Goal: Task Accomplishment & Management: Complete application form

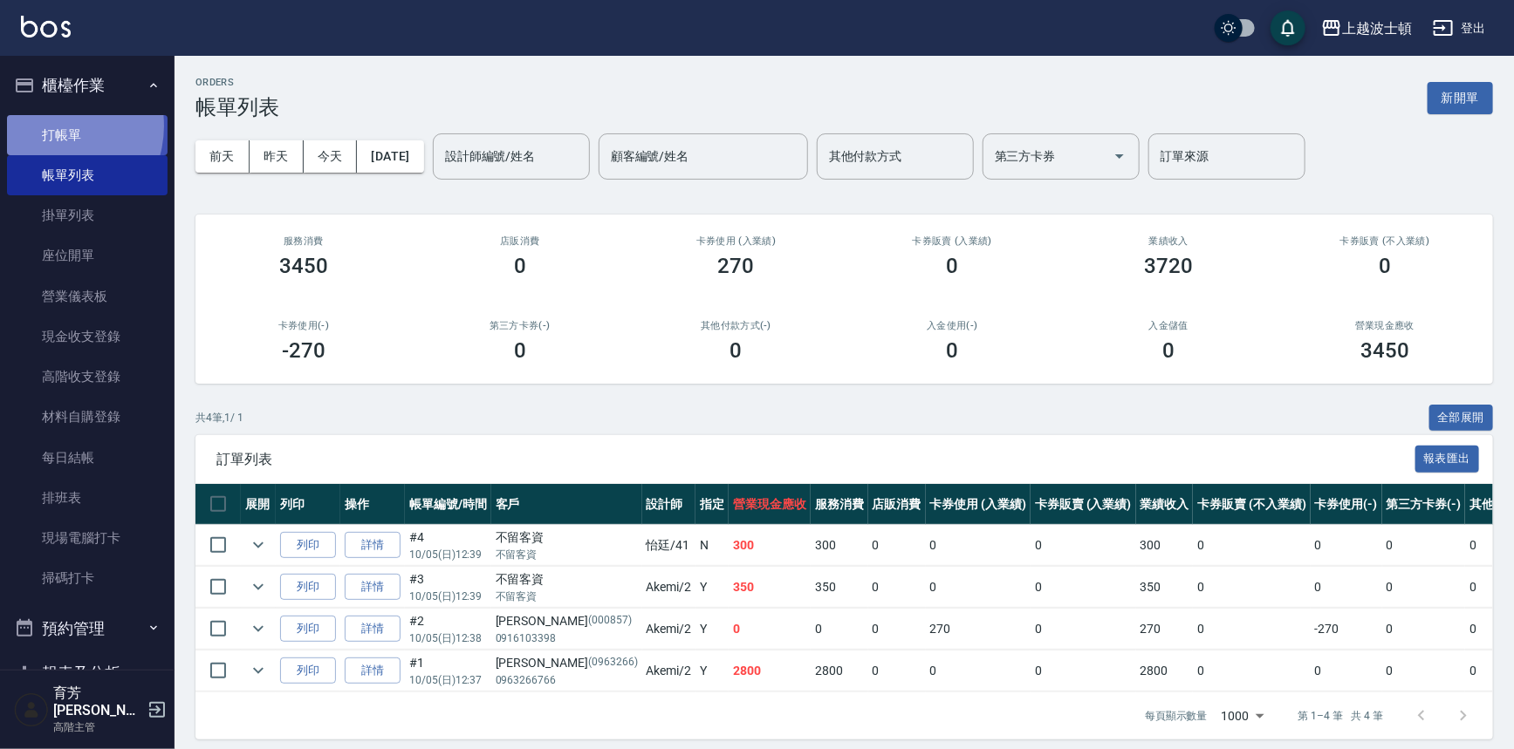
click at [51, 126] on link "打帳單" at bounding box center [87, 135] width 161 height 40
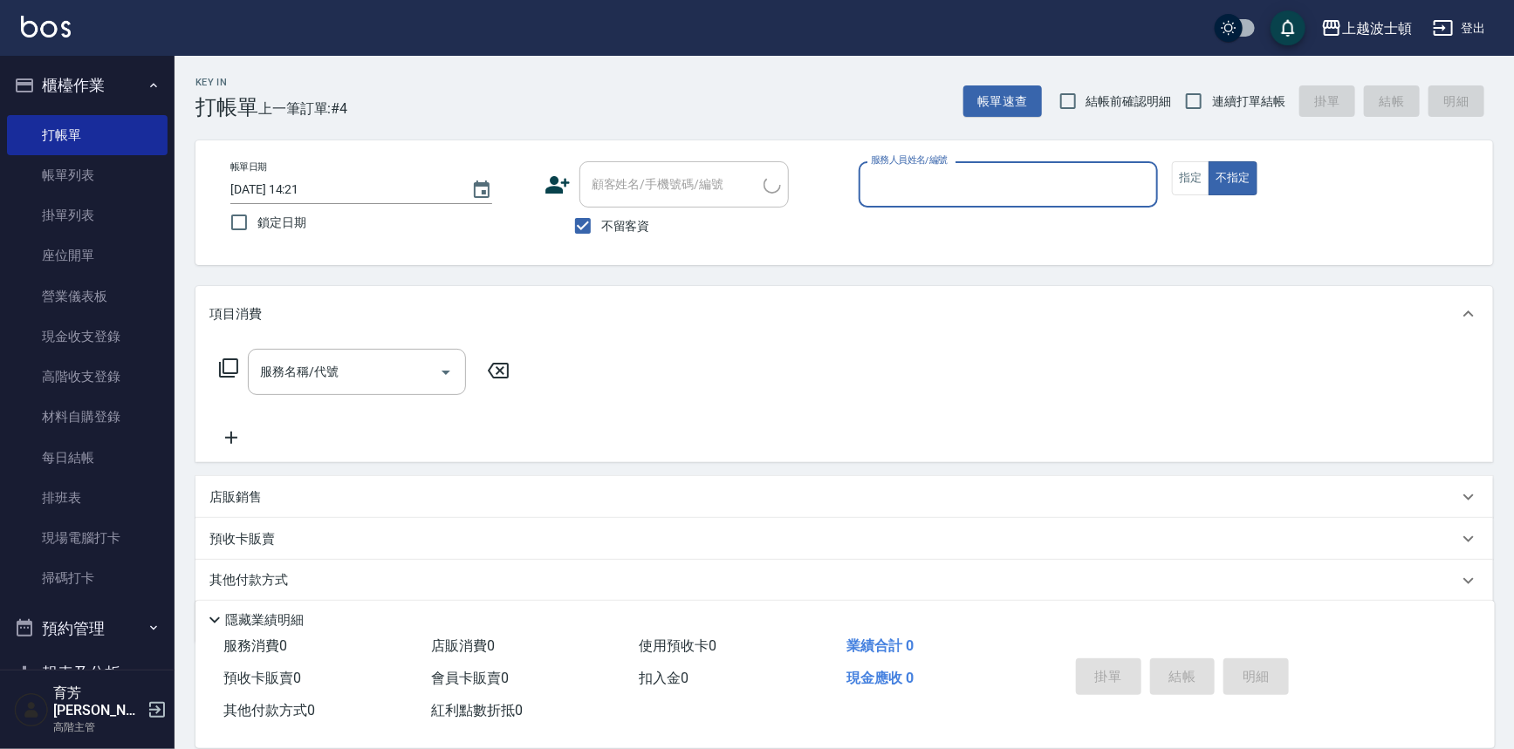
click at [613, 229] on span "不留客資" at bounding box center [625, 226] width 49 height 18
click at [601, 229] on input "不留客資" at bounding box center [582, 226] width 37 height 37
checkbox input "false"
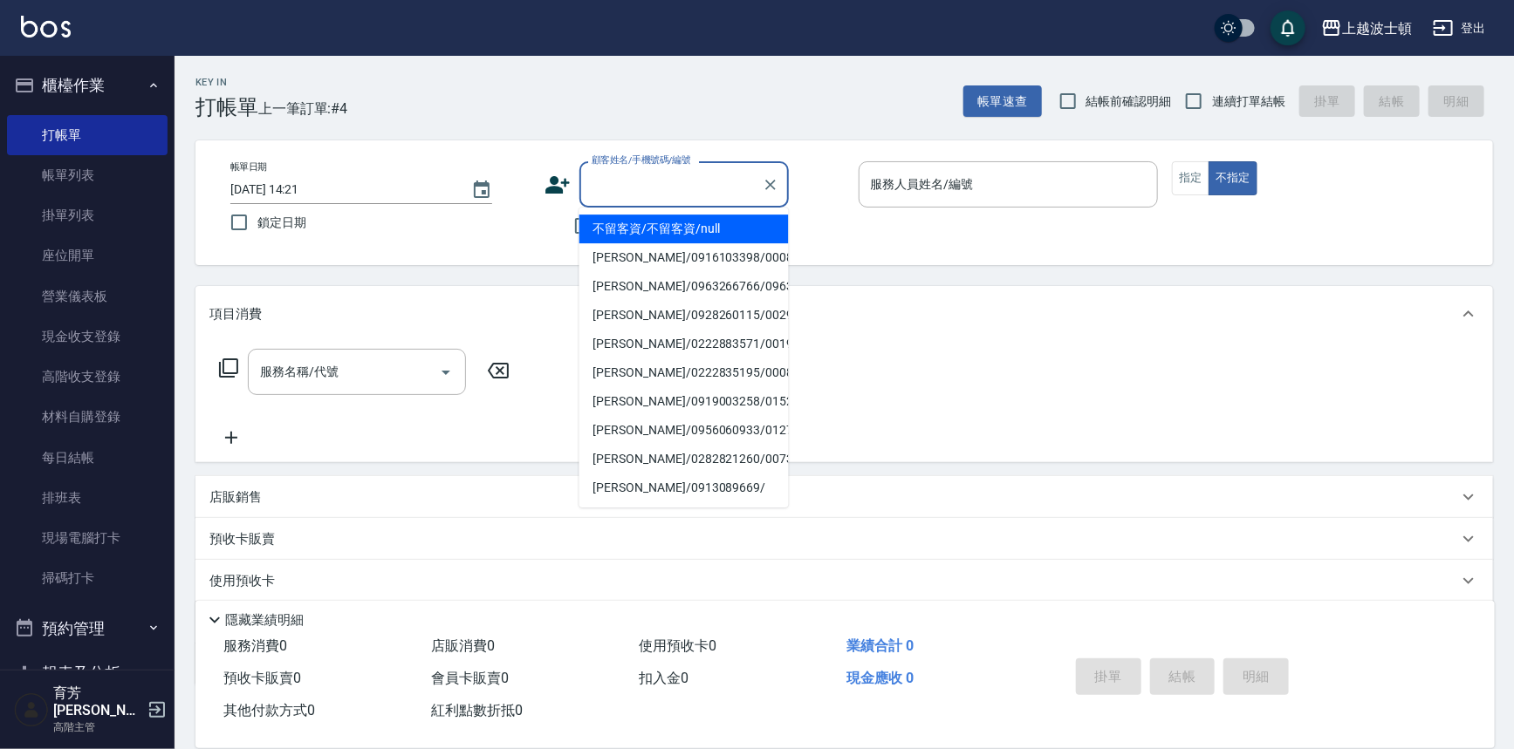
click at [638, 188] on input "顧客姓名/手機號碼/編號" at bounding box center [671, 184] width 168 height 31
click at [640, 183] on input "顧客姓名/手機號碼/編號" at bounding box center [671, 184] width 168 height 31
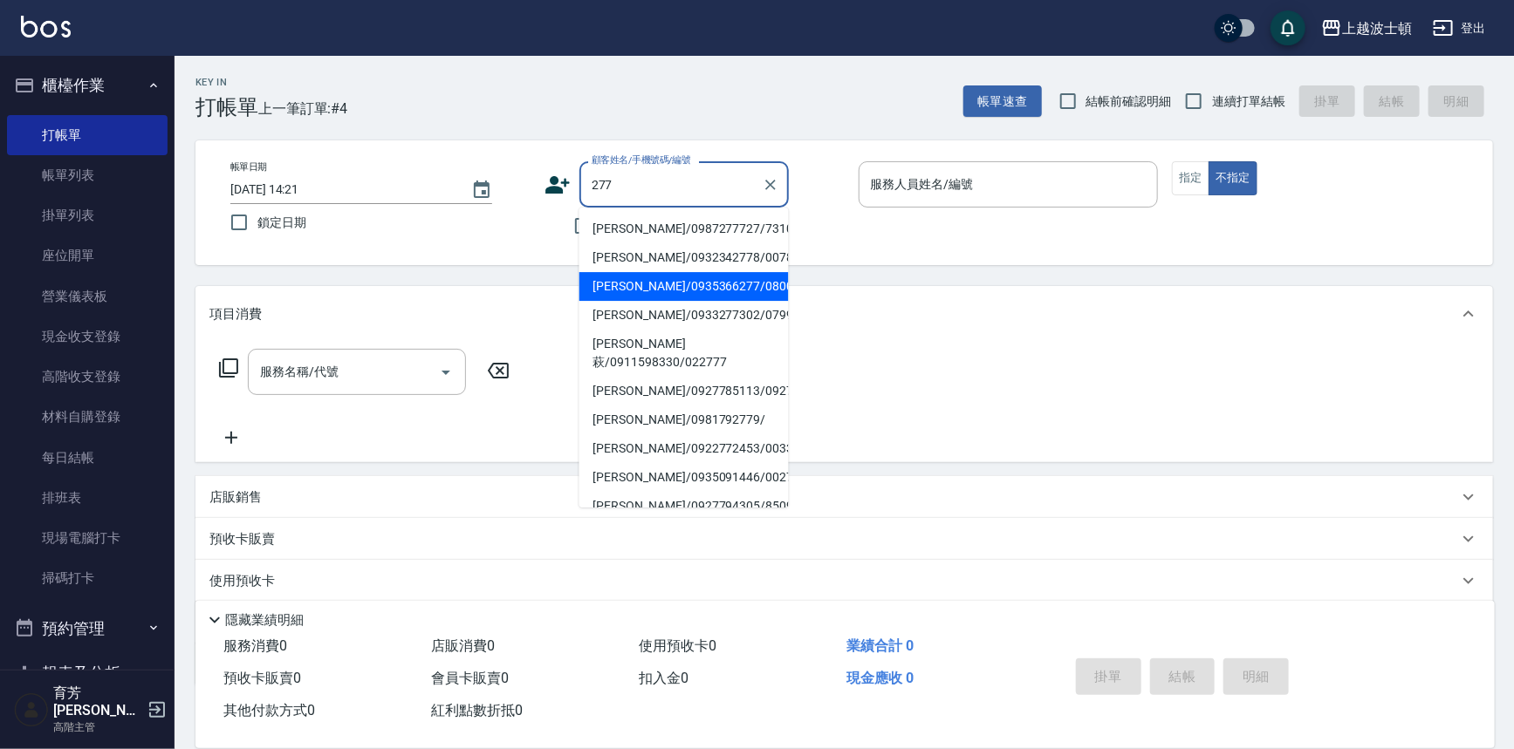
click at [658, 288] on li "[PERSON_NAME]/0935366277/080002" at bounding box center [683, 286] width 209 height 29
type input "[PERSON_NAME]/0935366277/080002"
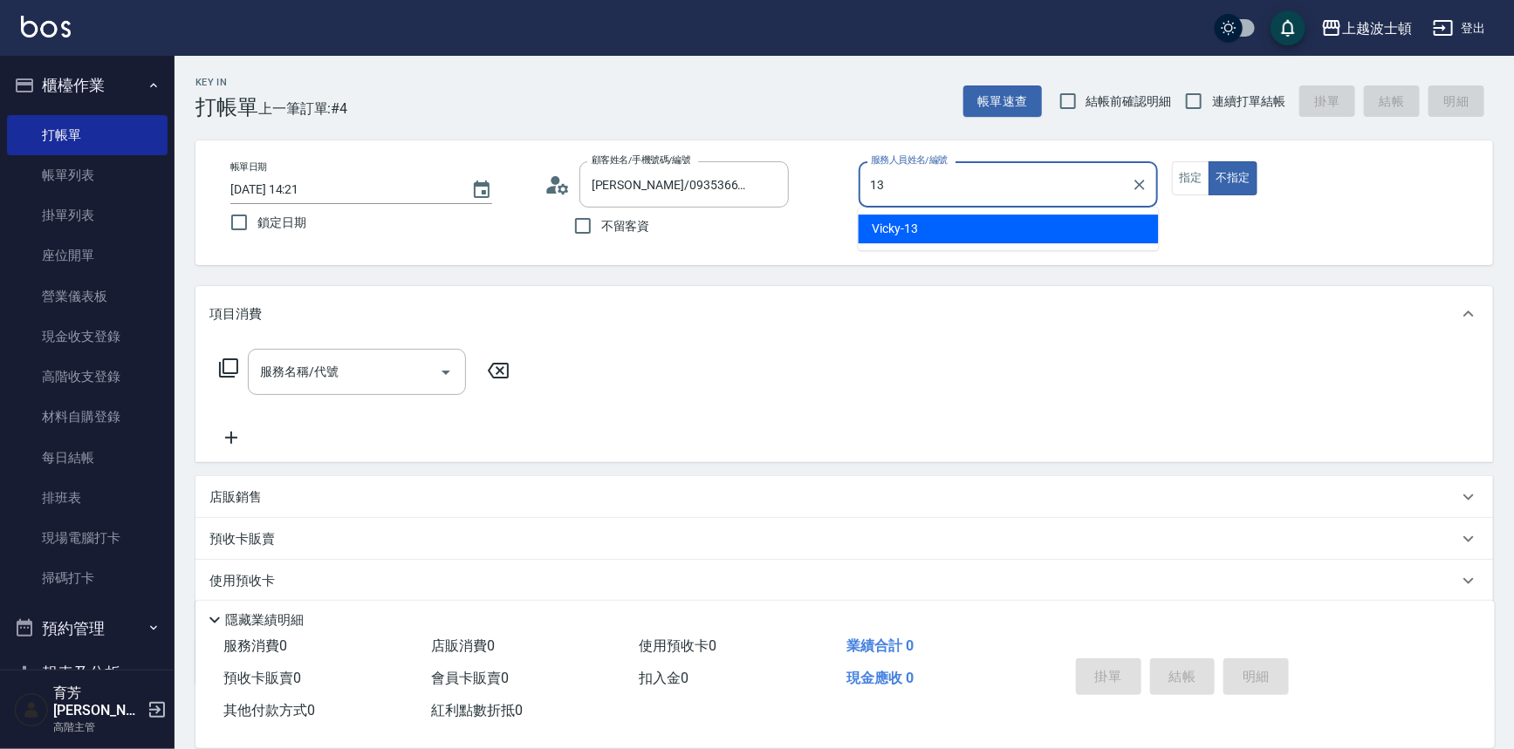
type input "Vicky-13"
type button "false"
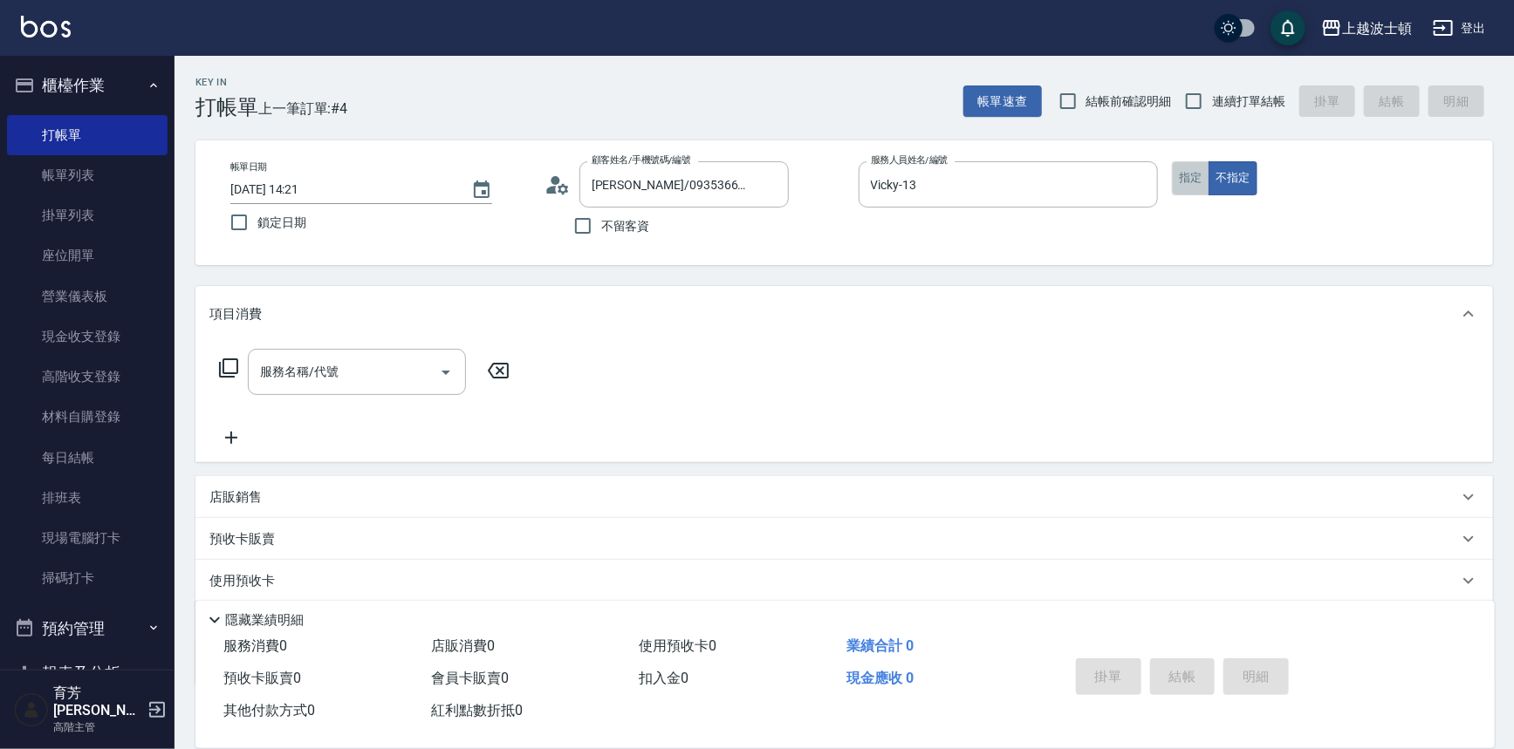
click at [1180, 181] on button "指定" at bounding box center [1191, 178] width 38 height 34
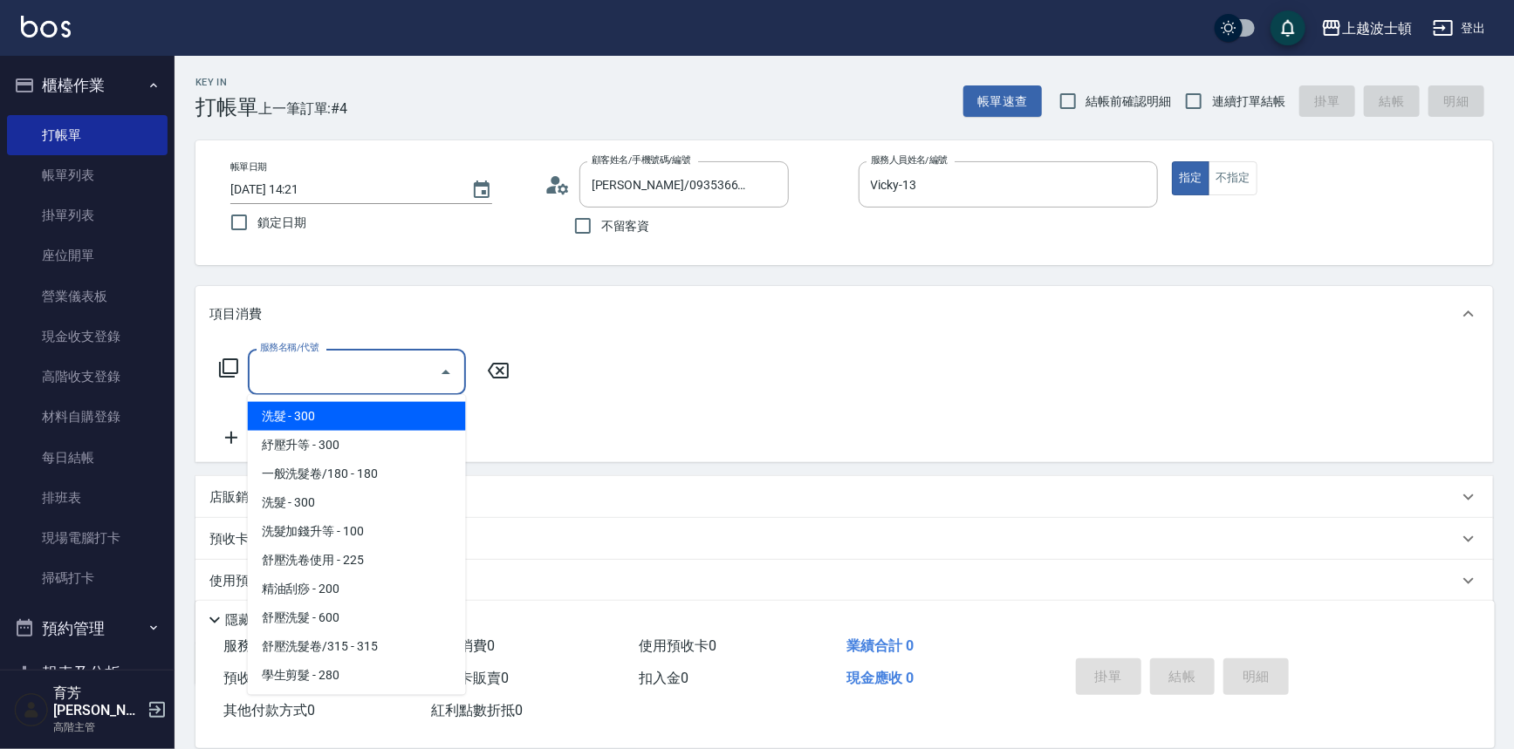
click at [365, 363] on input "服務名稱/代號" at bounding box center [344, 372] width 176 height 31
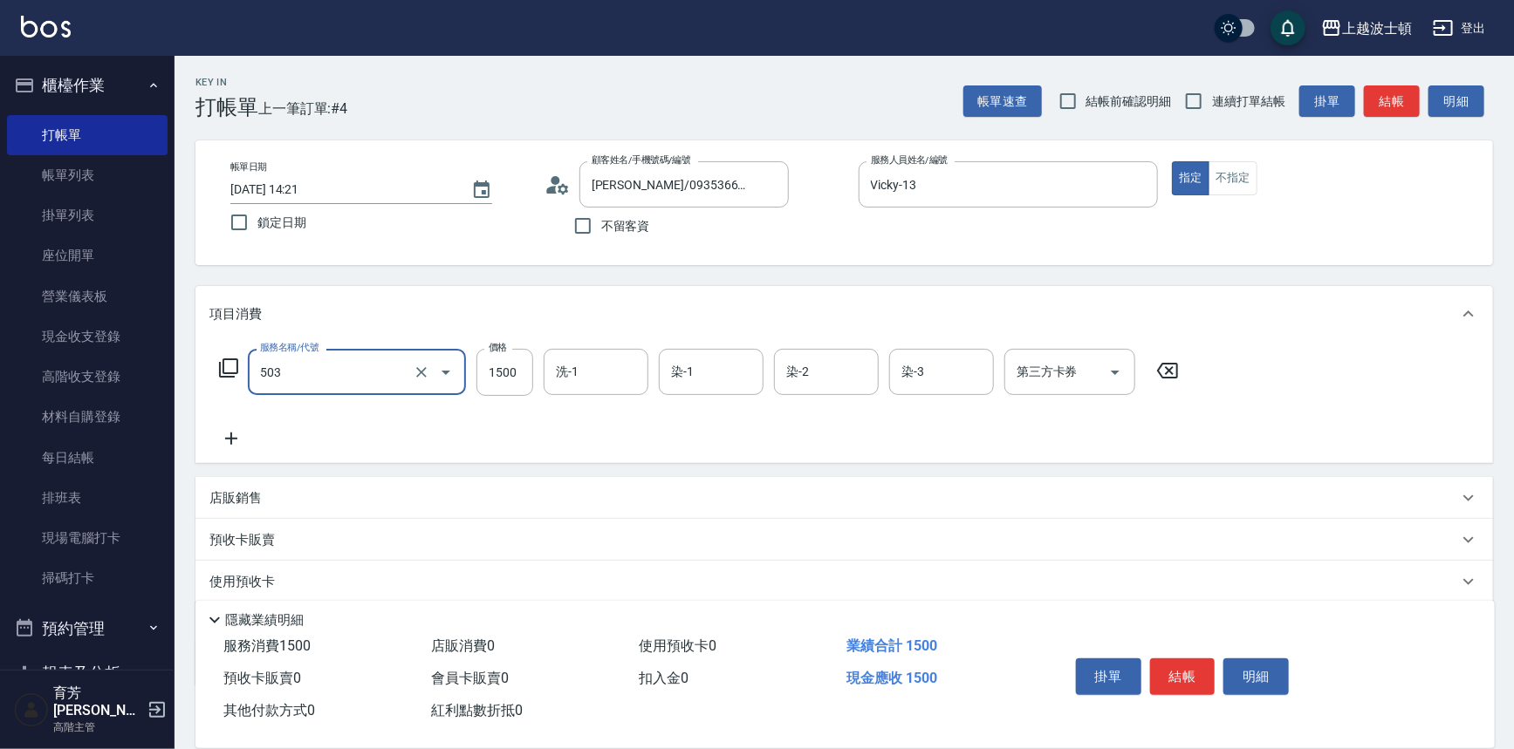
type input "洗+染髮(底染)(503)"
click at [231, 432] on icon at bounding box center [231, 438] width 44 height 21
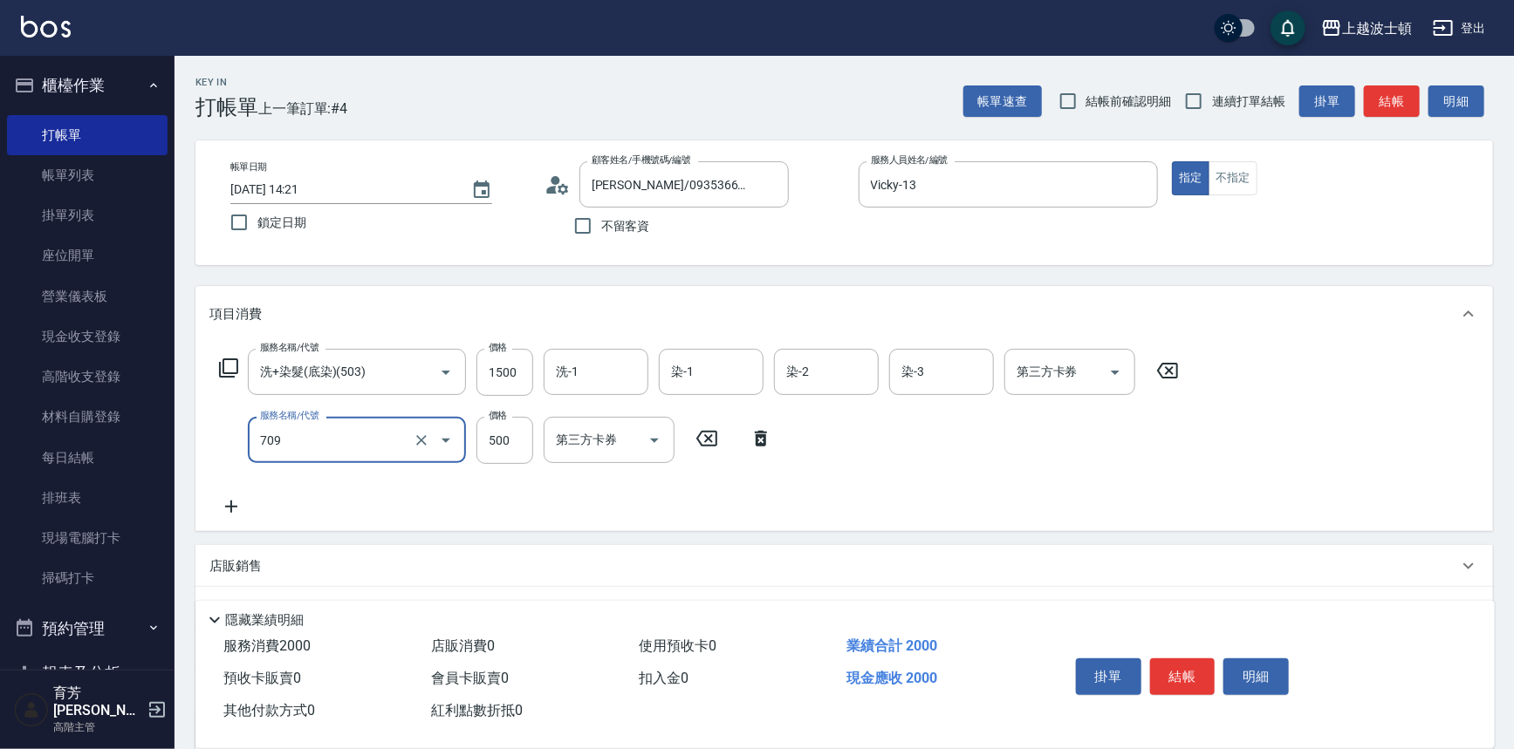
type input "自備防護(709)"
click at [226, 510] on icon at bounding box center [231, 506] width 44 height 21
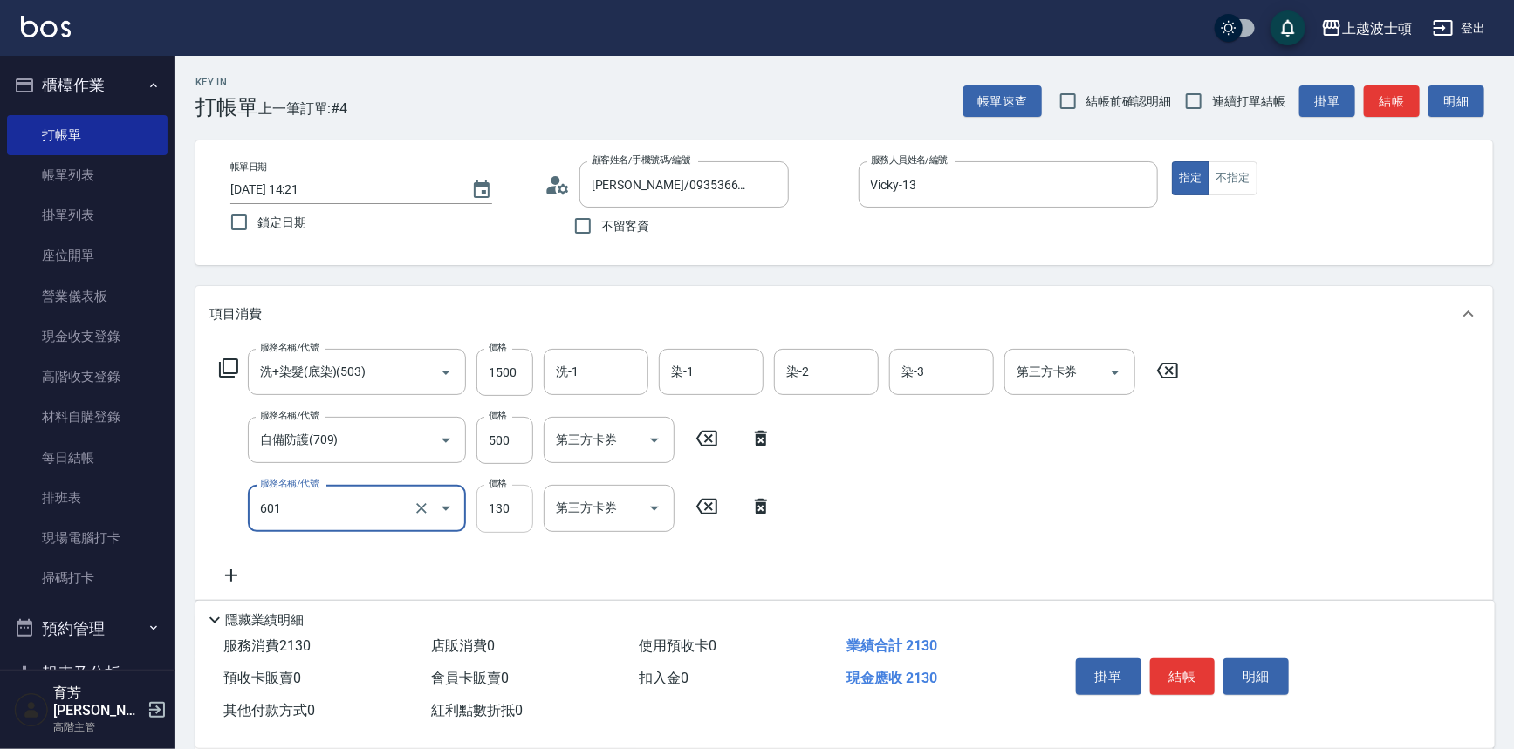
type input "單梳(601)"
click at [515, 507] on input "130" at bounding box center [504, 508] width 57 height 47
type input "100"
click at [509, 429] on input "500" at bounding box center [504, 440] width 57 height 47
type input "400"
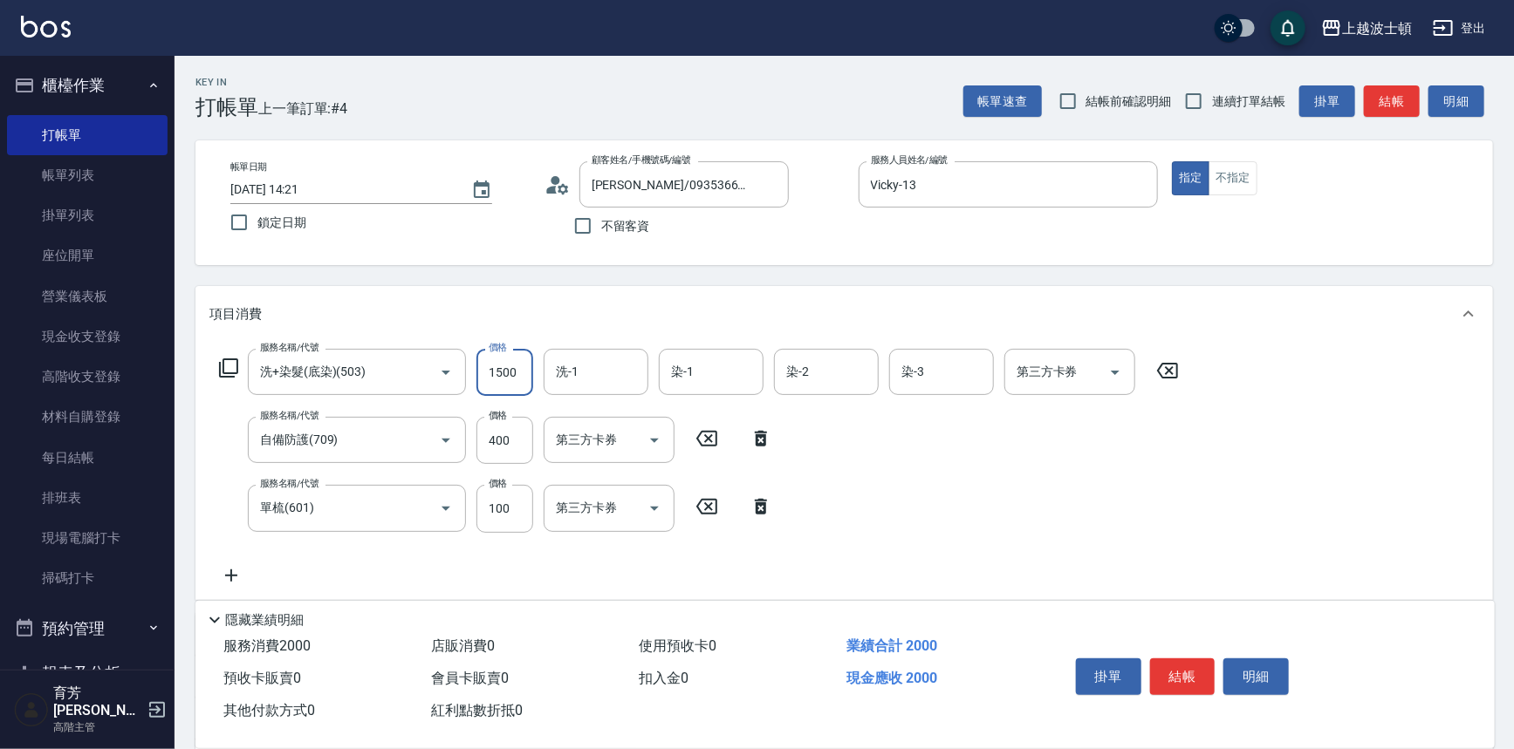
click at [513, 366] on input "1500" at bounding box center [504, 372] width 57 height 47
type input "1300"
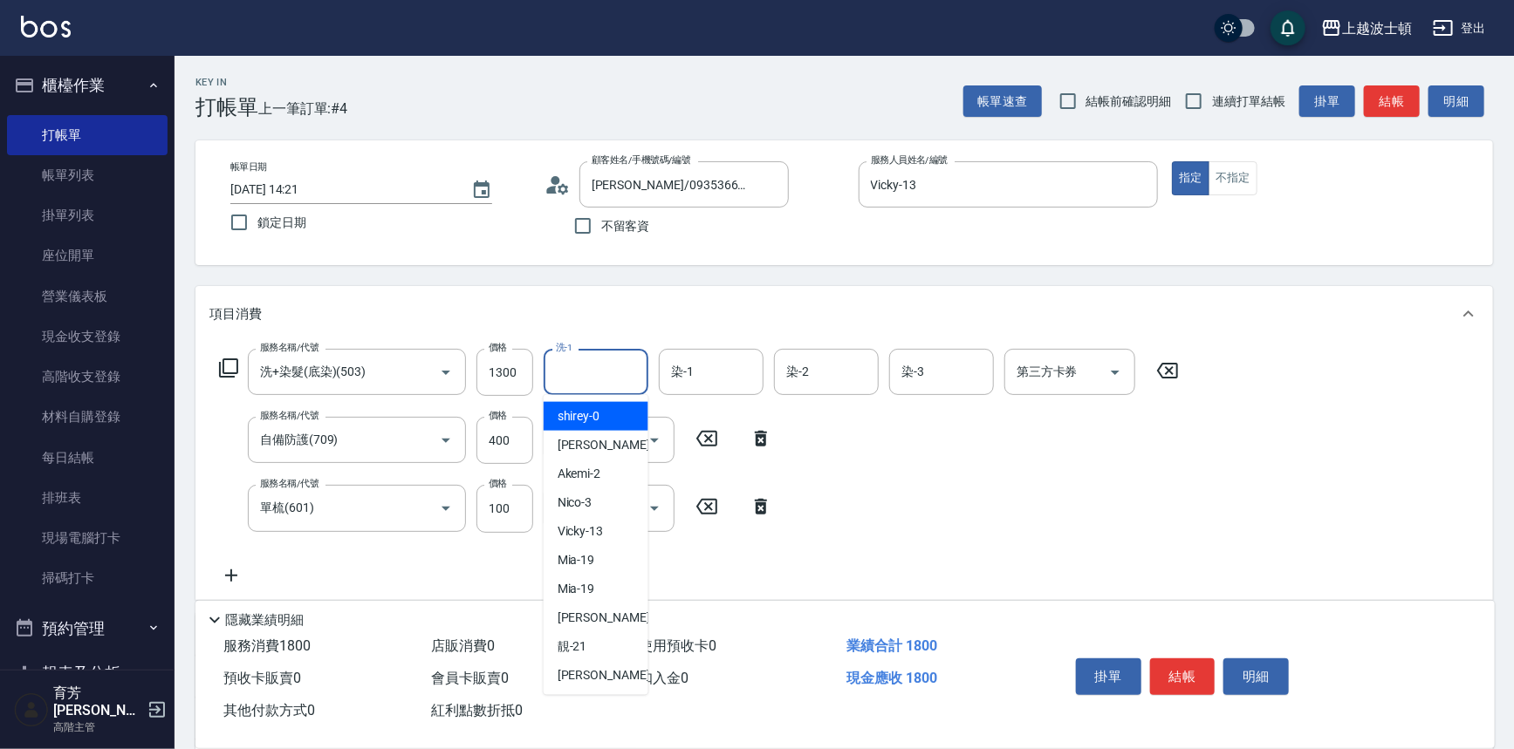
click at [576, 381] on input "洗-1" at bounding box center [595, 372] width 89 height 31
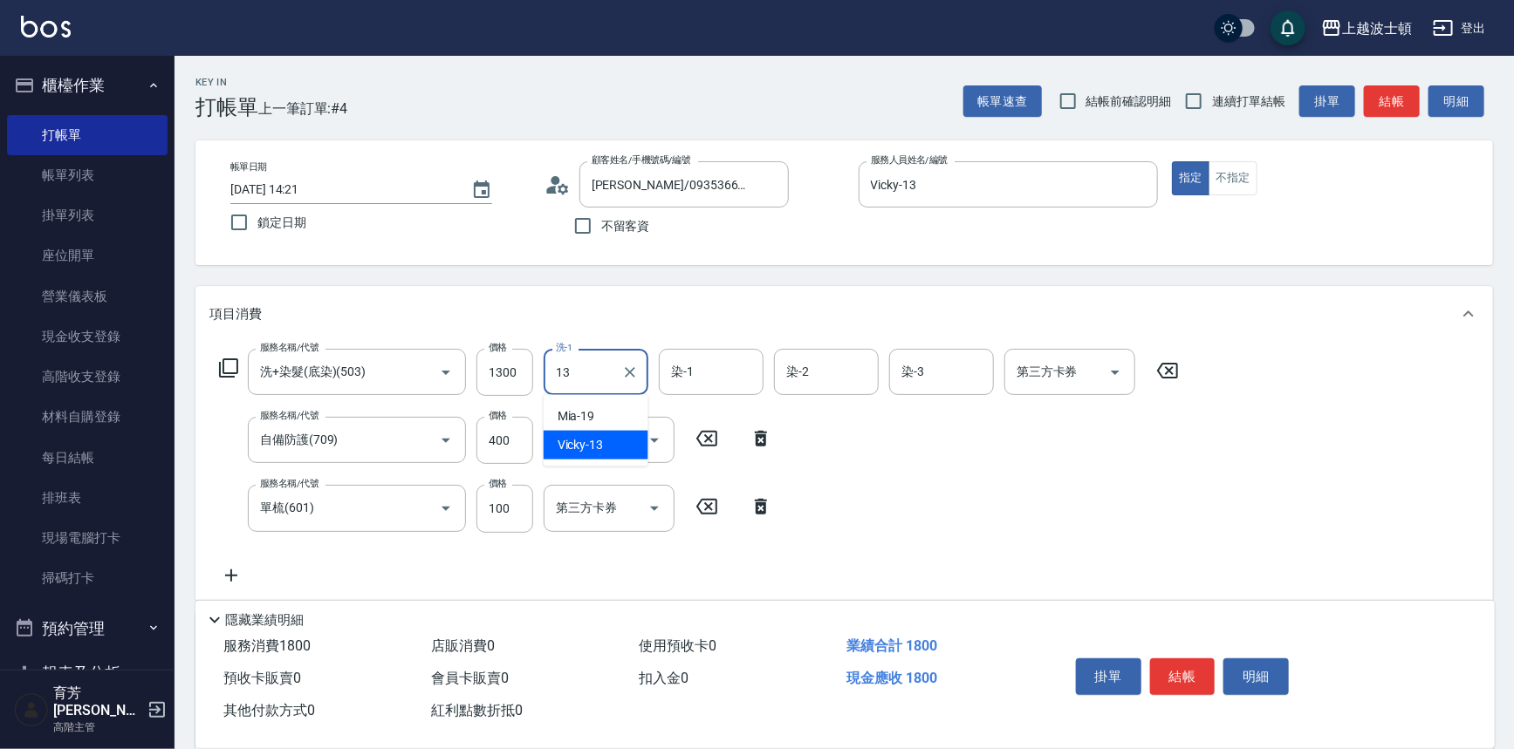
type input "Vicky-13"
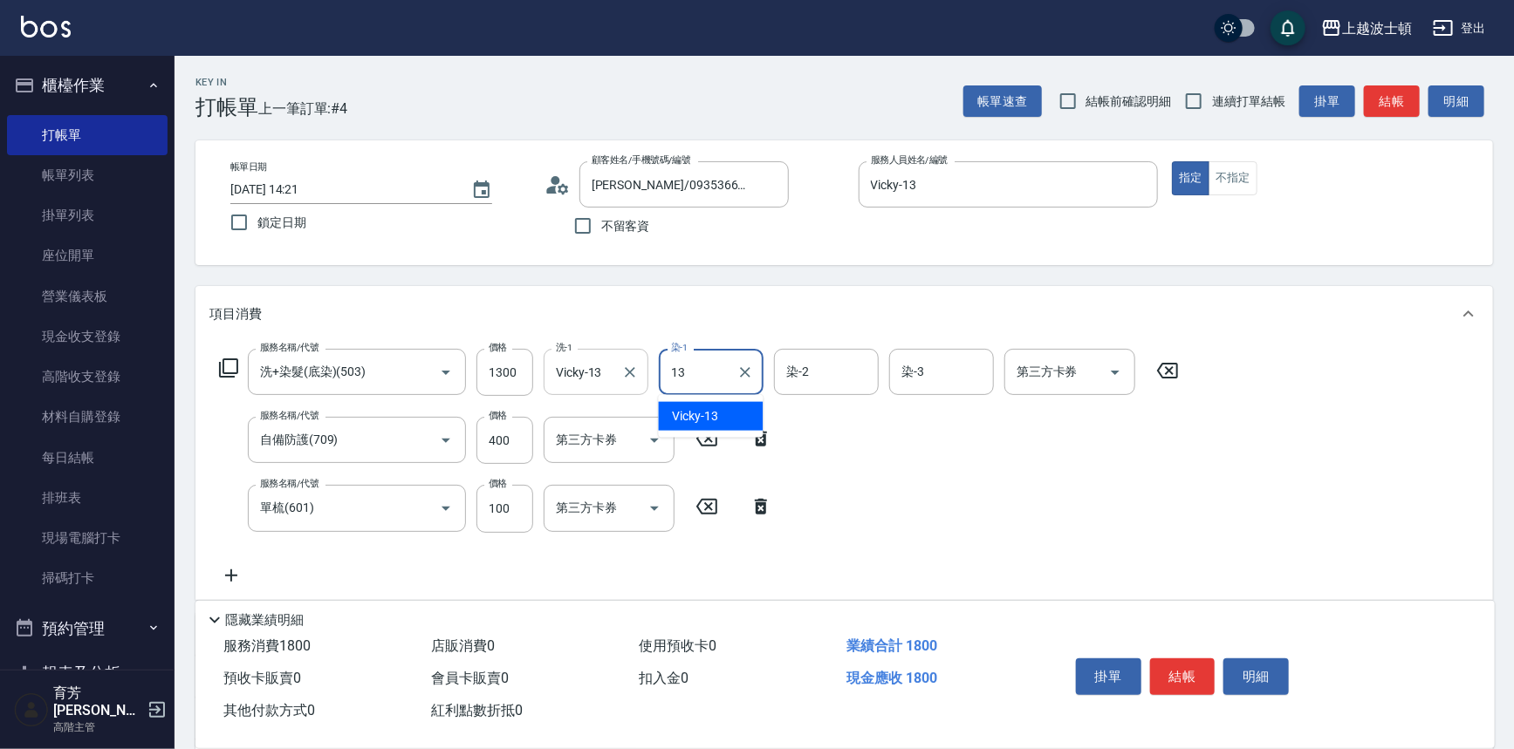
type input "Vicky-13"
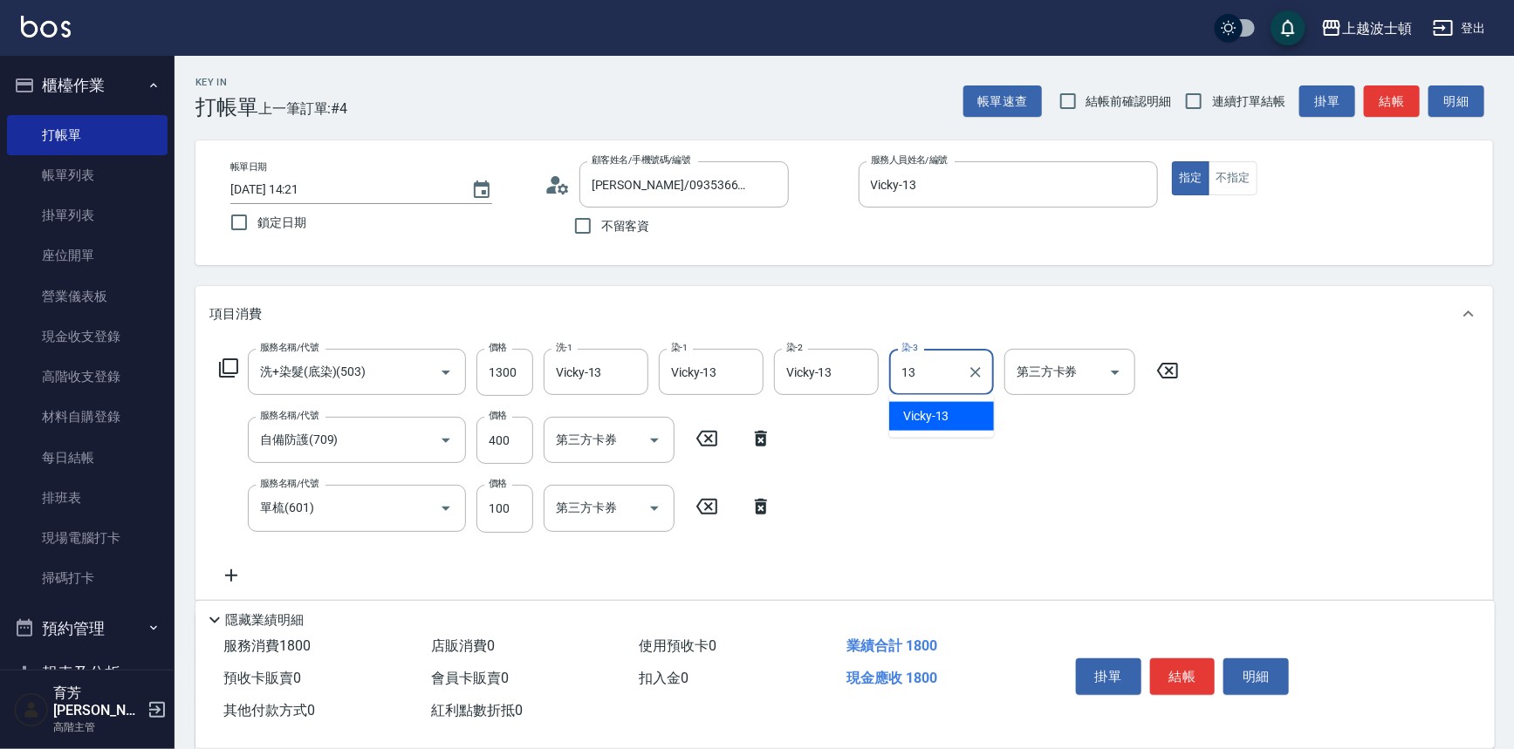
type input "Vicky-13"
click at [1172, 674] on button "結帳" at bounding box center [1182, 677] width 65 height 37
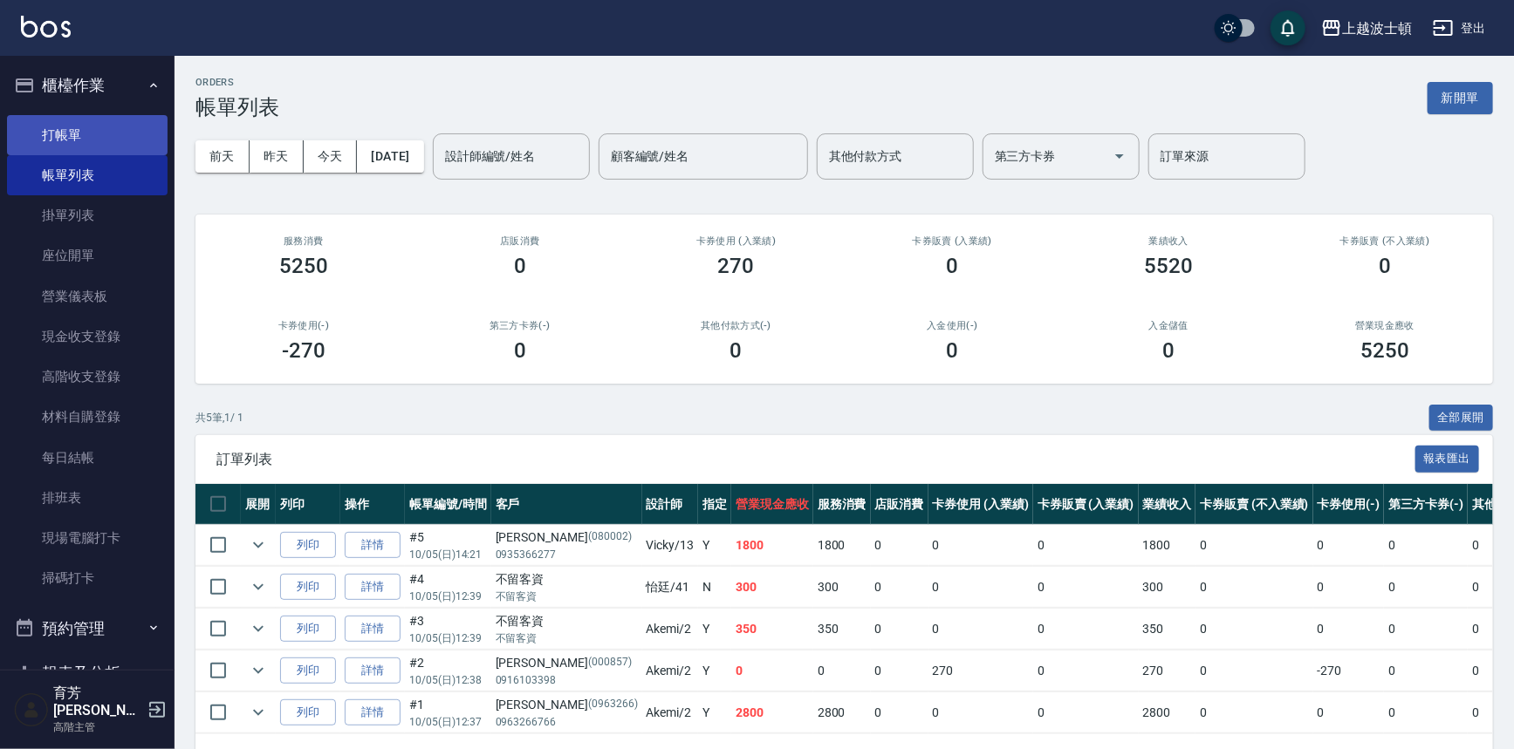
click at [44, 136] on link "打帳單" at bounding box center [87, 135] width 161 height 40
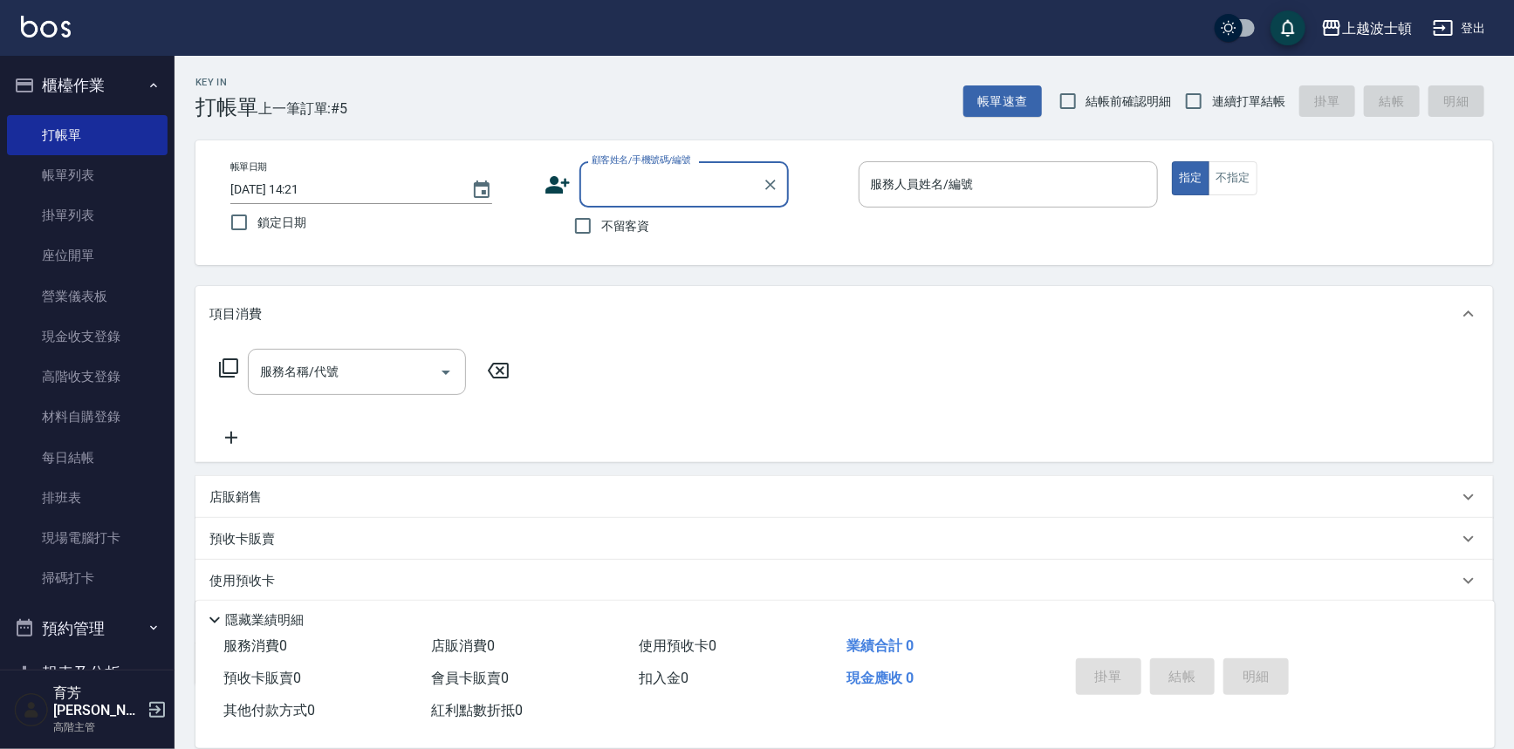
click at [608, 226] on span "不留客資" at bounding box center [625, 226] width 49 height 18
click at [601, 226] on input "不留客資" at bounding box center [582, 226] width 37 height 37
checkbox input "true"
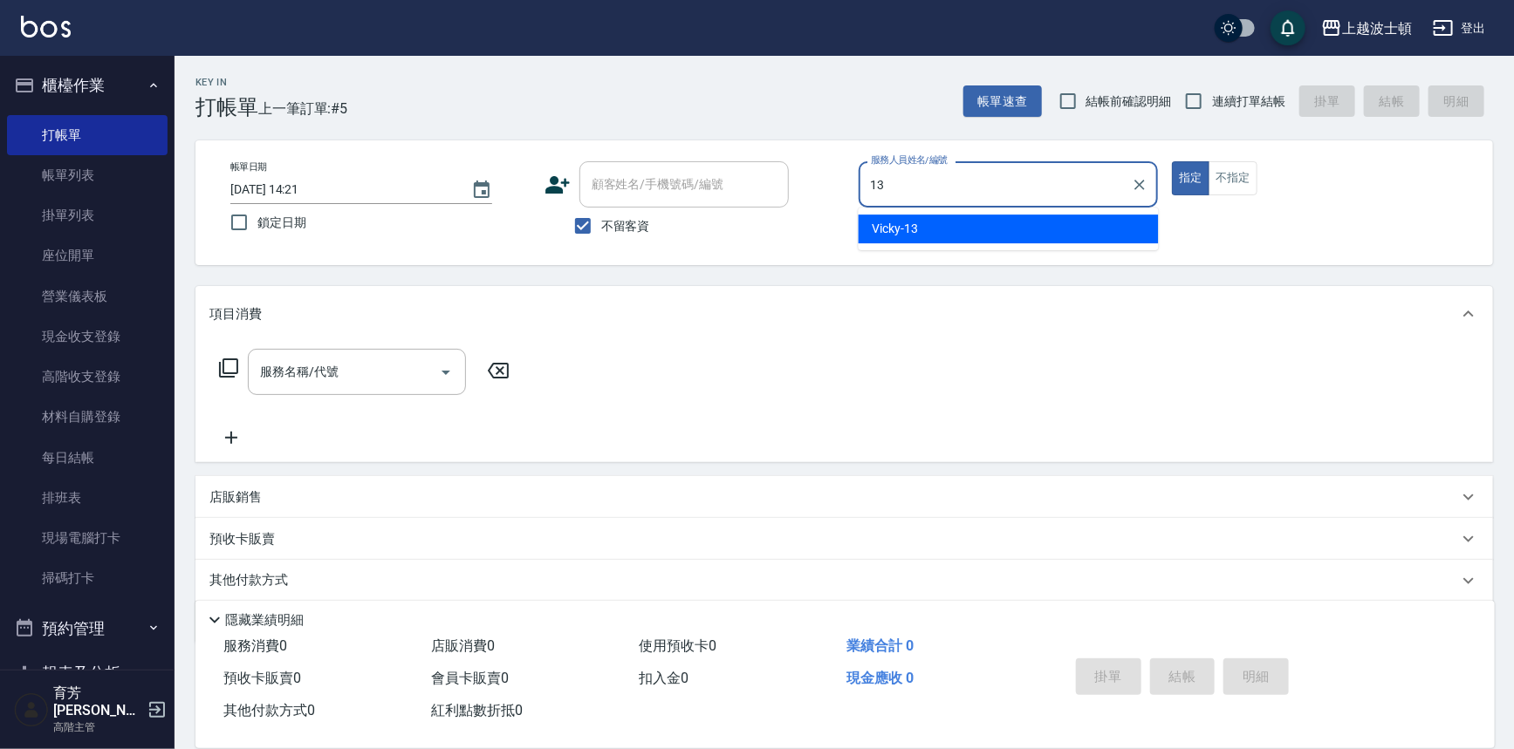
type input "Vicky-13"
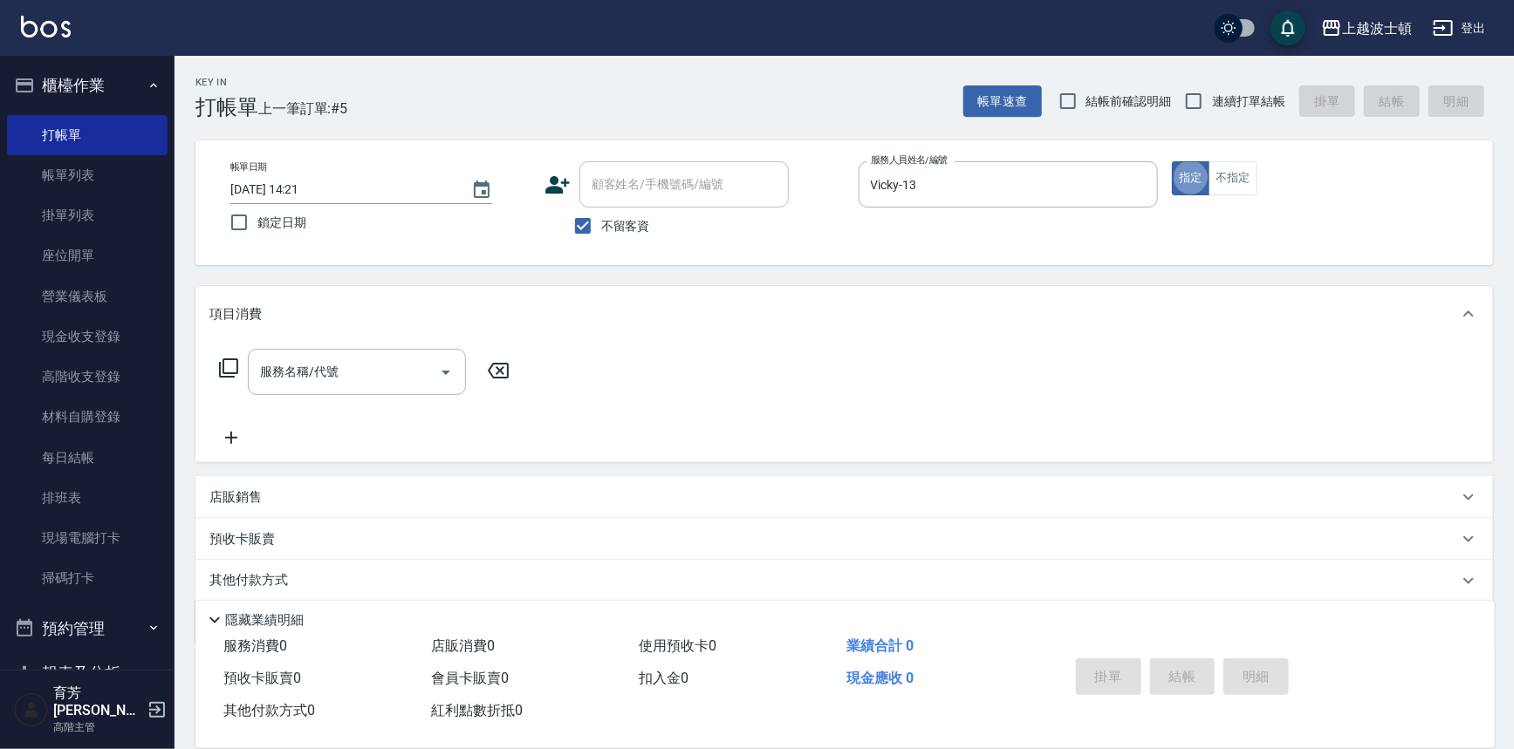
type button "true"
drag, startPoint x: 606, startPoint y: 231, endPoint x: 626, endPoint y: 194, distance: 43.0
click at [609, 229] on span "不留客資" at bounding box center [625, 226] width 49 height 18
click at [626, 218] on span "不留客資" at bounding box center [625, 226] width 49 height 18
click at [601, 218] on input "不留客資" at bounding box center [582, 226] width 37 height 37
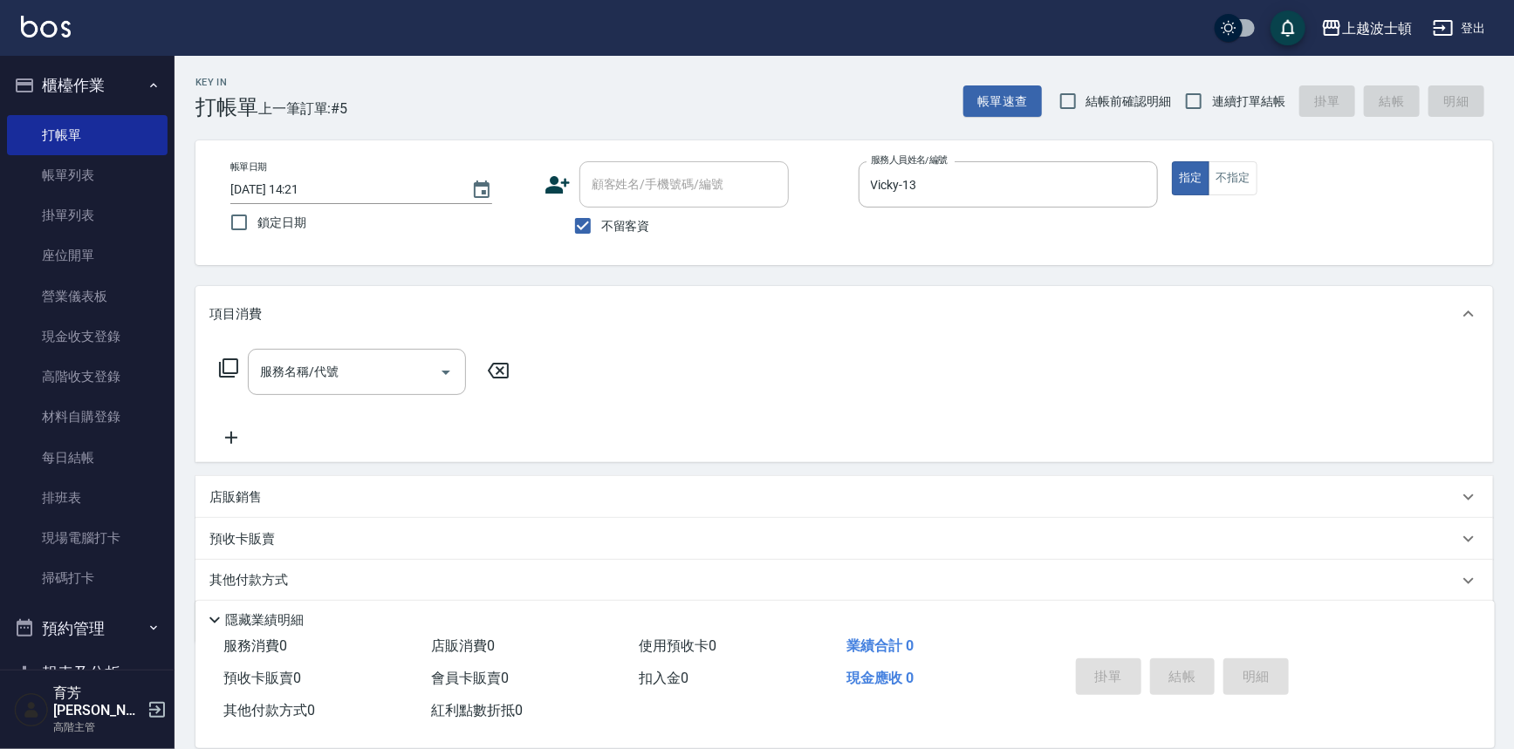
checkbox input "false"
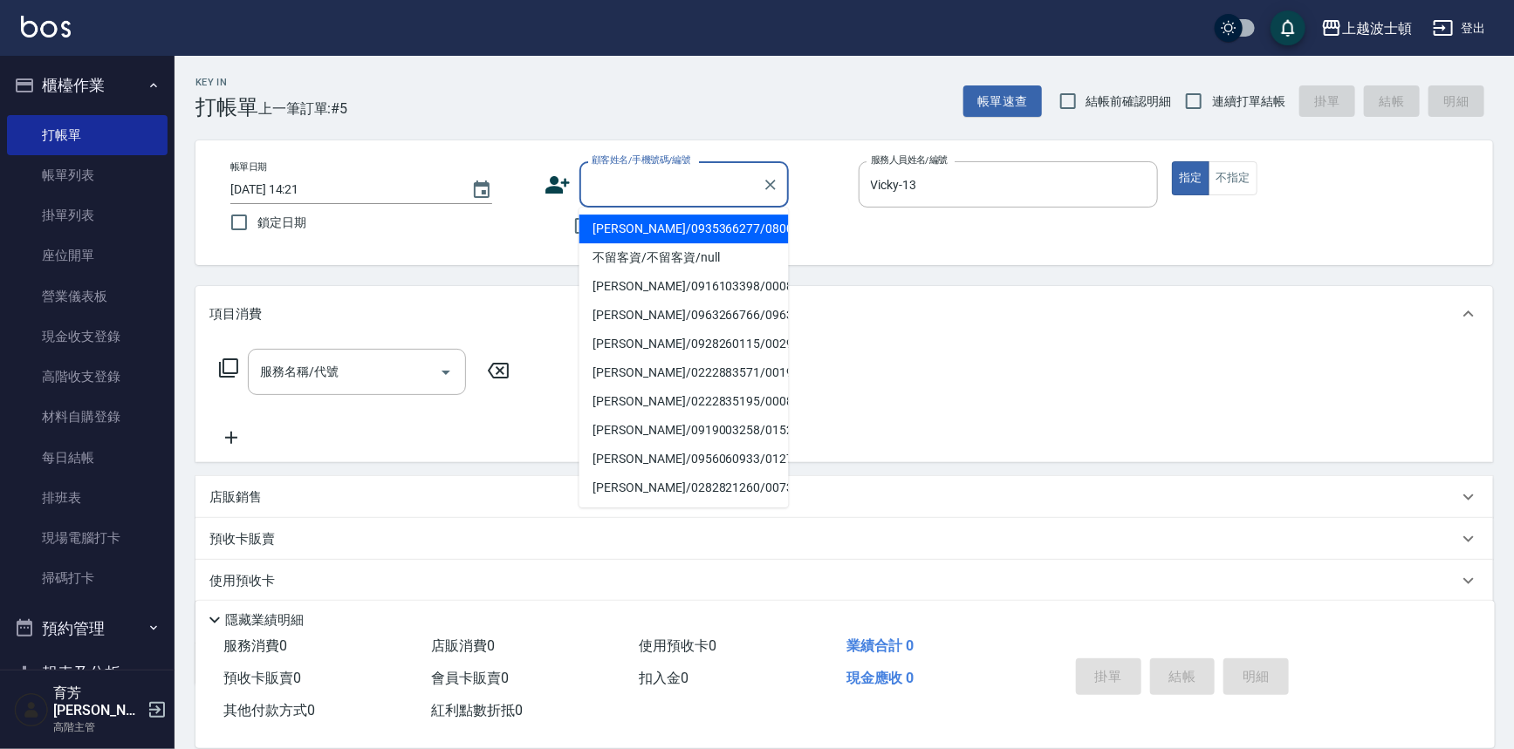
click at [632, 195] on input "顧客姓名/手機號碼/編號" at bounding box center [671, 184] width 168 height 31
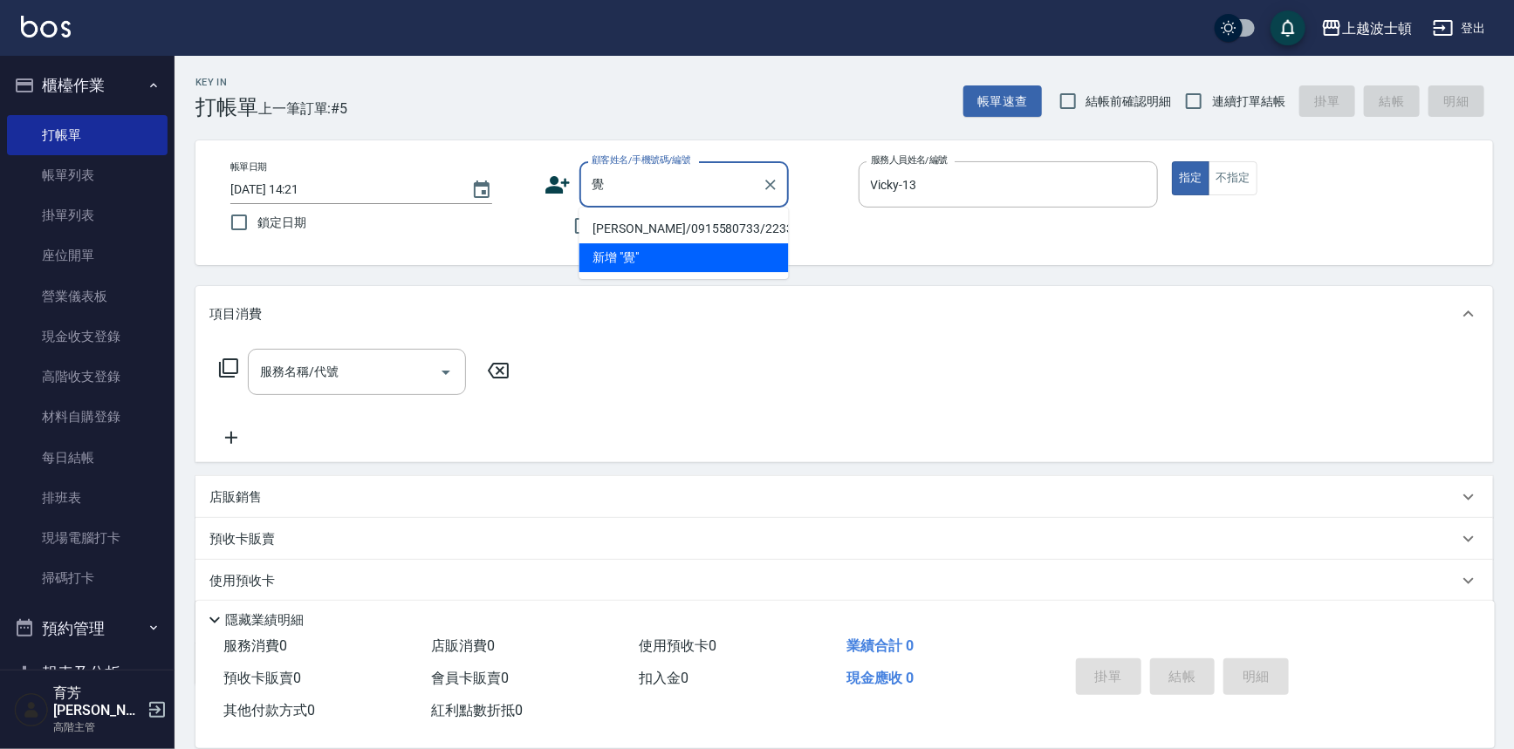
click at [626, 225] on li "[PERSON_NAME]/0915580733/223354" at bounding box center [683, 229] width 209 height 29
type input "[PERSON_NAME]/0915580733/223354"
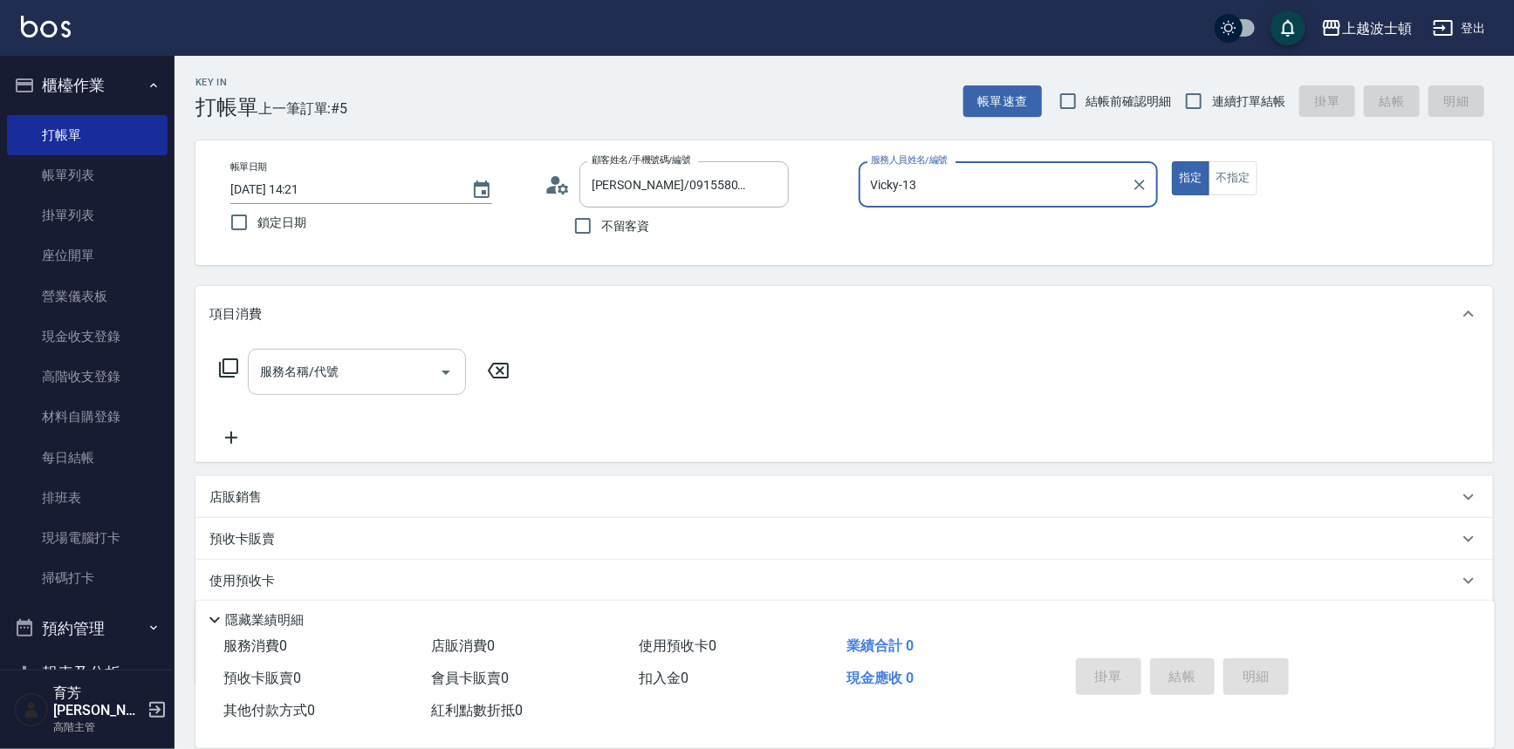
drag, startPoint x: 372, startPoint y: 392, endPoint x: 373, endPoint y: 374, distance: 17.5
click at [372, 389] on div "服務名稱/代號" at bounding box center [357, 372] width 218 height 46
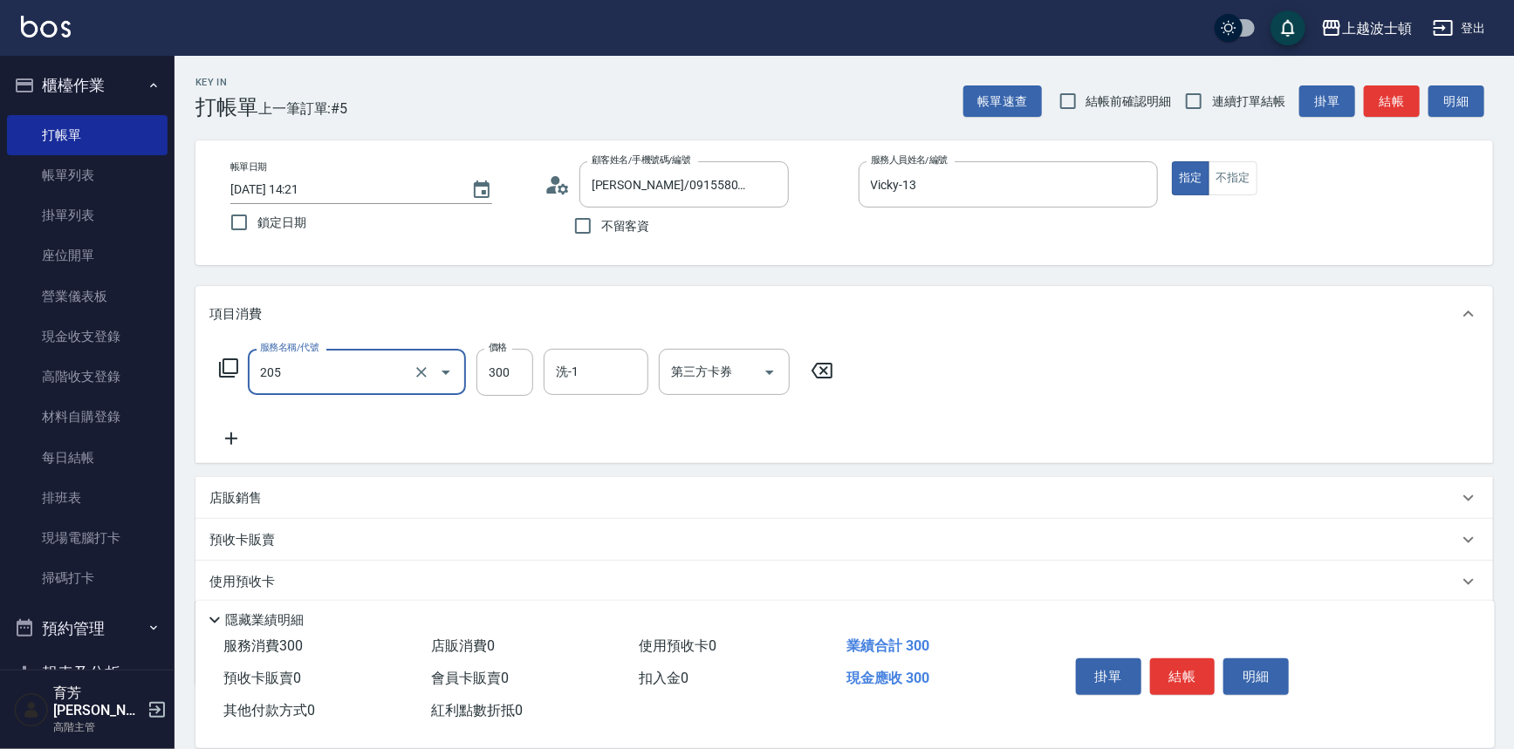
type input "洗髮(205)"
click at [226, 437] on icon at bounding box center [231, 438] width 44 height 21
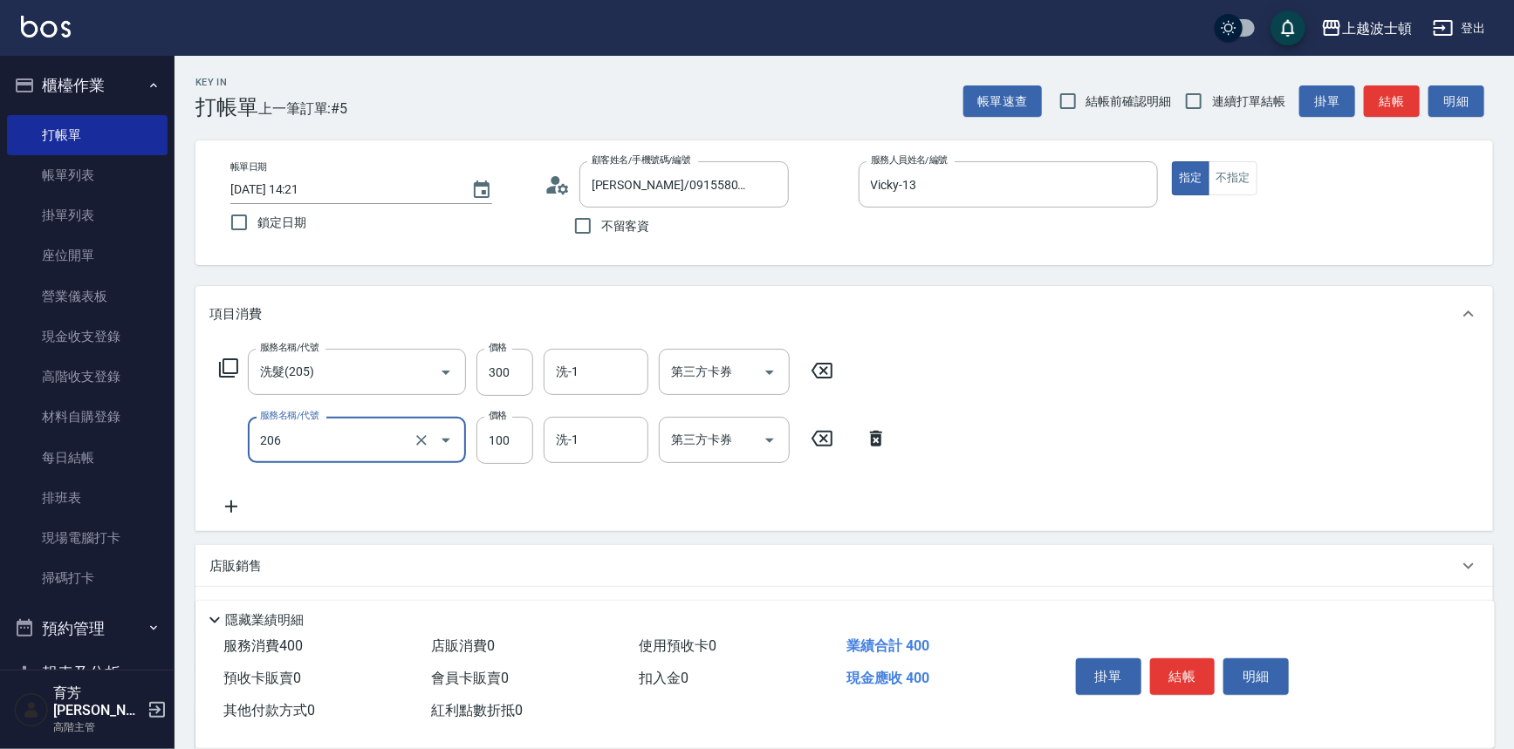
type input "洗髮加錢升等(206)"
click at [239, 510] on icon at bounding box center [231, 506] width 44 height 21
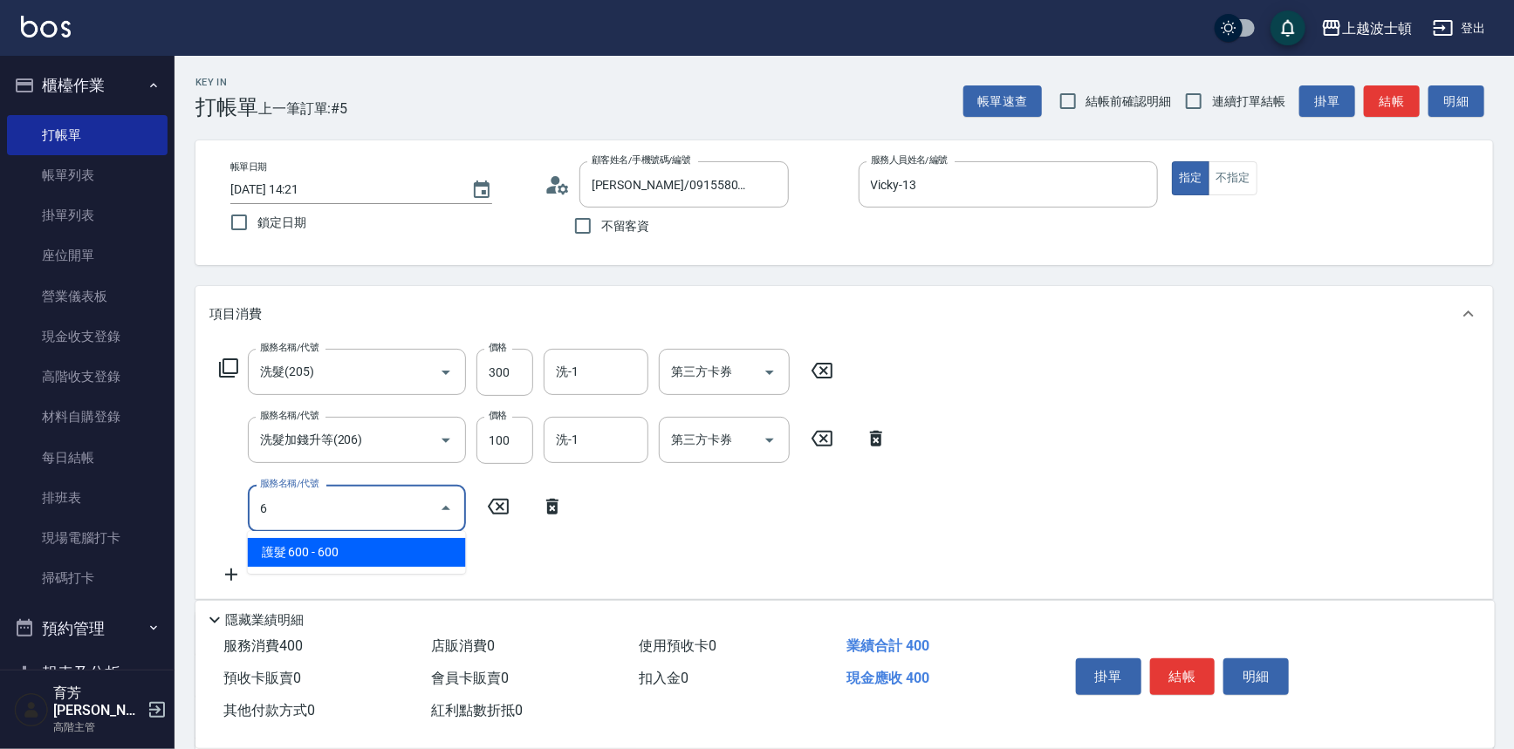
drag, startPoint x: 277, startPoint y: 503, endPoint x: 244, endPoint y: 504, distance: 33.2
click at [244, 504] on div "服務名稱/代號 6 服務名稱/代號" at bounding box center [391, 508] width 365 height 46
type input "快速護髮(727)"
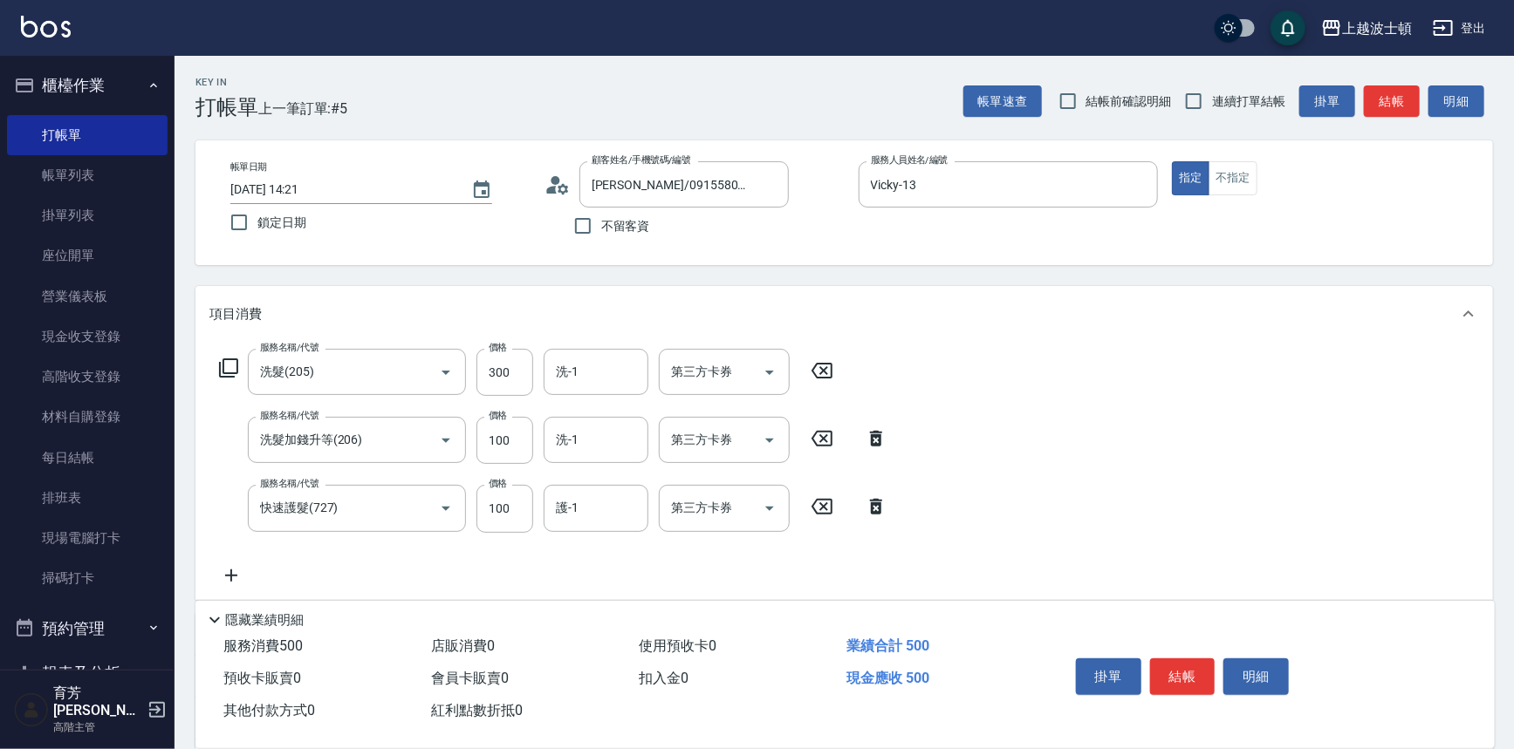
click at [237, 576] on icon at bounding box center [231, 575] width 44 height 21
type input "單梳(601)"
click at [510, 583] on input "130" at bounding box center [504, 577] width 57 height 47
type input "100"
click at [585, 377] on input "洗-1" at bounding box center [595, 372] width 89 height 31
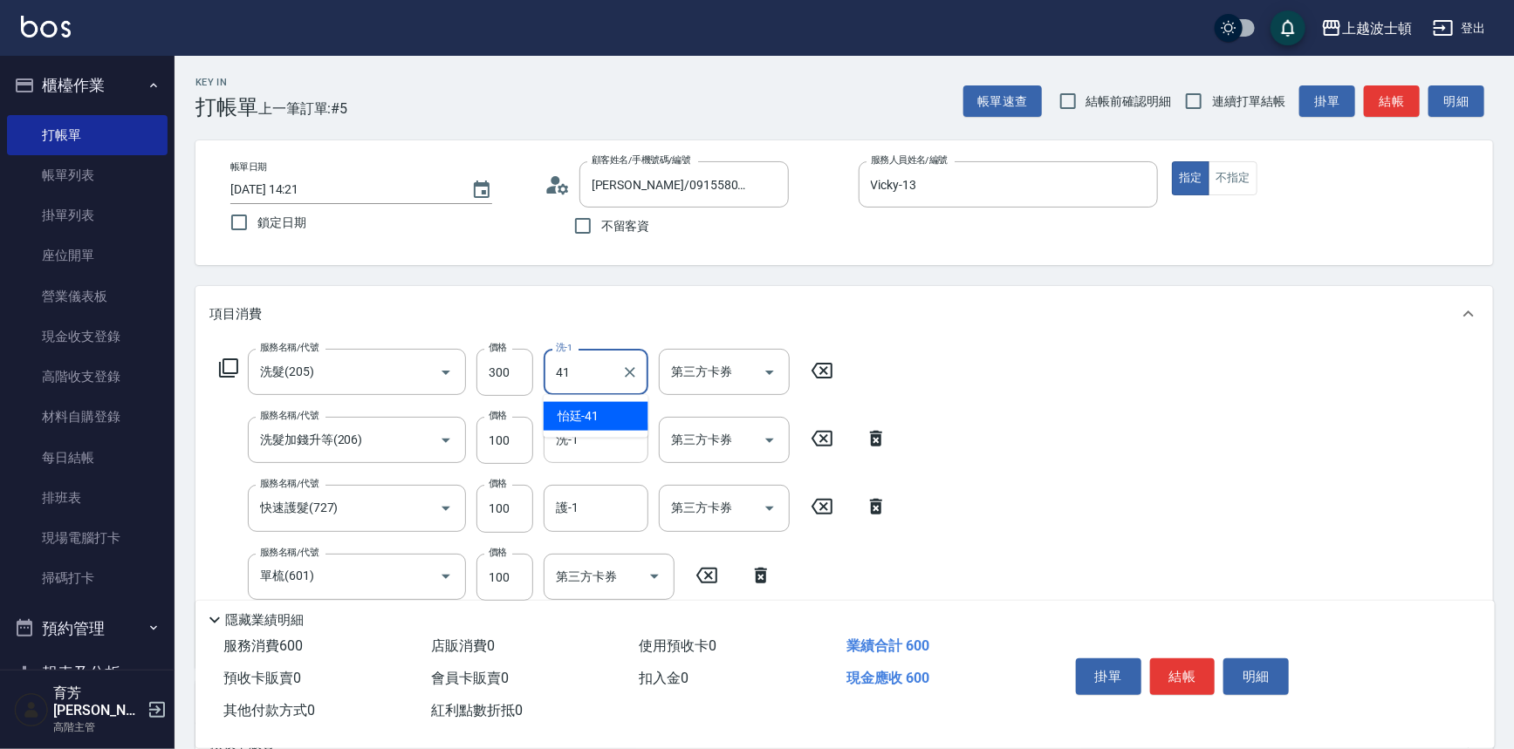
type input "怡廷-41"
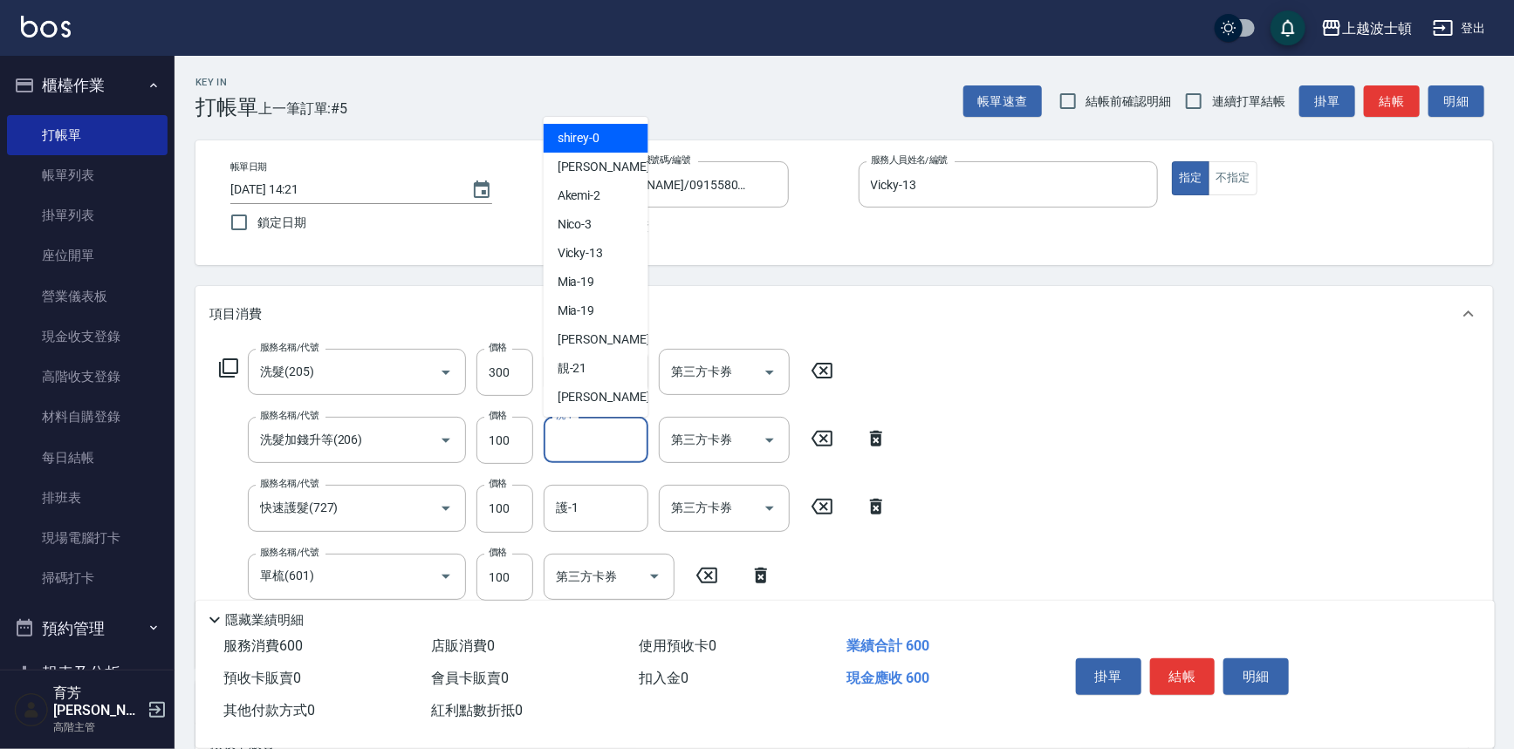
click at [576, 454] on input "洗-1" at bounding box center [595, 440] width 89 height 31
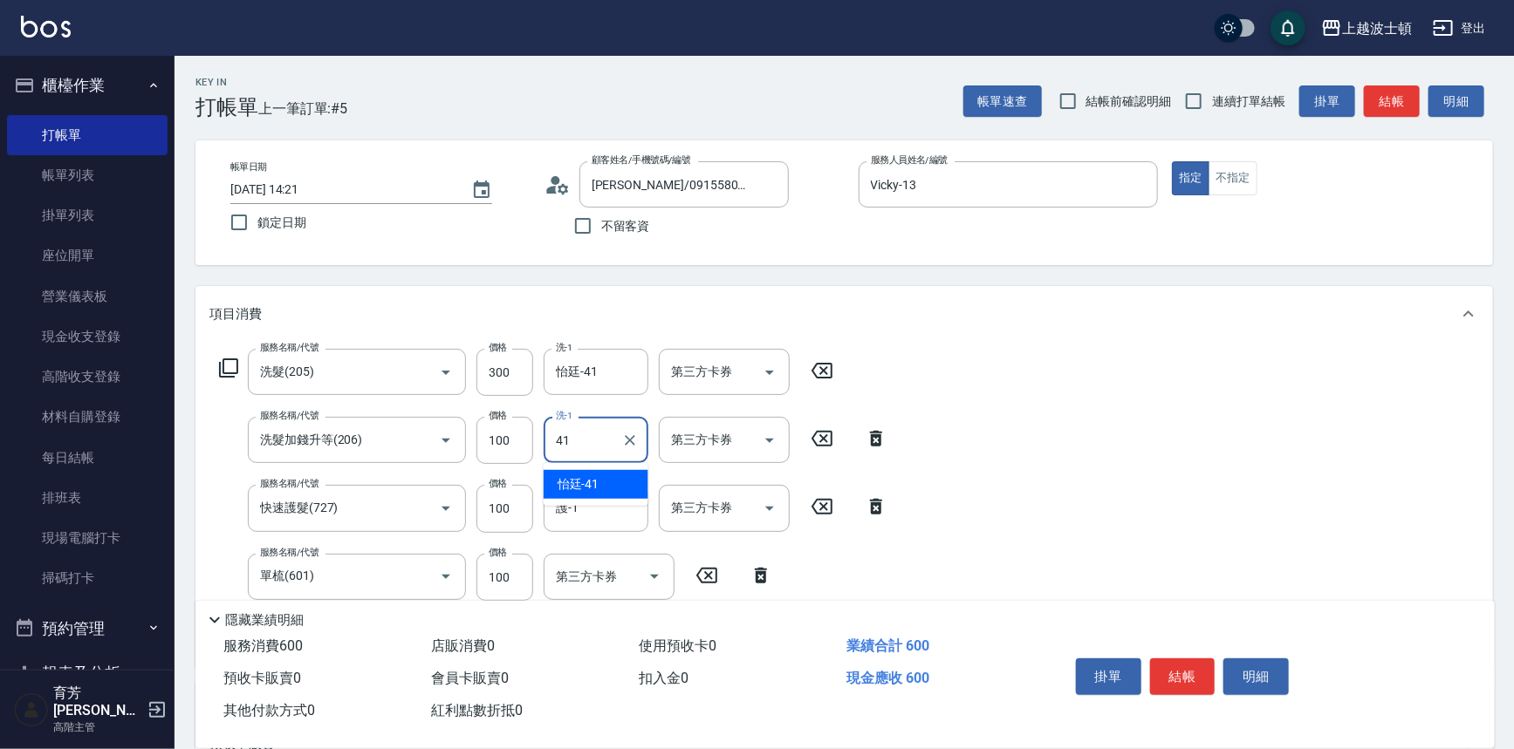
type input "怡廷-41"
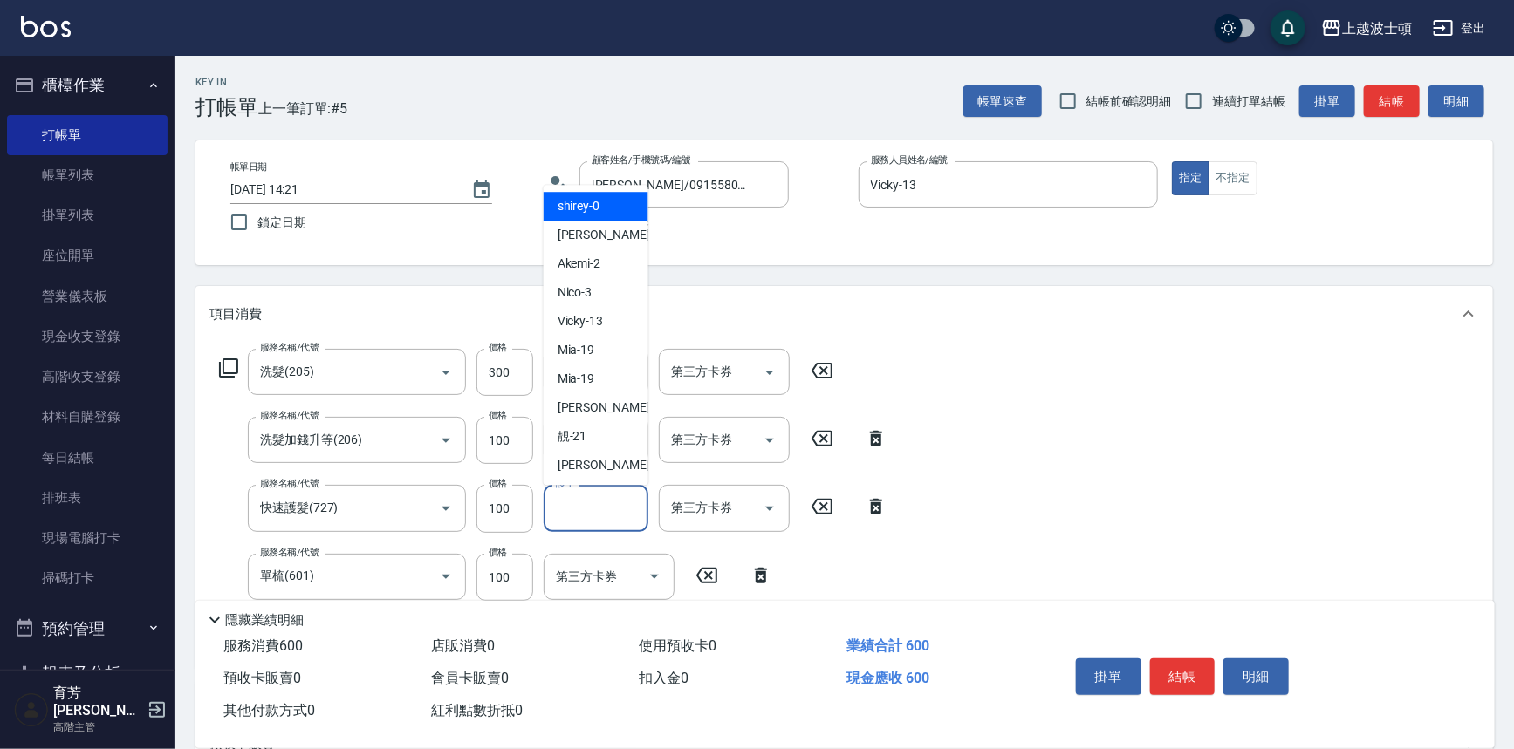
click at [576, 517] on input "護-1" at bounding box center [595, 508] width 89 height 31
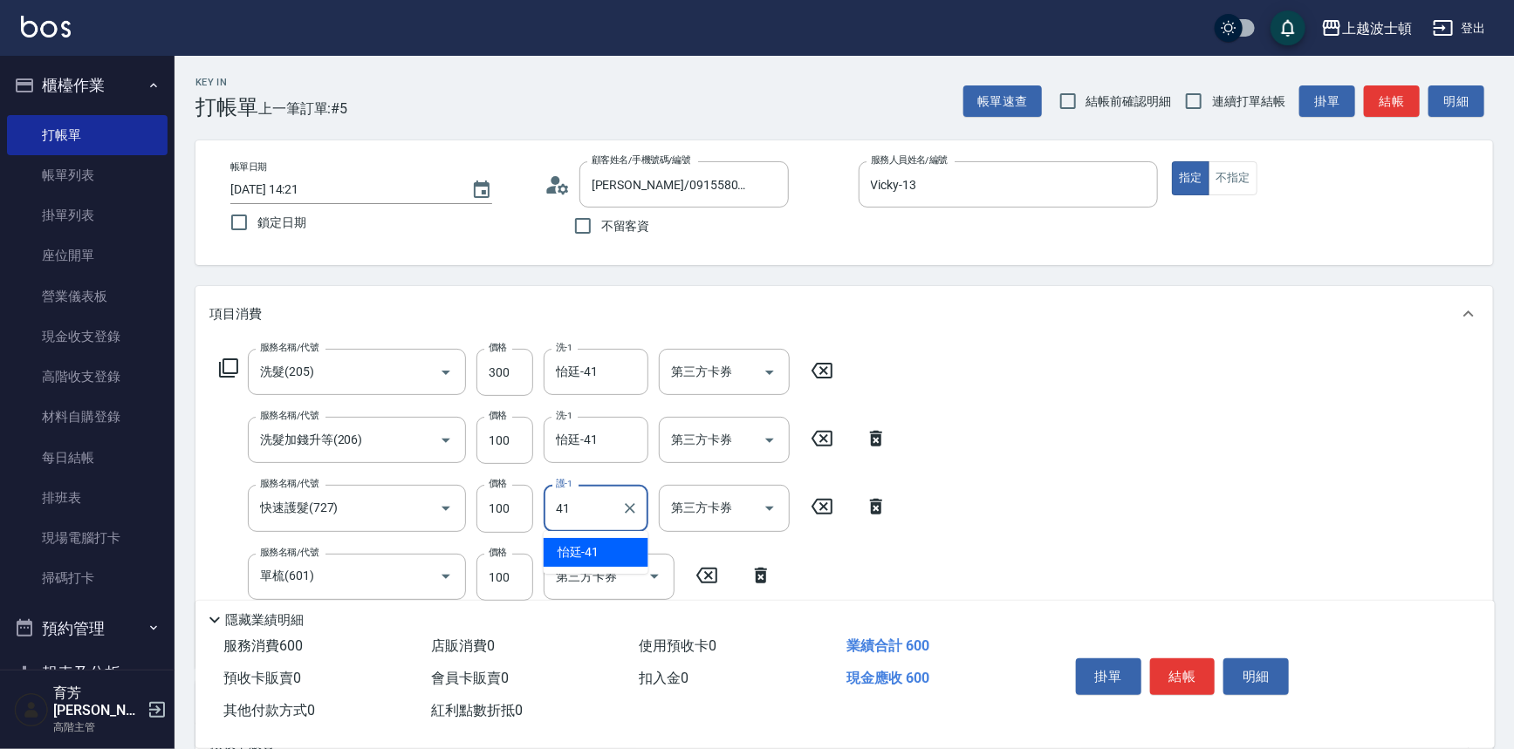
type input "怡廷-41"
click at [1173, 672] on button "結帳" at bounding box center [1182, 677] width 65 height 37
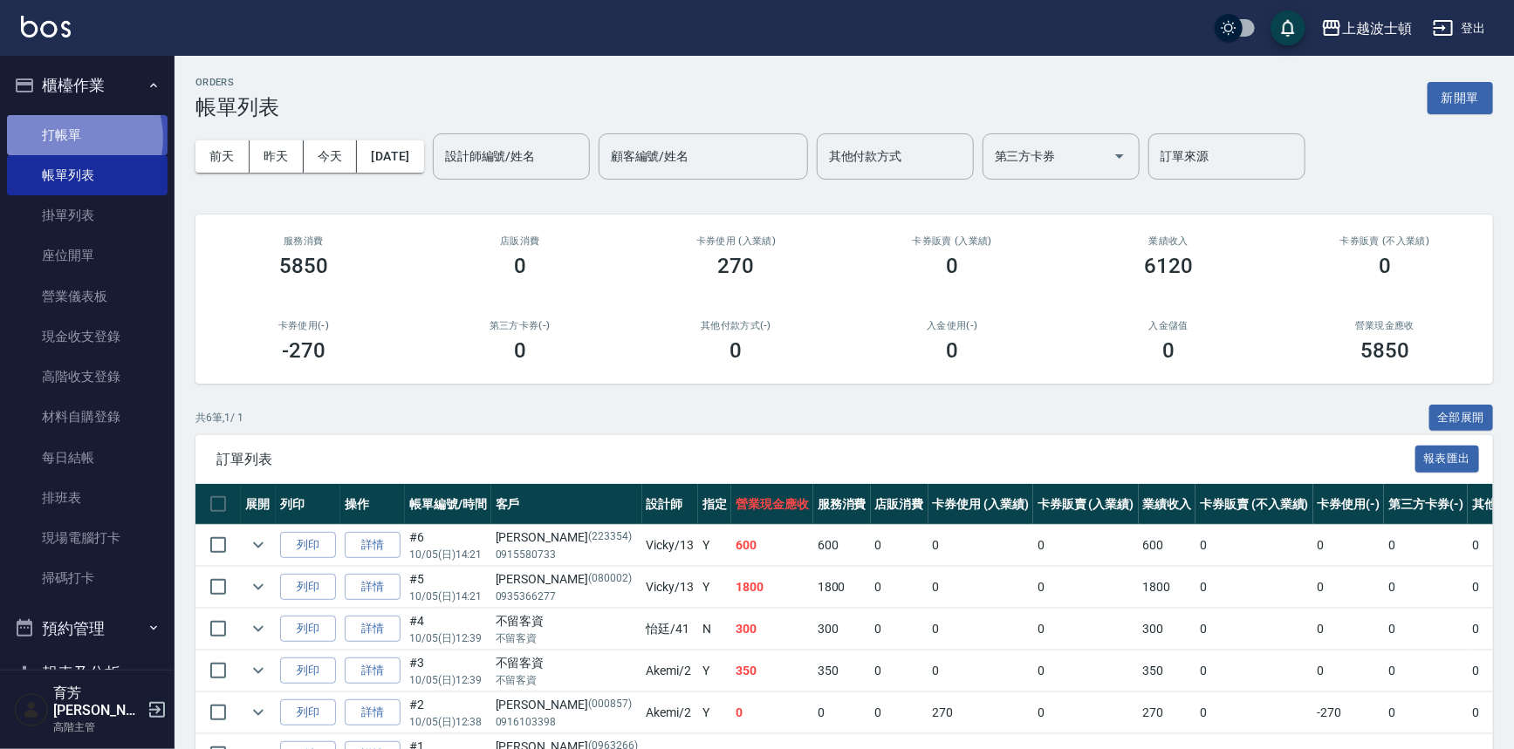
click at [68, 138] on link "打帳單" at bounding box center [87, 135] width 161 height 40
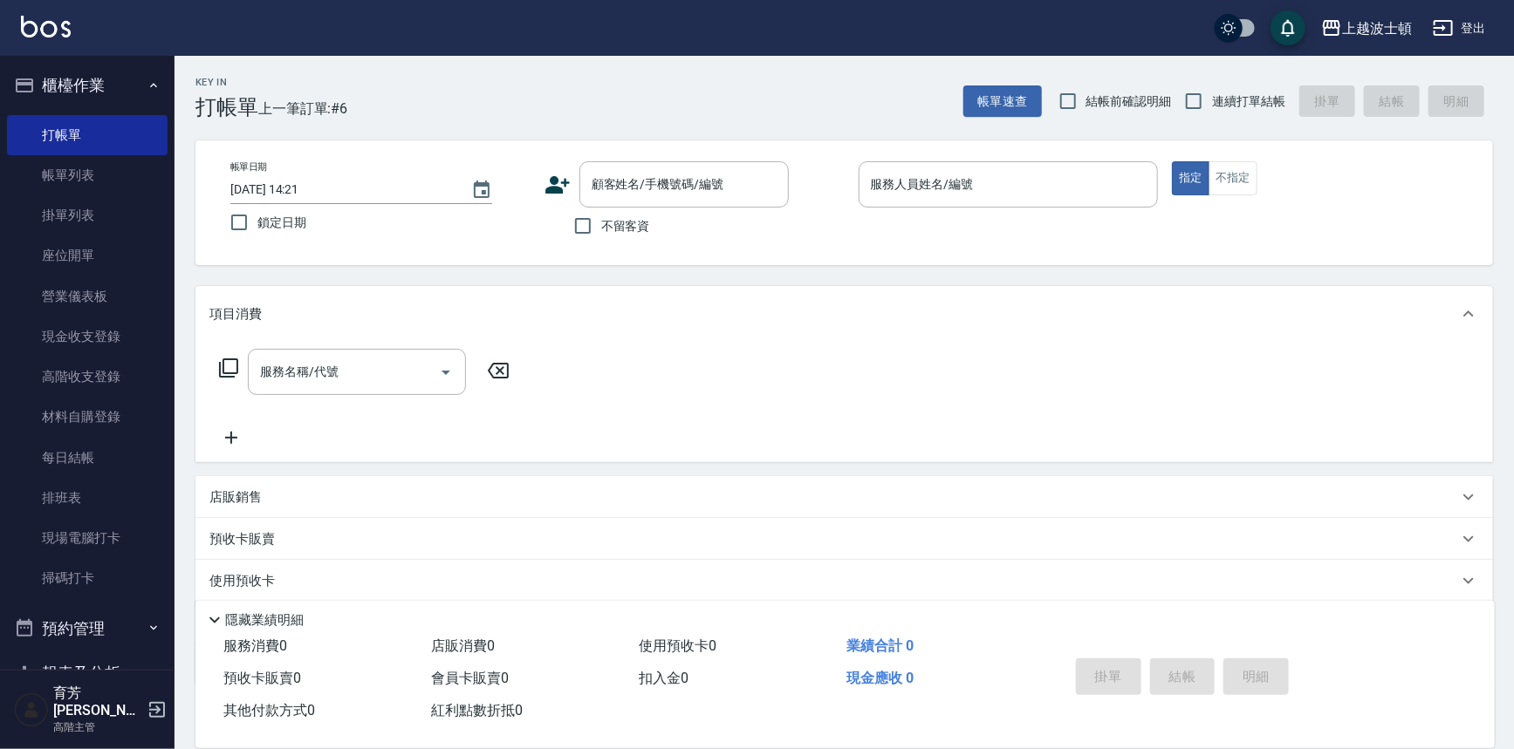
click at [629, 229] on span "不留客資" at bounding box center [625, 226] width 49 height 18
click at [601, 229] on input "不留客資" at bounding box center [582, 226] width 37 height 37
checkbox input "true"
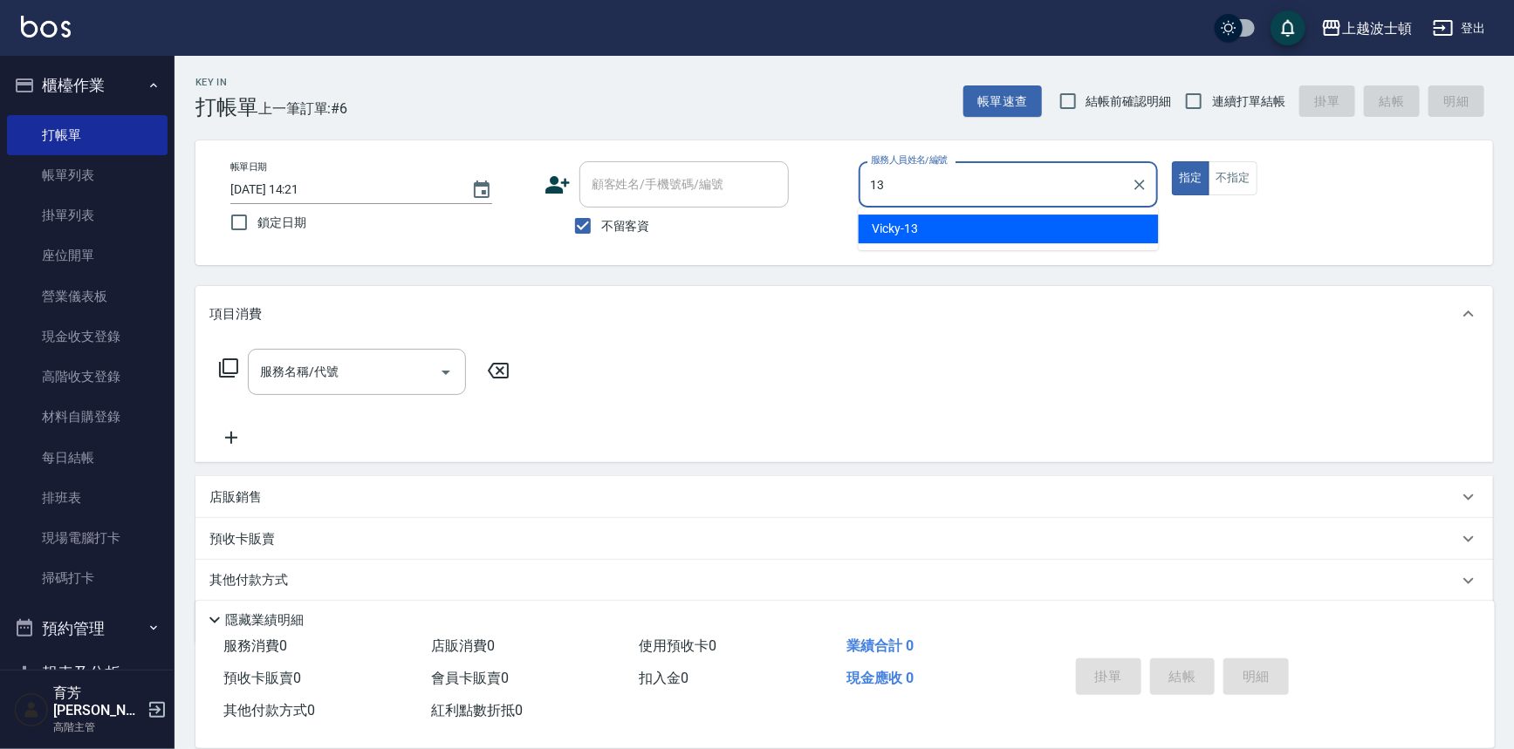
type input "Vicky-13"
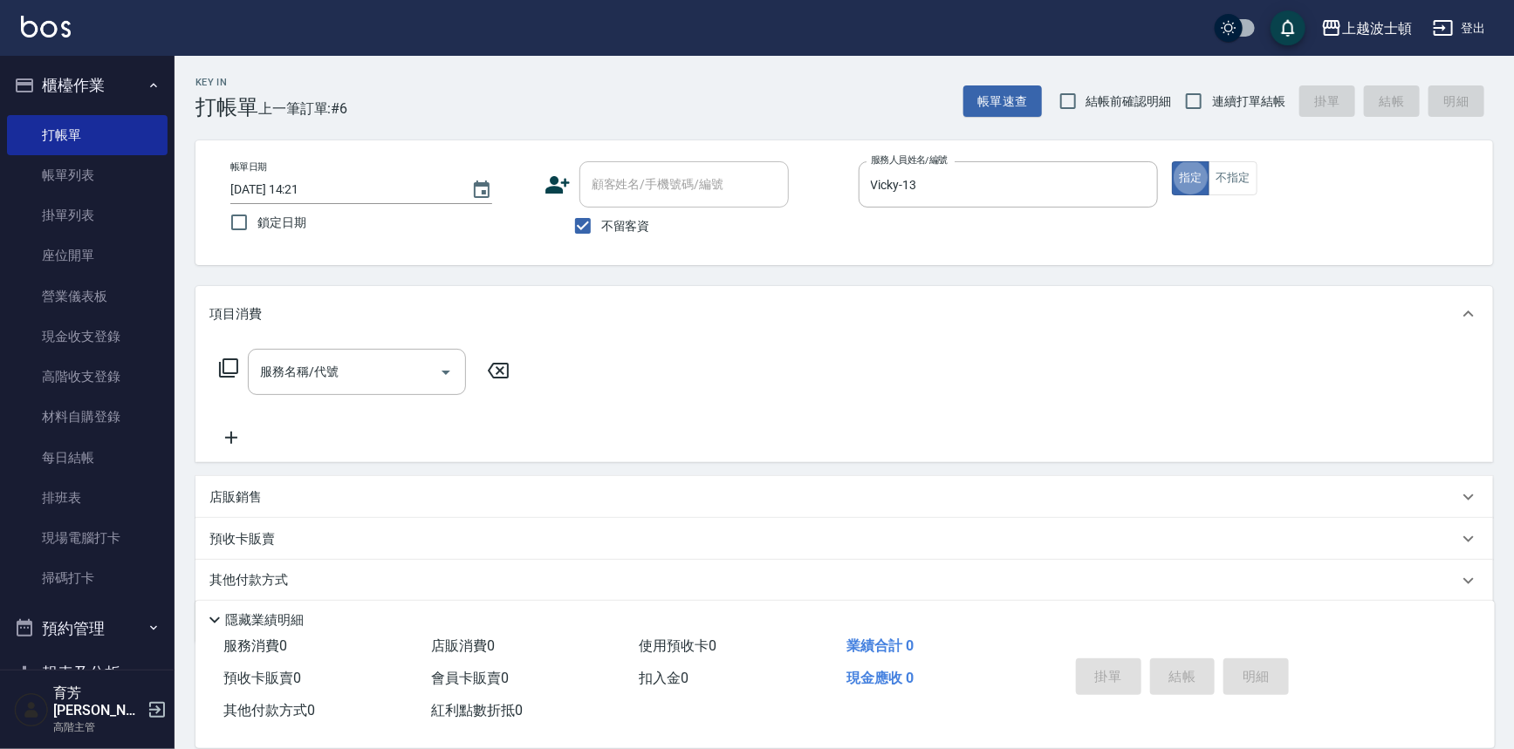
type button "true"
click at [1227, 186] on button "不指定" at bounding box center [1232, 178] width 49 height 34
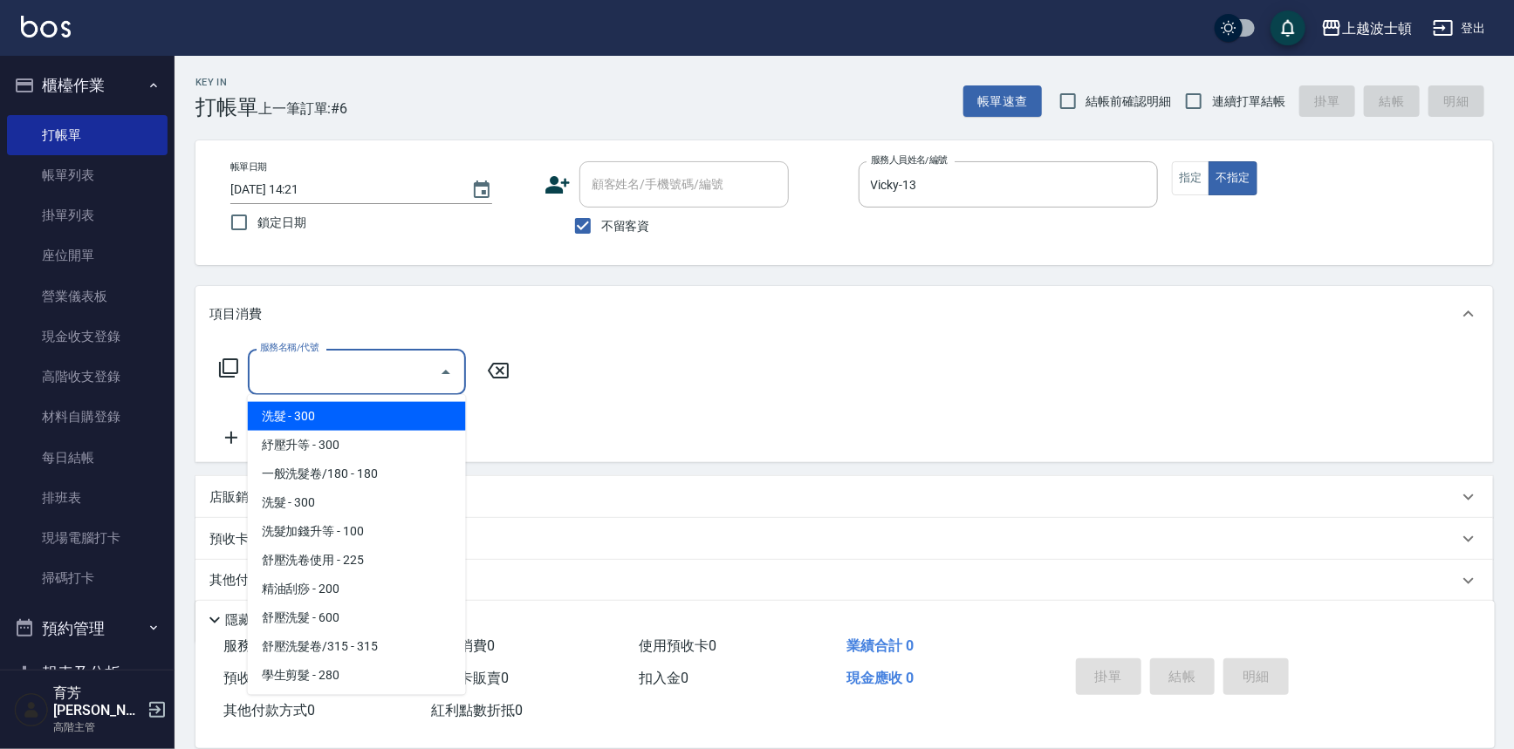
click at [368, 381] on input "服務名稱/代號" at bounding box center [344, 372] width 176 height 31
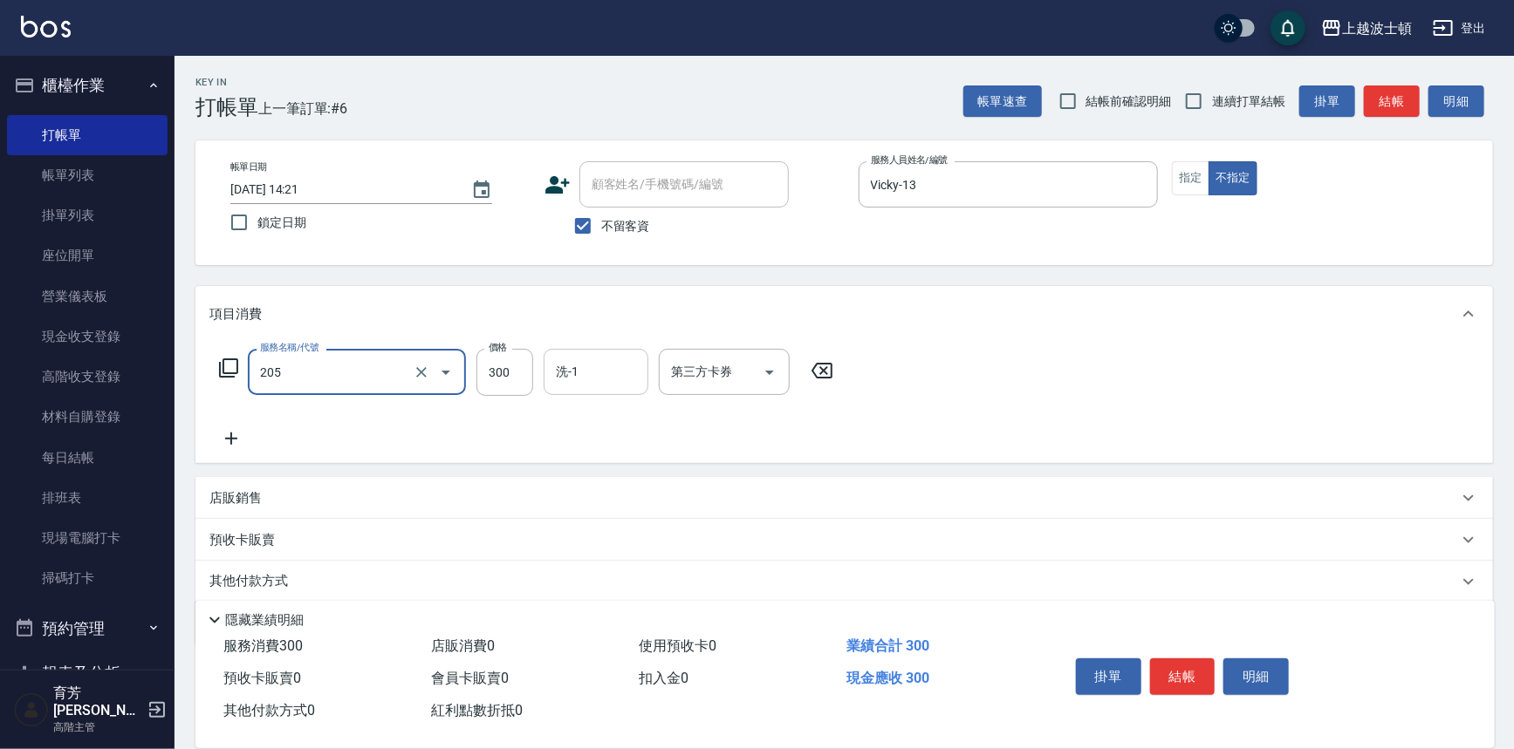
type input "洗髮(205)"
click at [578, 366] on input "洗-1" at bounding box center [595, 372] width 89 height 31
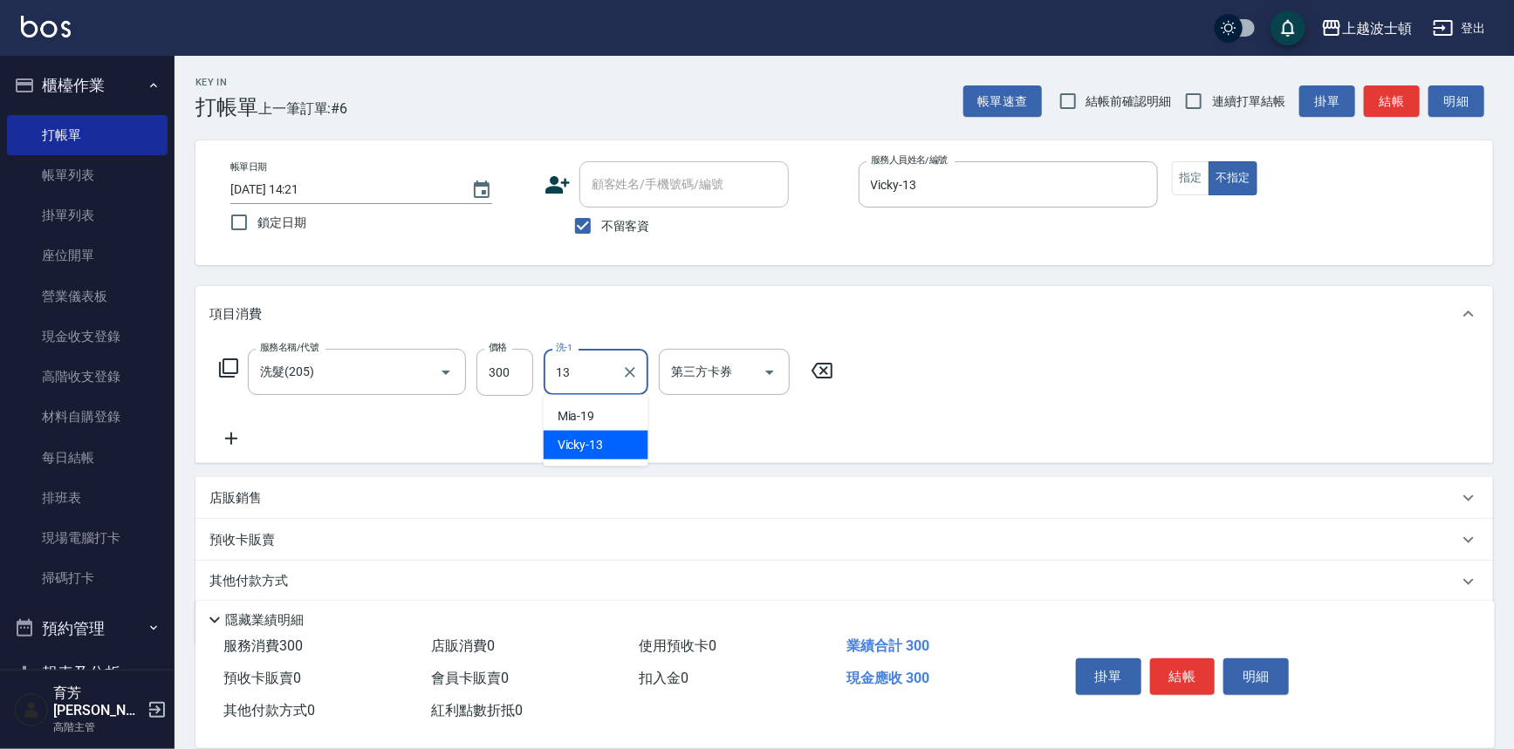
type input "Vicky-13"
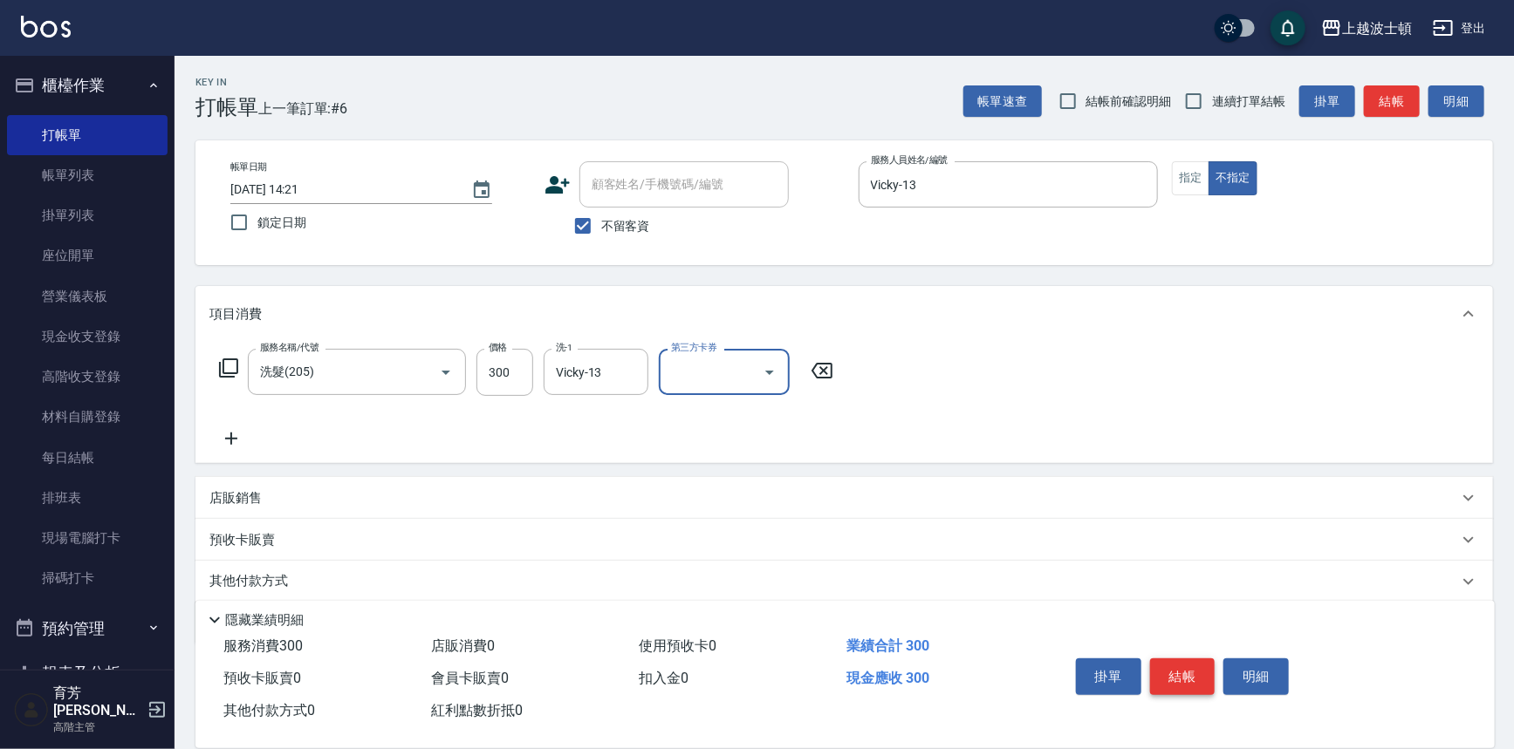
click at [1194, 681] on button "結帳" at bounding box center [1182, 677] width 65 height 37
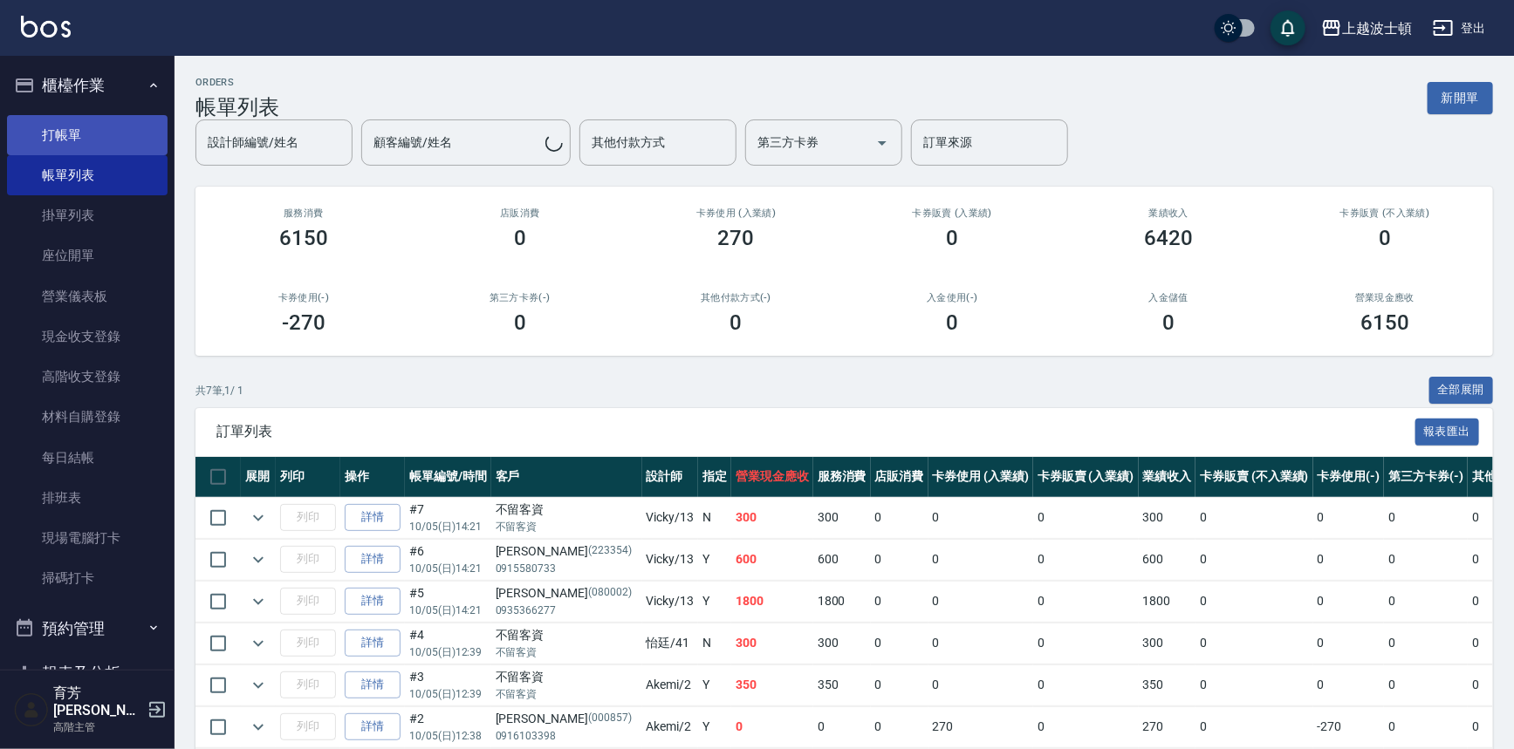
click at [41, 135] on link "打帳單" at bounding box center [87, 135] width 161 height 40
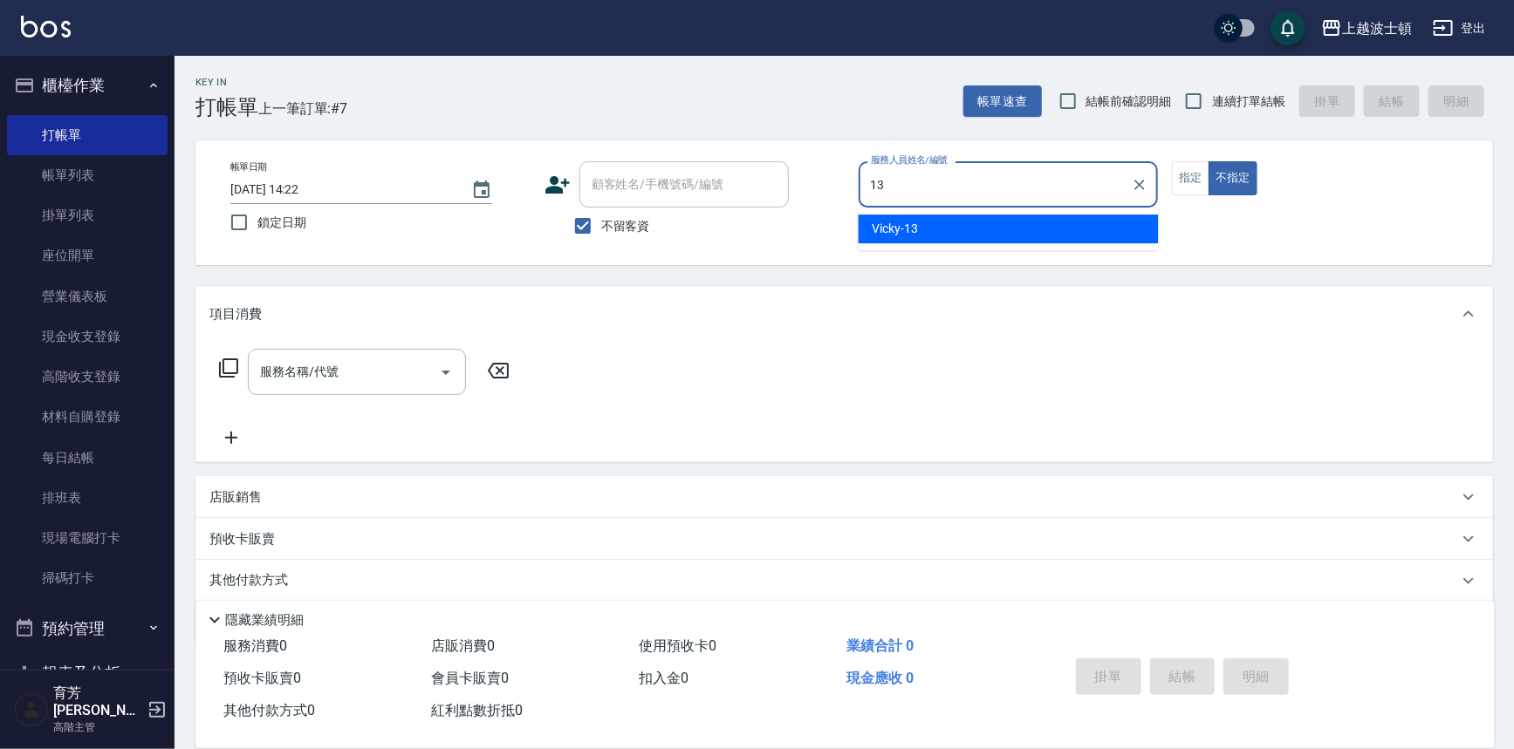
type input "Vicky-13"
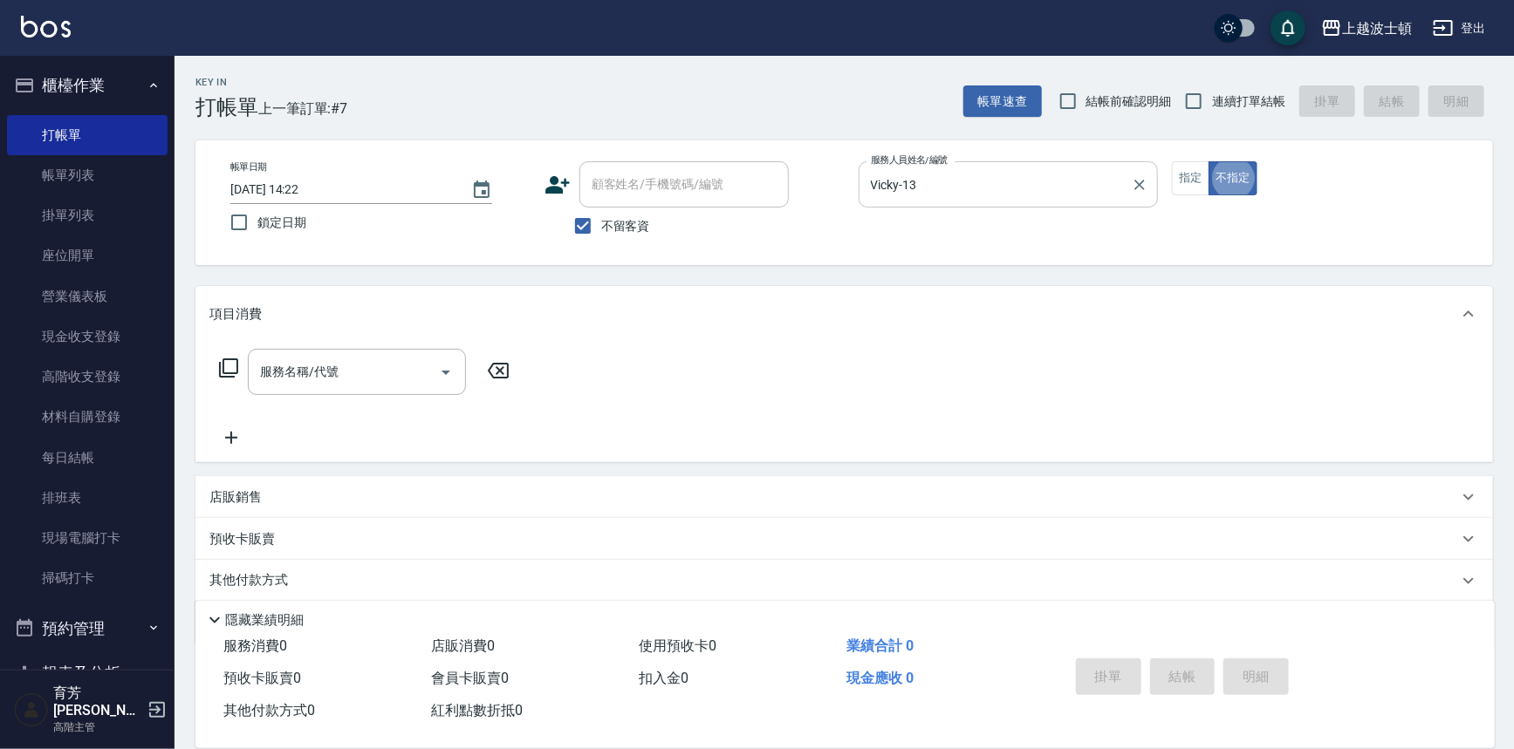
type button "false"
click at [1175, 183] on button "指定" at bounding box center [1191, 178] width 38 height 34
click at [442, 363] on icon "Open" at bounding box center [445, 372] width 21 height 21
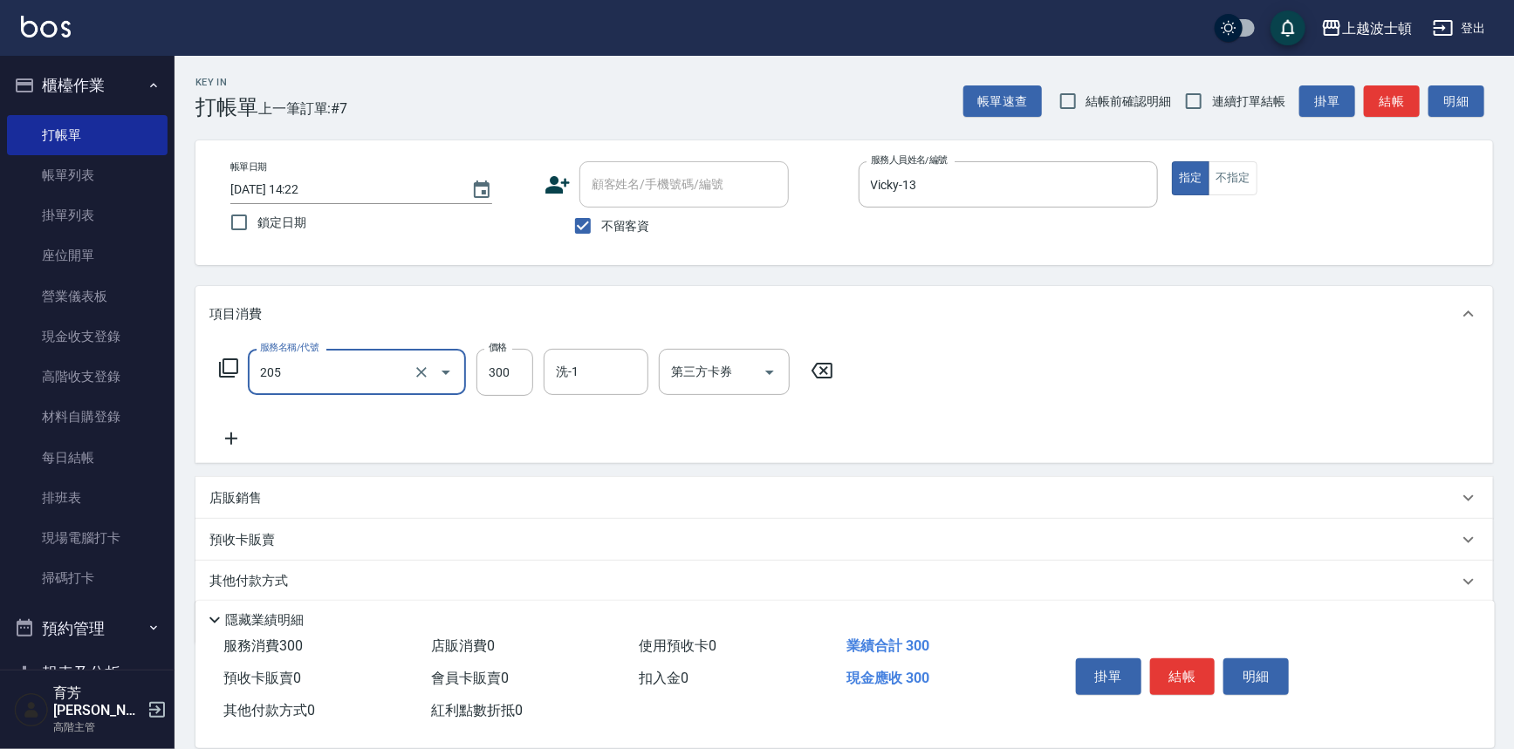
type input "洗髮(205)"
click at [229, 435] on icon at bounding box center [231, 438] width 44 height 21
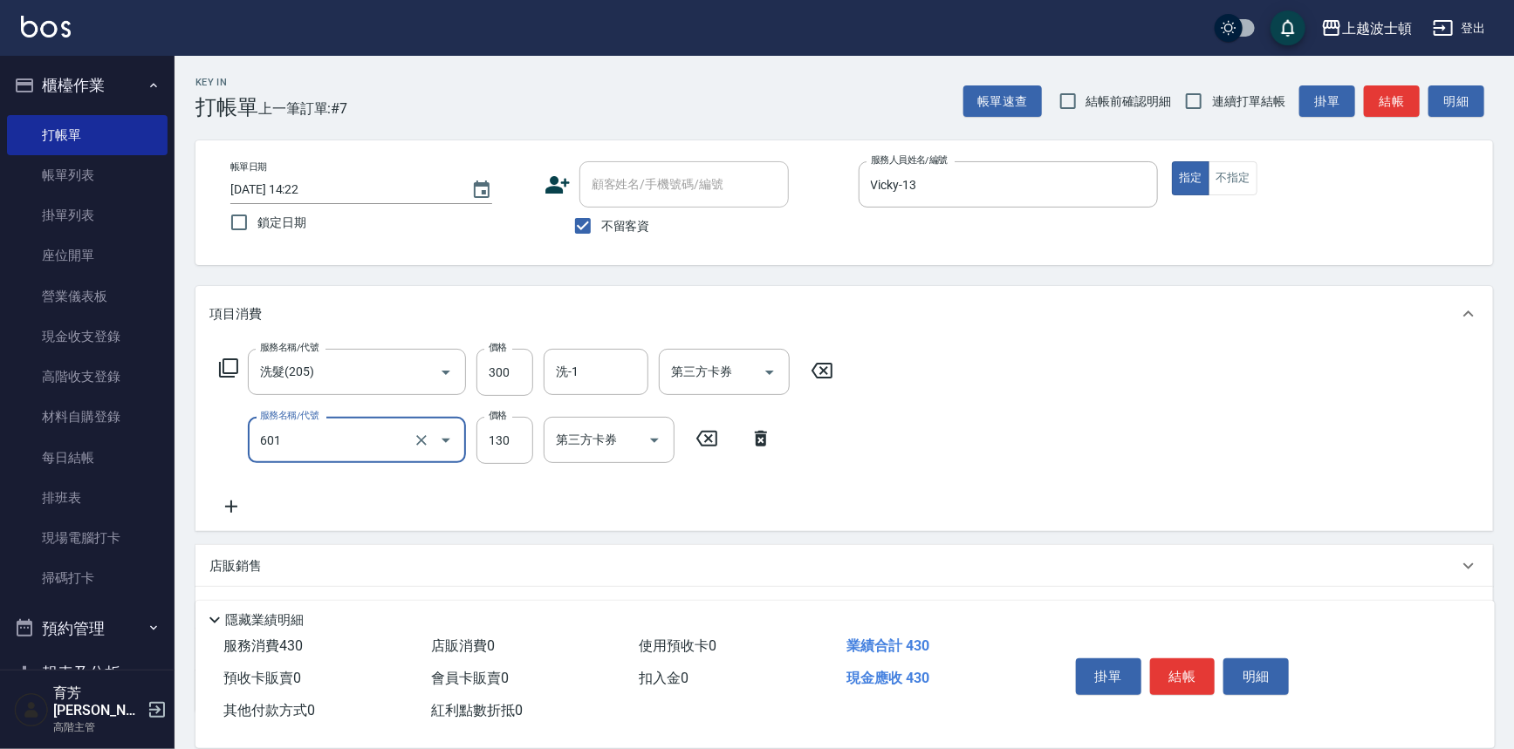
type input "單梳(601)"
click at [236, 507] on icon at bounding box center [231, 507] width 12 height 12
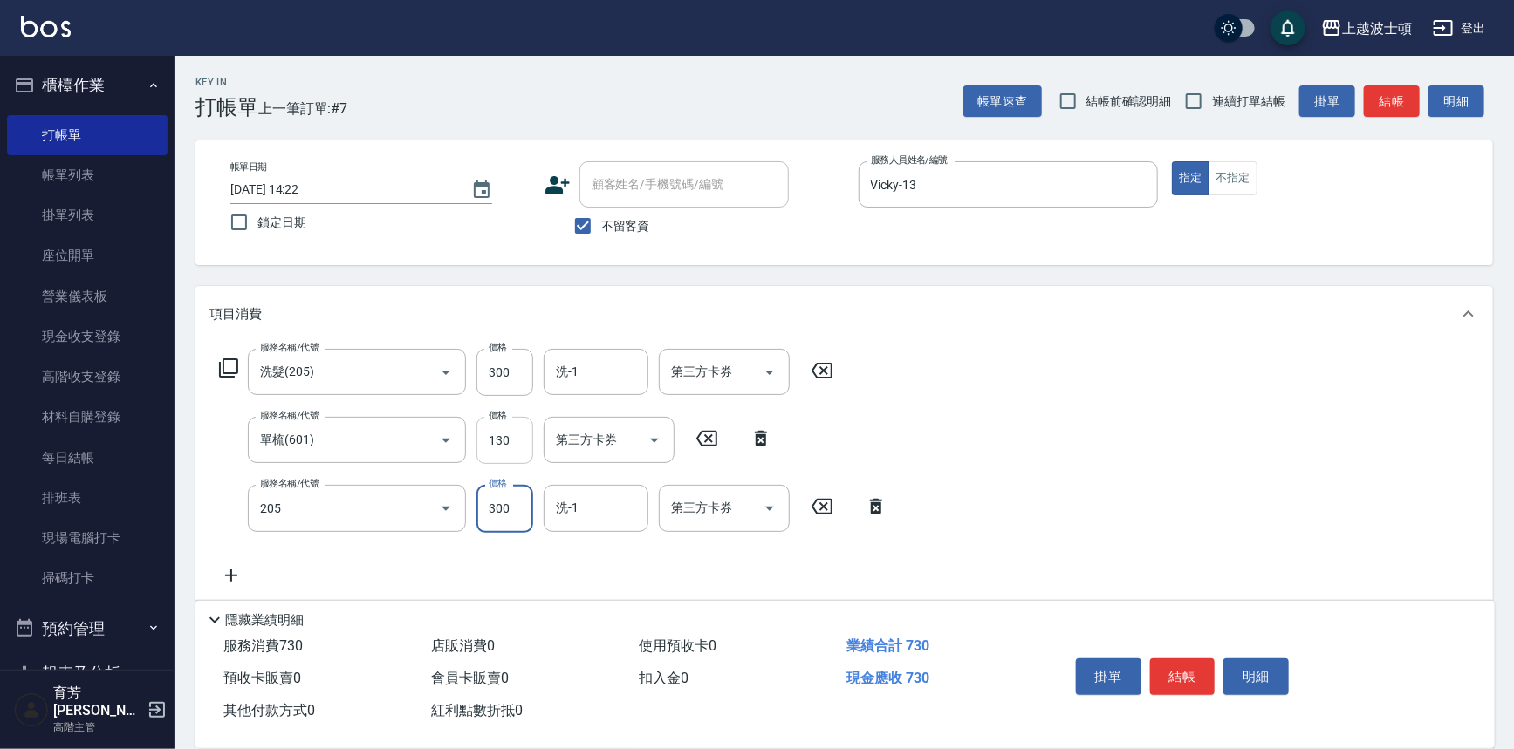
type input "洗髮(205)"
click at [517, 435] on input "130" at bounding box center [504, 440] width 57 height 47
type input "100"
click at [571, 372] on input "洗-1" at bounding box center [595, 372] width 89 height 31
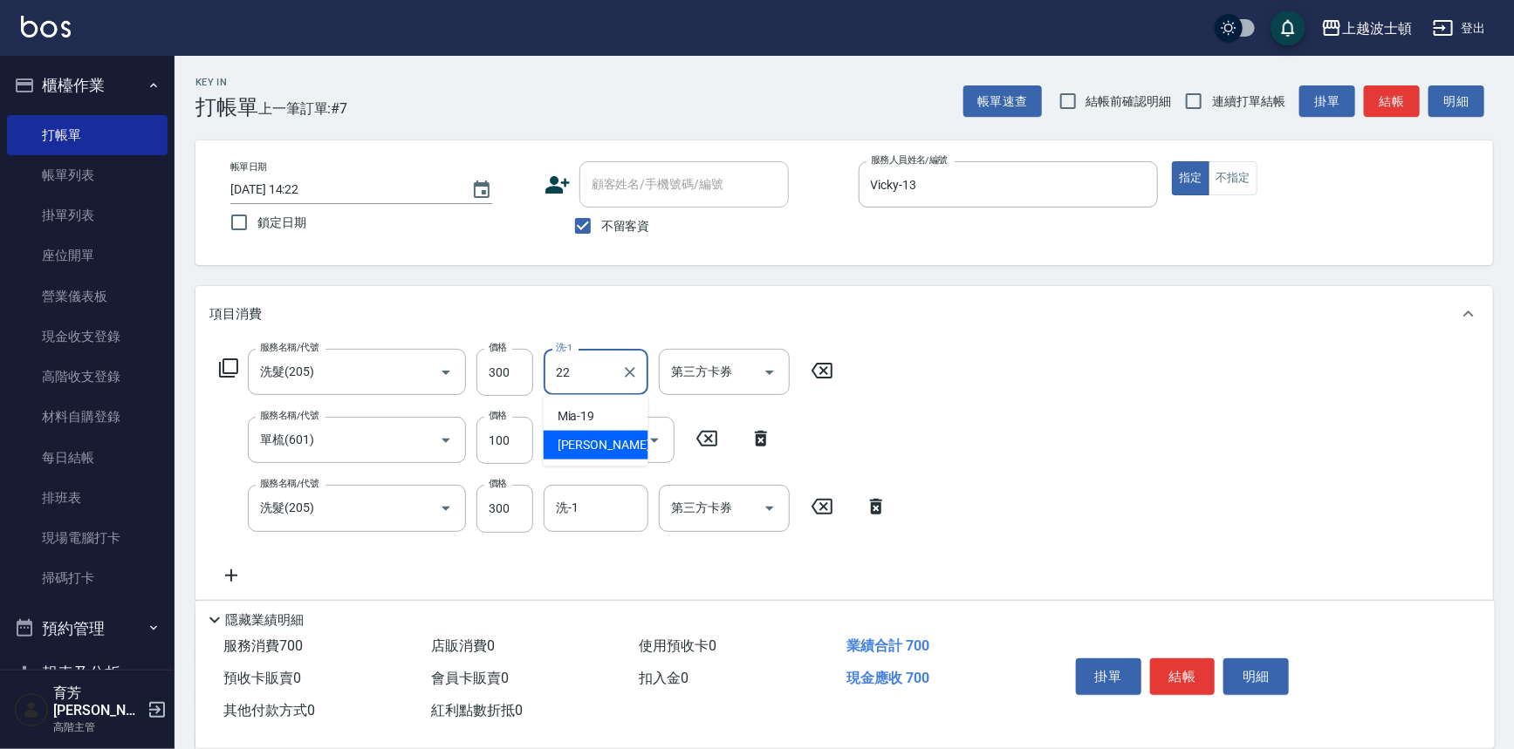
type input "[PERSON_NAME]-22"
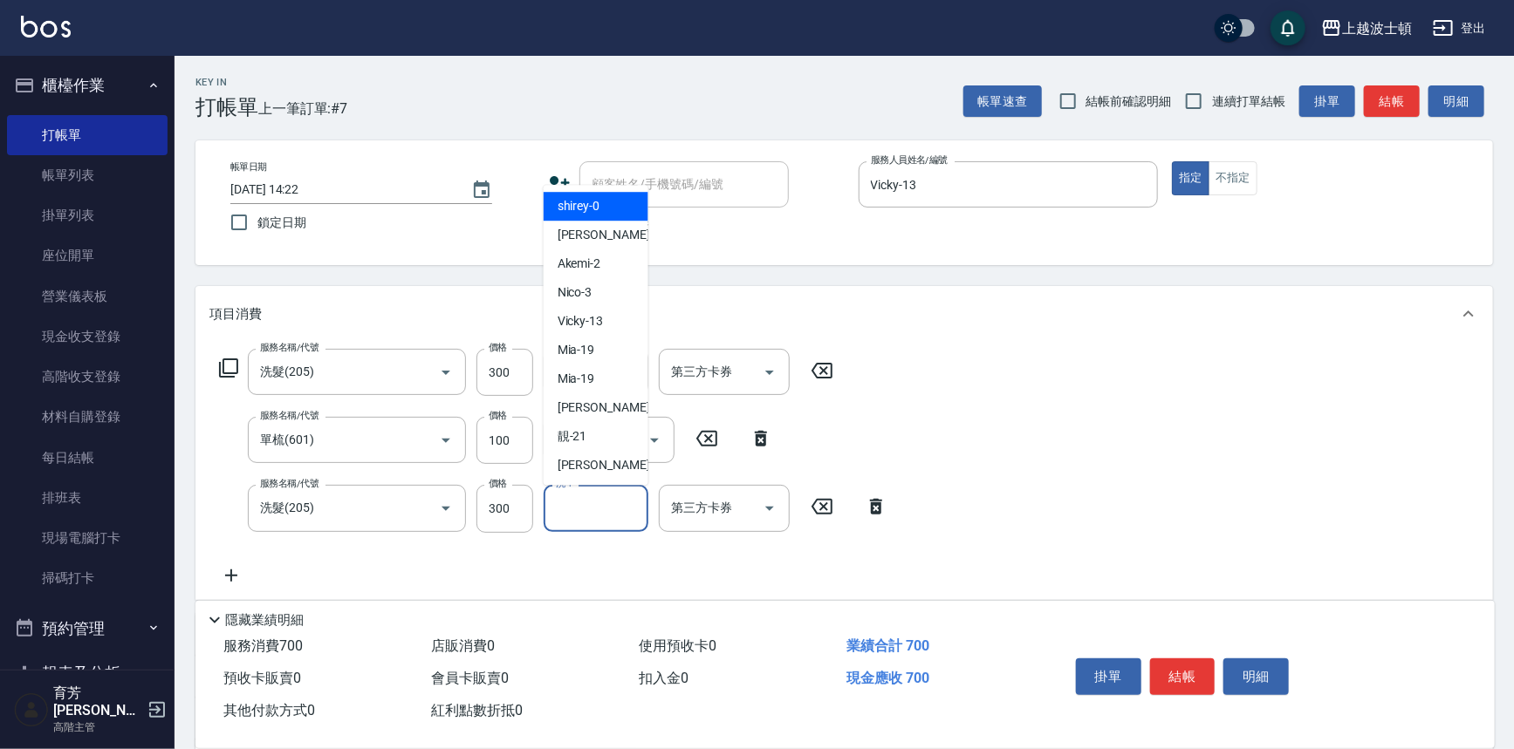
click at [576, 496] on input "洗-1" at bounding box center [595, 508] width 89 height 31
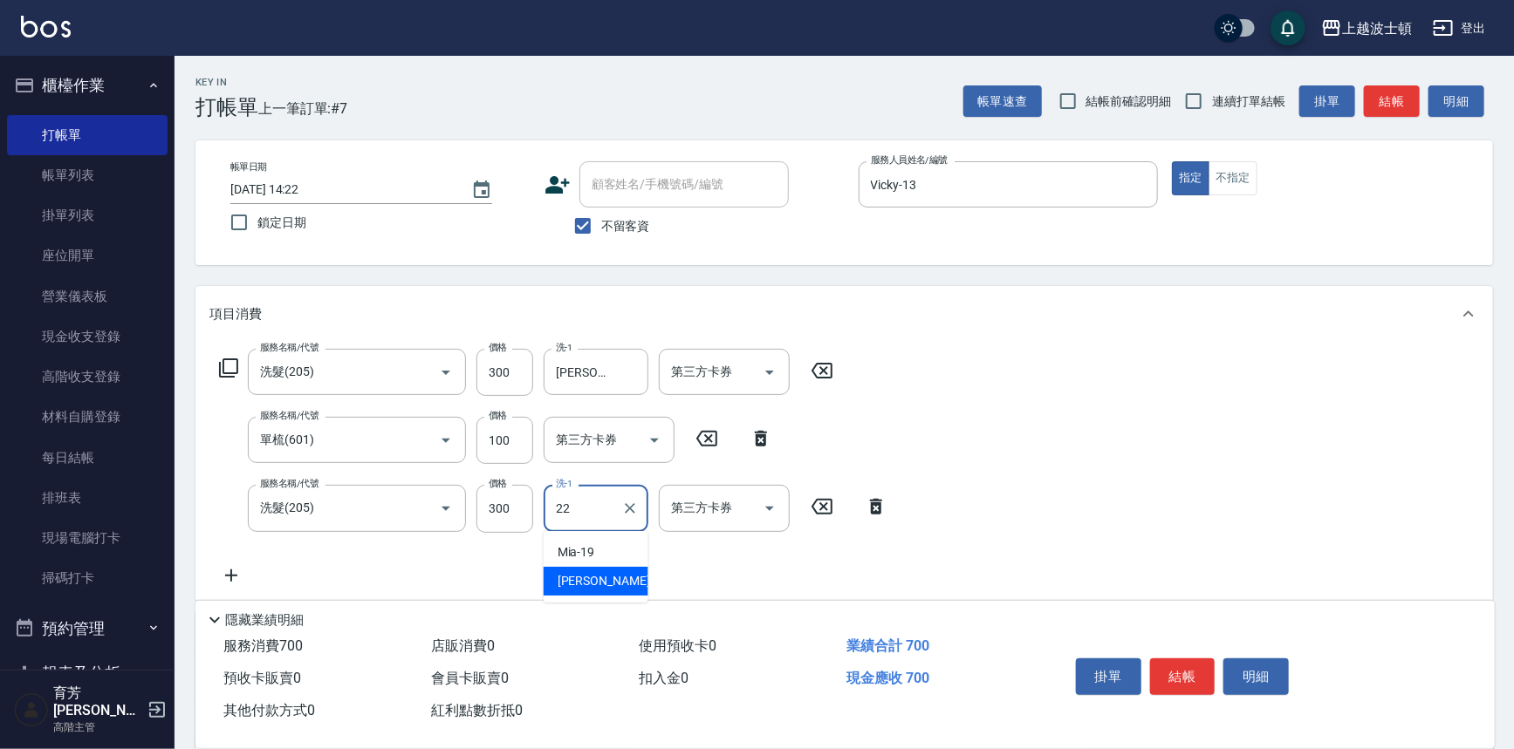
type input "[PERSON_NAME]-22"
click at [1168, 665] on button "結帳" at bounding box center [1182, 677] width 65 height 37
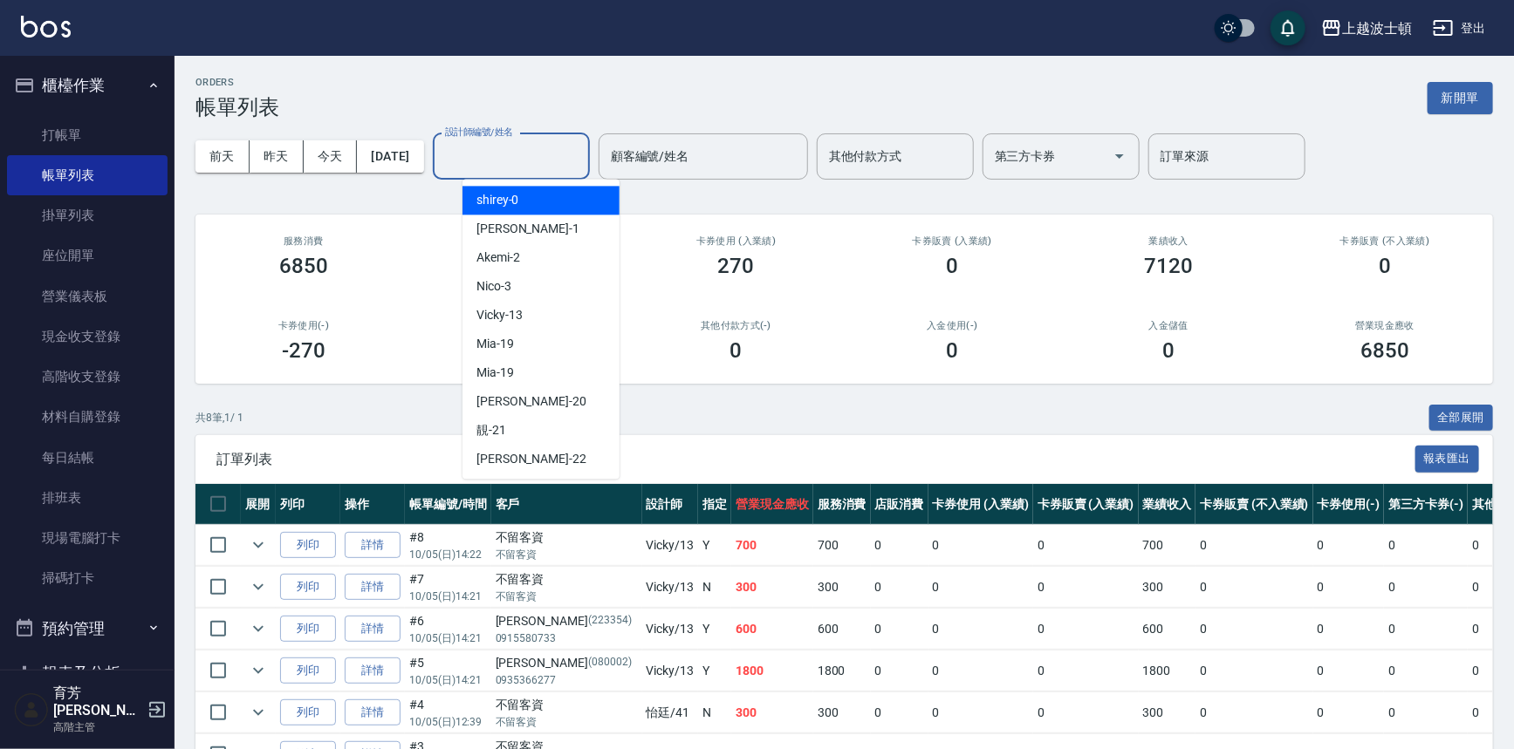
click at [578, 166] on input "設計師編號/姓名" at bounding box center [511, 156] width 141 height 31
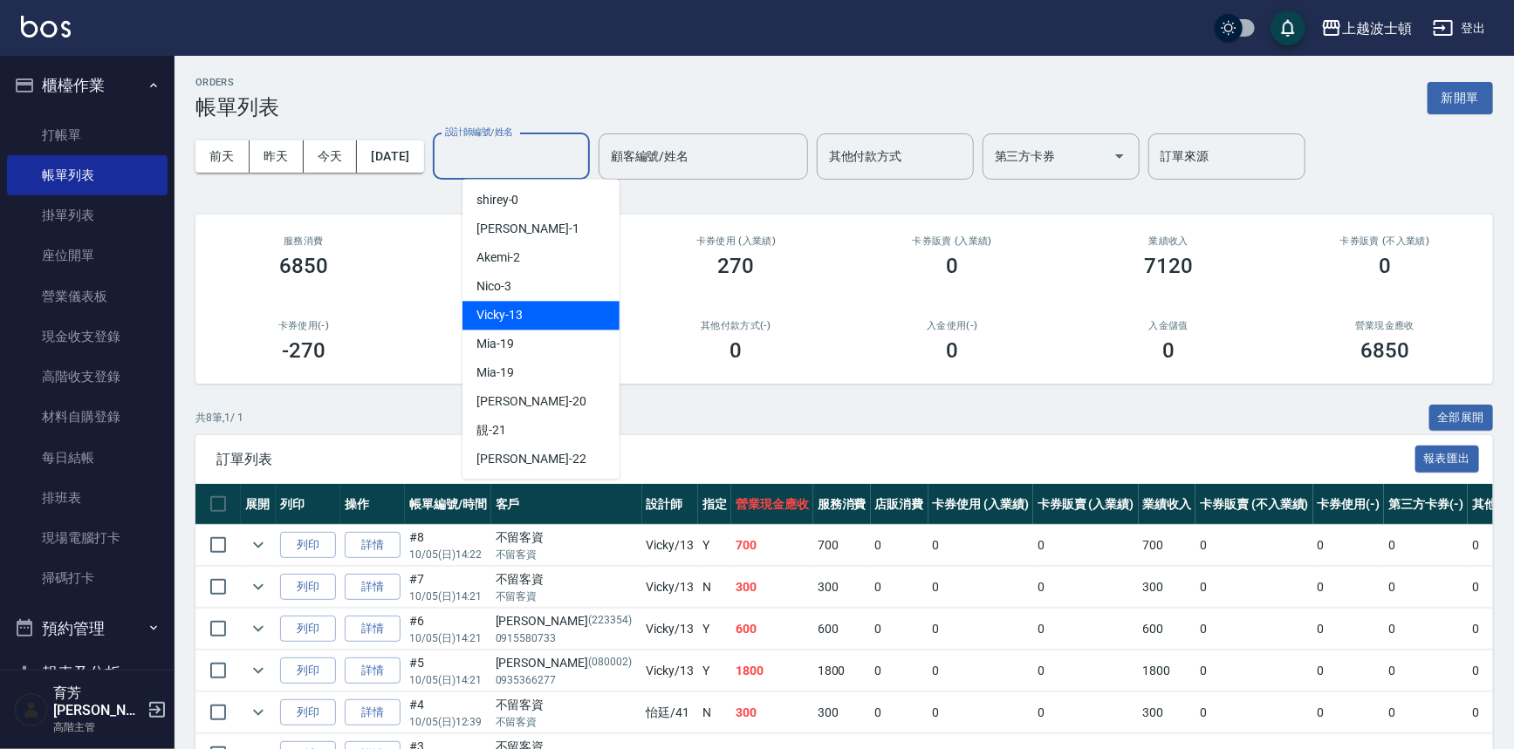
click at [531, 324] on div "Vicky -13" at bounding box center [540, 315] width 157 height 29
type input "Vicky-13"
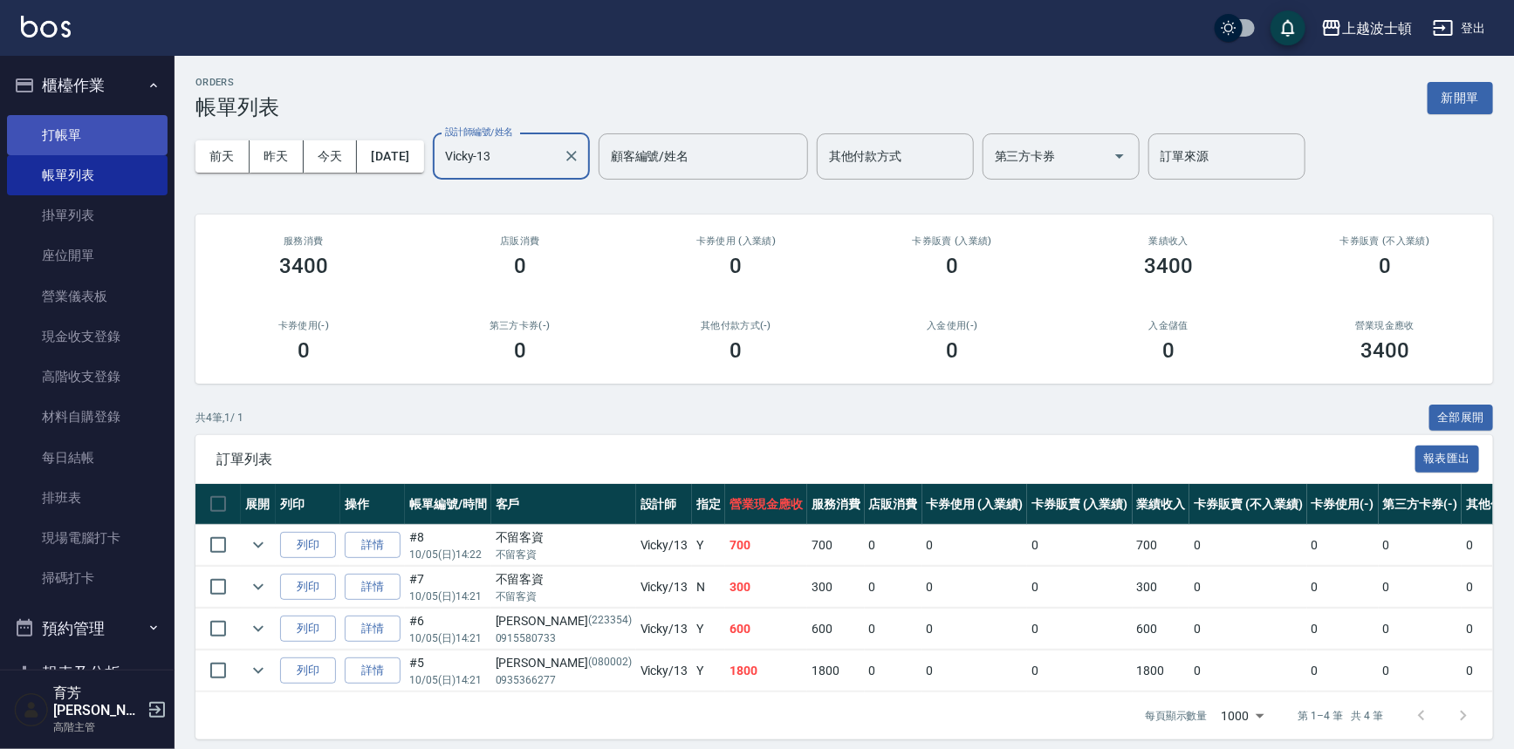
click at [44, 133] on link "打帳單" at bounding box center [87, 135] width 161 height 40
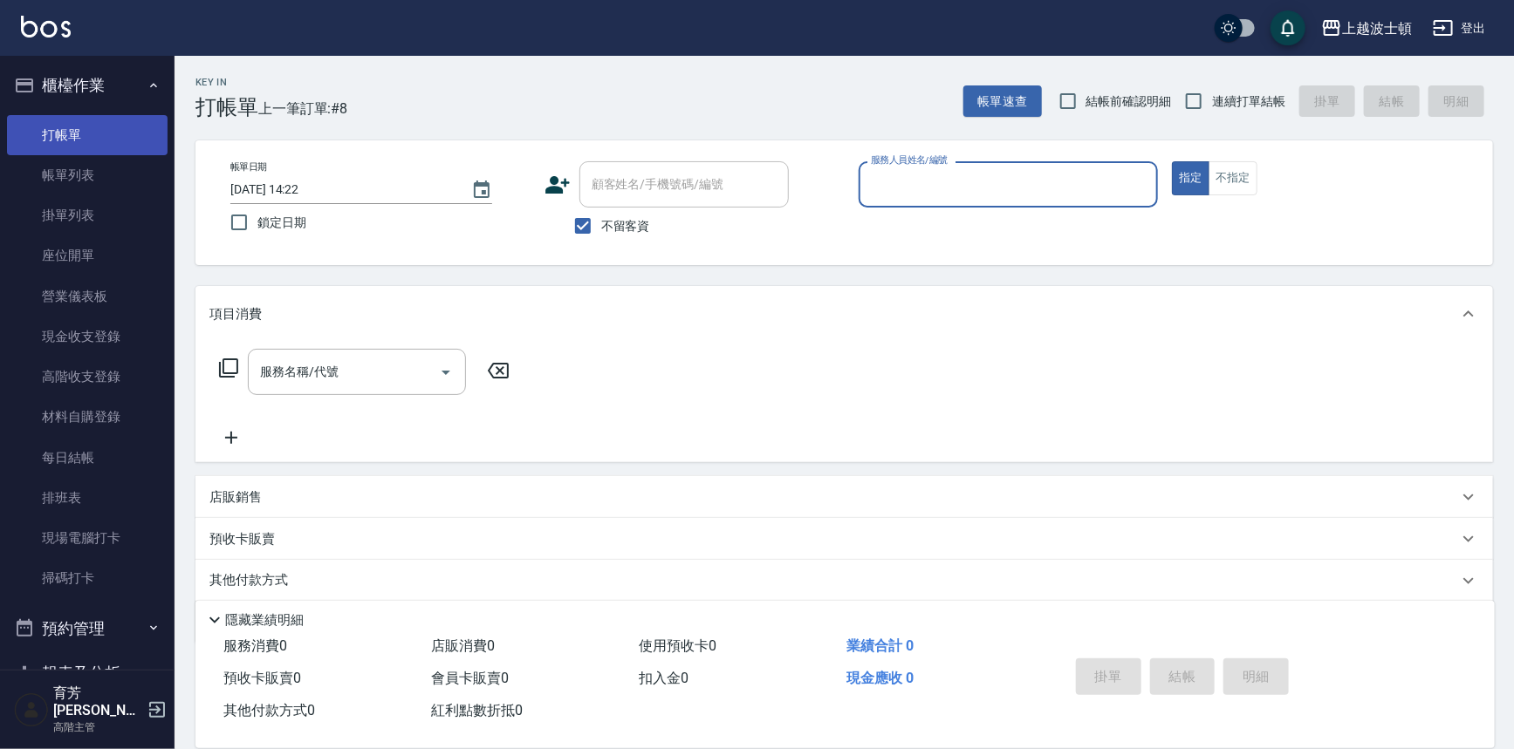
click at [51, 134] on ul "打帳單 帳單列表 掛單列表 座位開單 營業儀表板 現金收支登錄 高階收支登錄 材料自購登錄 每日結帳 排班表 現場電腦打卡 掃碼打卡" at bounding box center [87, 357] width 161 height 498
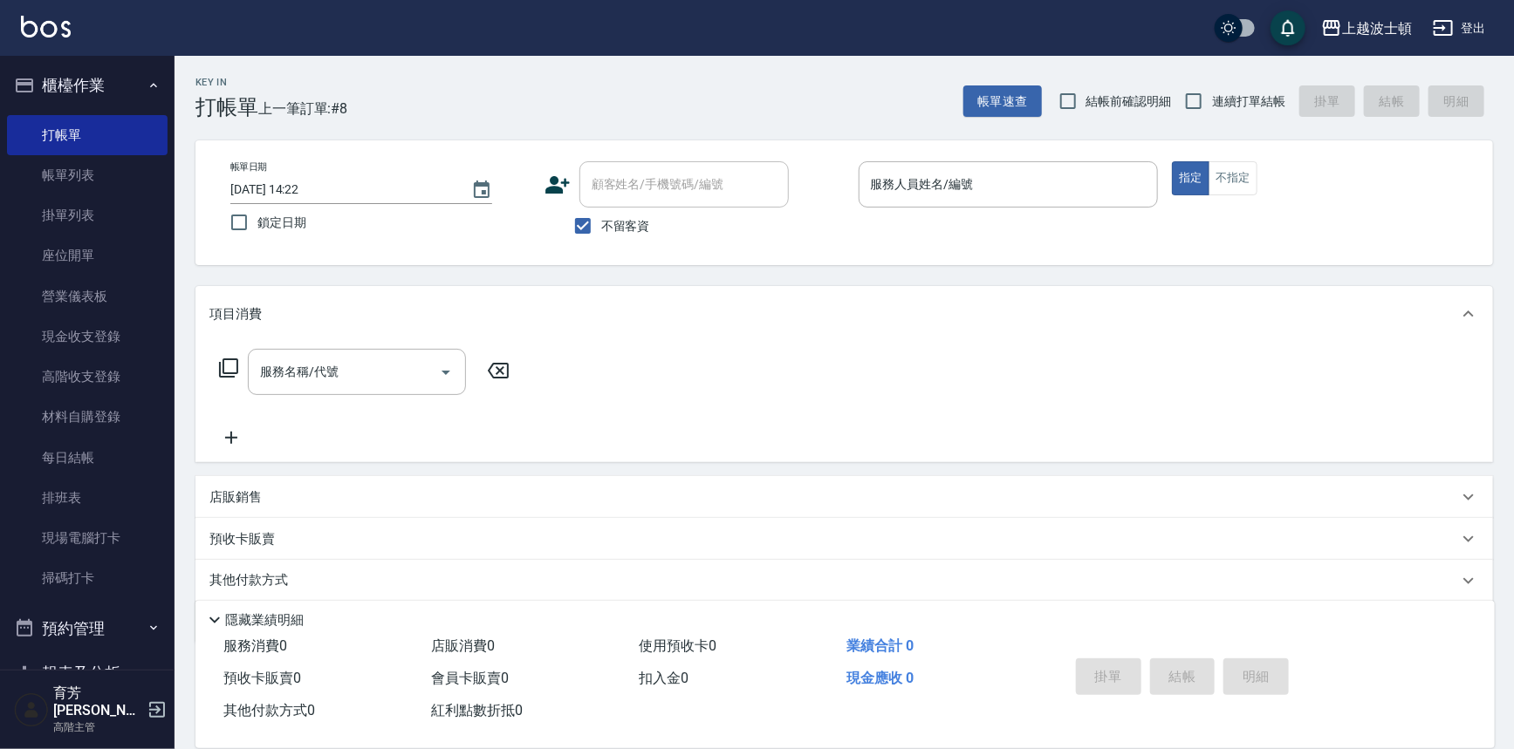
click at [0, 124] on nav "櫃檯作業 打帳單 帳單列表 掛單列表 座位開單 營業儀表板 現金收支登錄 高階收支登錄 材料自購登錄 每日結帳 排班表 現場電腦打卡 掃碼打卡 預約管理 預約…" at bounding box center [87, 363] width 174 height 614
drag, startPoint x: 652, startPoint y: 253, endPoint x: 653, endPoint y: 222, distance: 30.6
click at [653, 253] on div "帳單日期 [DATE] 14:22 鎖定日期 顧客姓名/手機號碼/編號 顧客姓名/手機號碼/編號 不留客資 服務人員姓名/編號 服務人員姓名/編號 指定 不指定" at bounding box center [843, 202] width 1297 height 125
click at [597, 237] on input "不留客資" at bounding box center [582, 226] width 37 height 37
checkbox input "false"
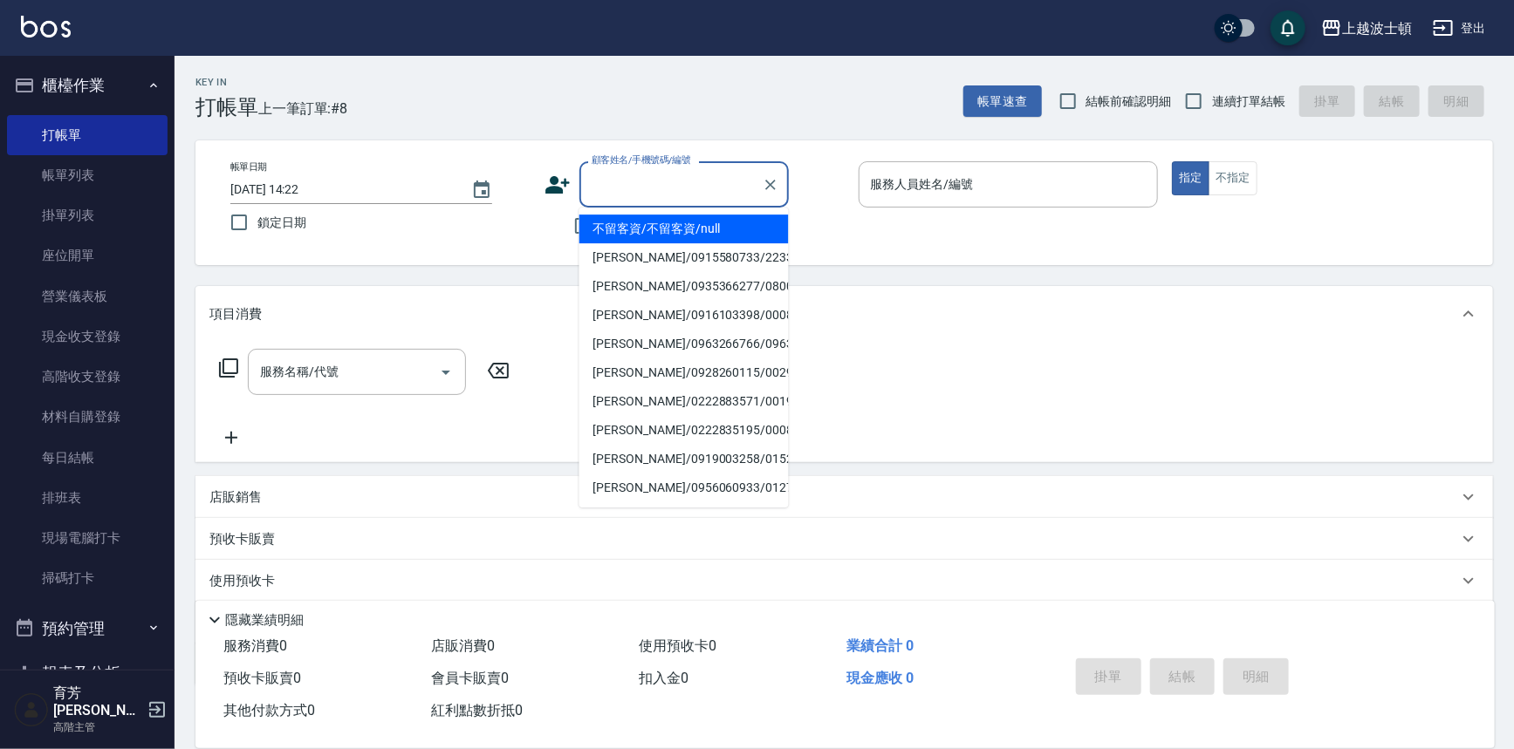
click at [619, 195] on input "顧客姓名/手機號碼/編號" at bounding box center [671, 184] width 168 height 31
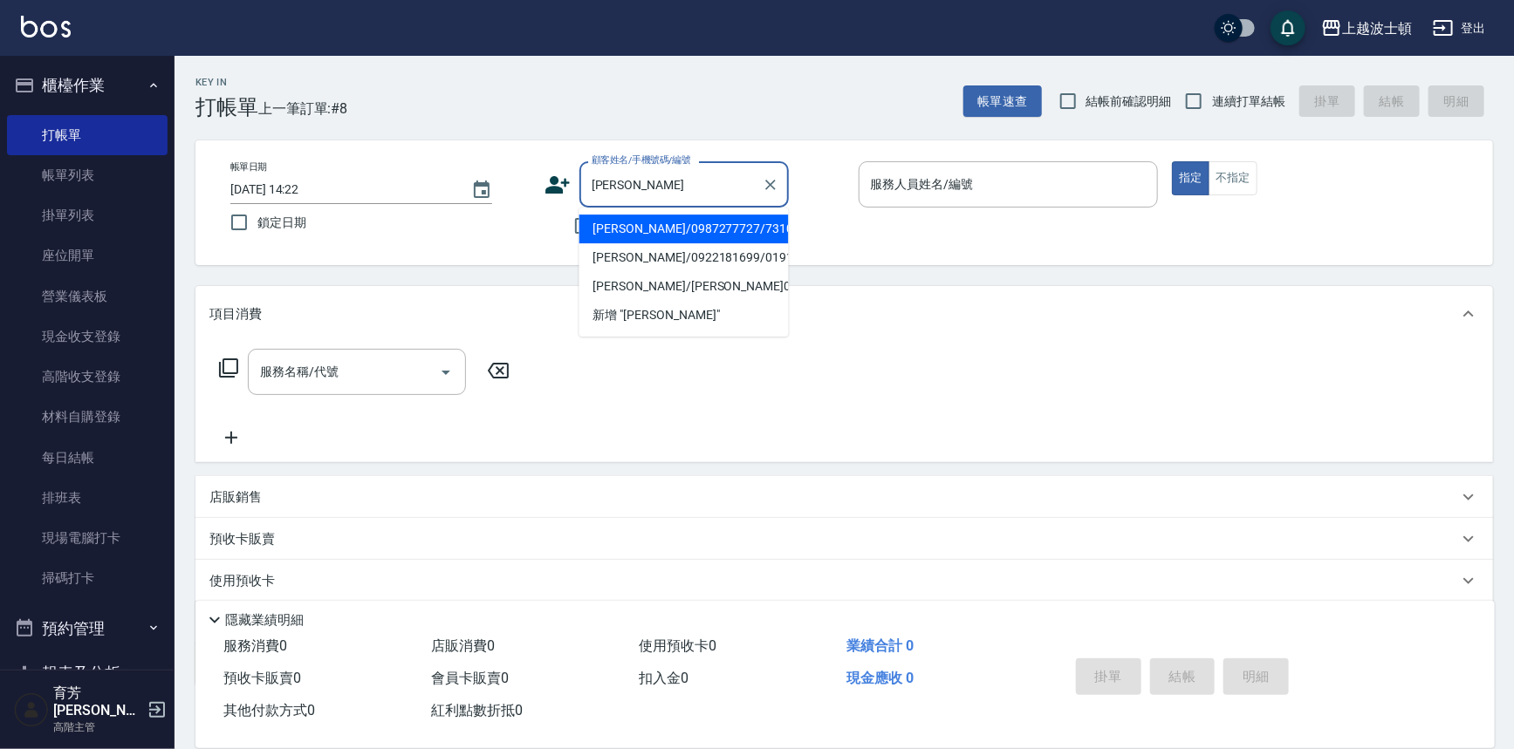
click at [682, 224] on li "[PERSON_NAME]/0987277727/731022" at bounding box center [683, 229] width 209 height 29
type input "[PERSON_NAME]/0987277727/731022"
type input "思思-35"
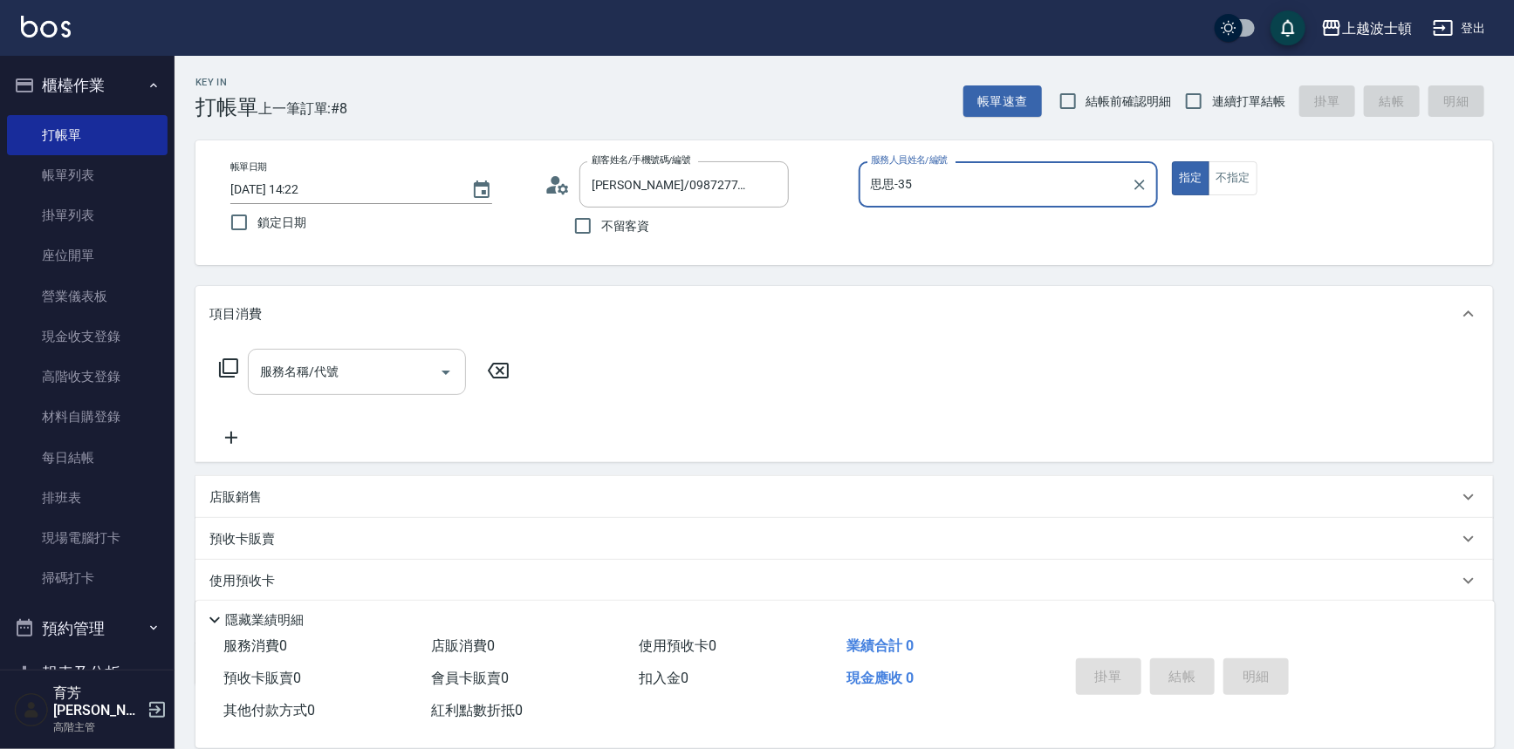
drag, startPoint x: 327, startPoint y: 363, endPoint x: 316, endPoint y: 366, distance: 11.9
click at [324, 366] on div "服務名稱/代號 服務名稱/代號" at bounding box center [357, 372] width 218 height 46
click at [232, 374] on icon at bounding box center [228, 368] width 21 height 21
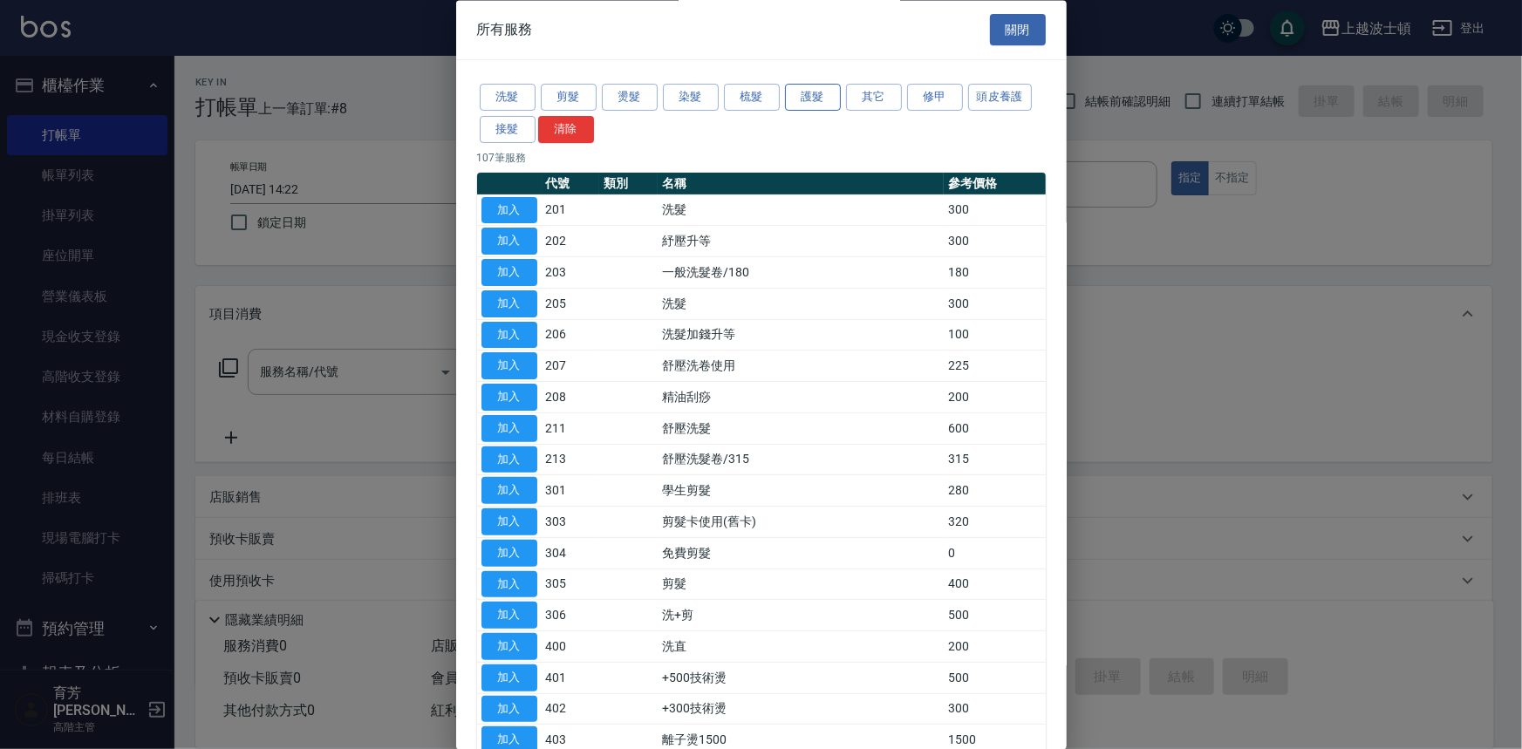
click at [834, 90] on button "護髮" at bounding box center [813, 98] width 56 height 27
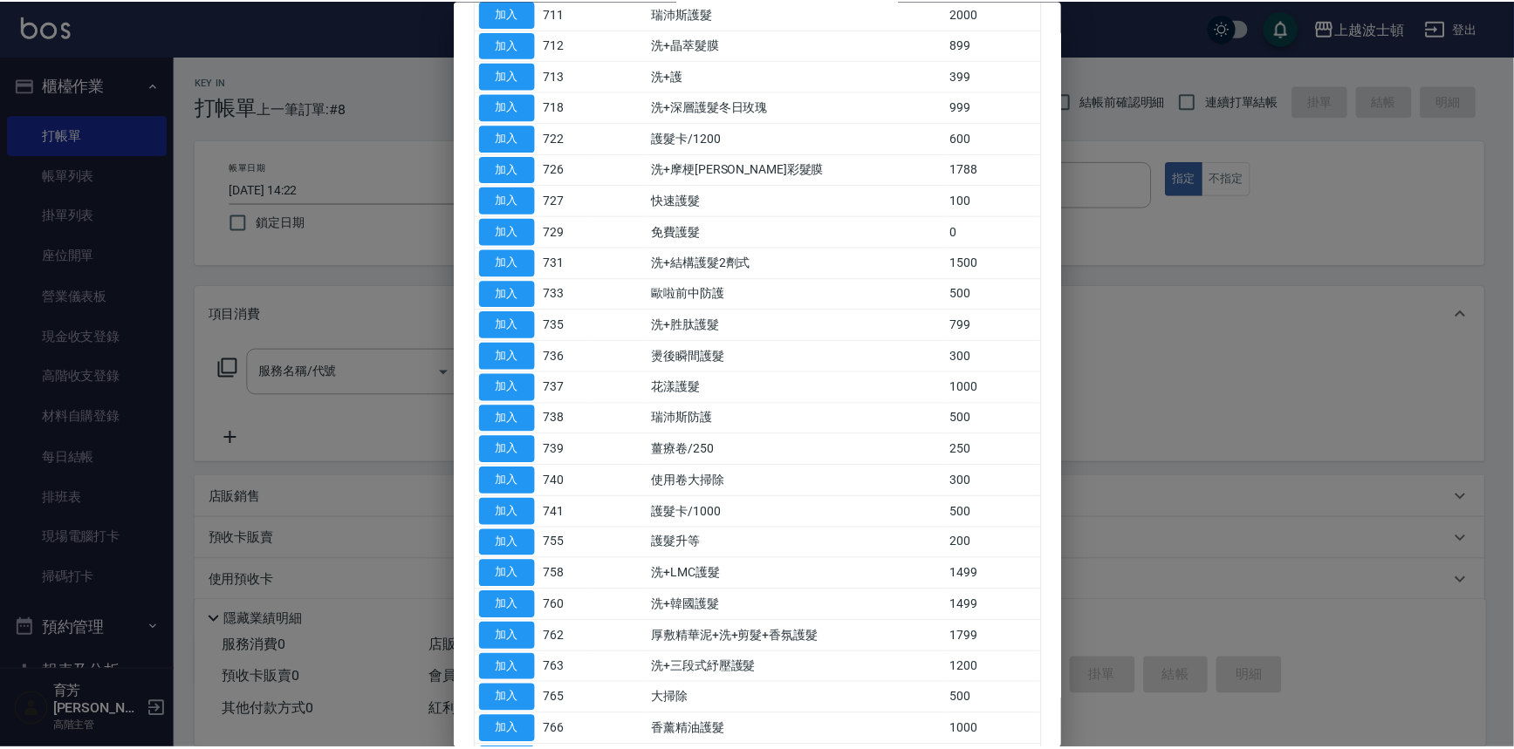
scroll to position [370, 0]
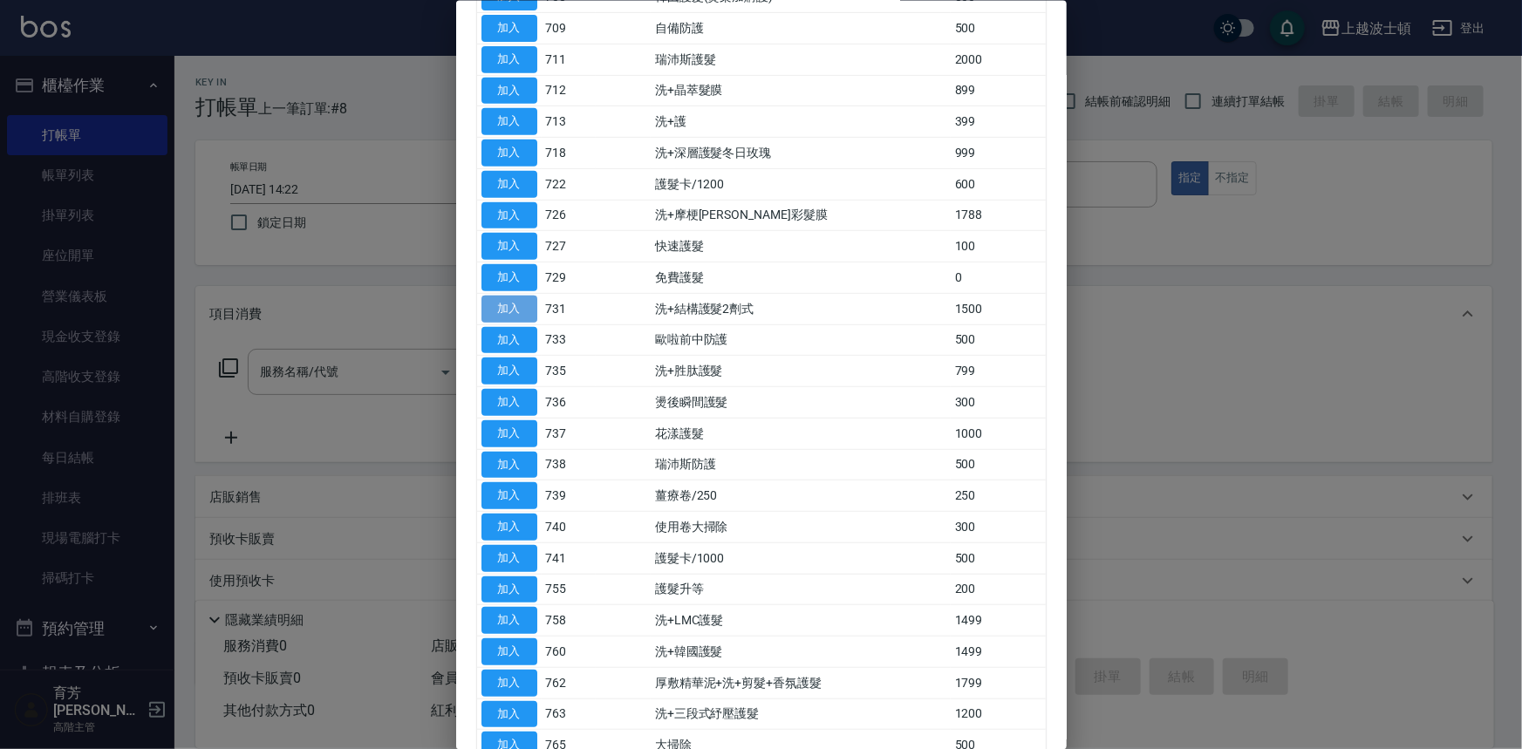
click at [505, 305] on button "加入" at bounding box center [510, 308] width 56 height 27
type input "洗+結構護髮2劑式(731)"
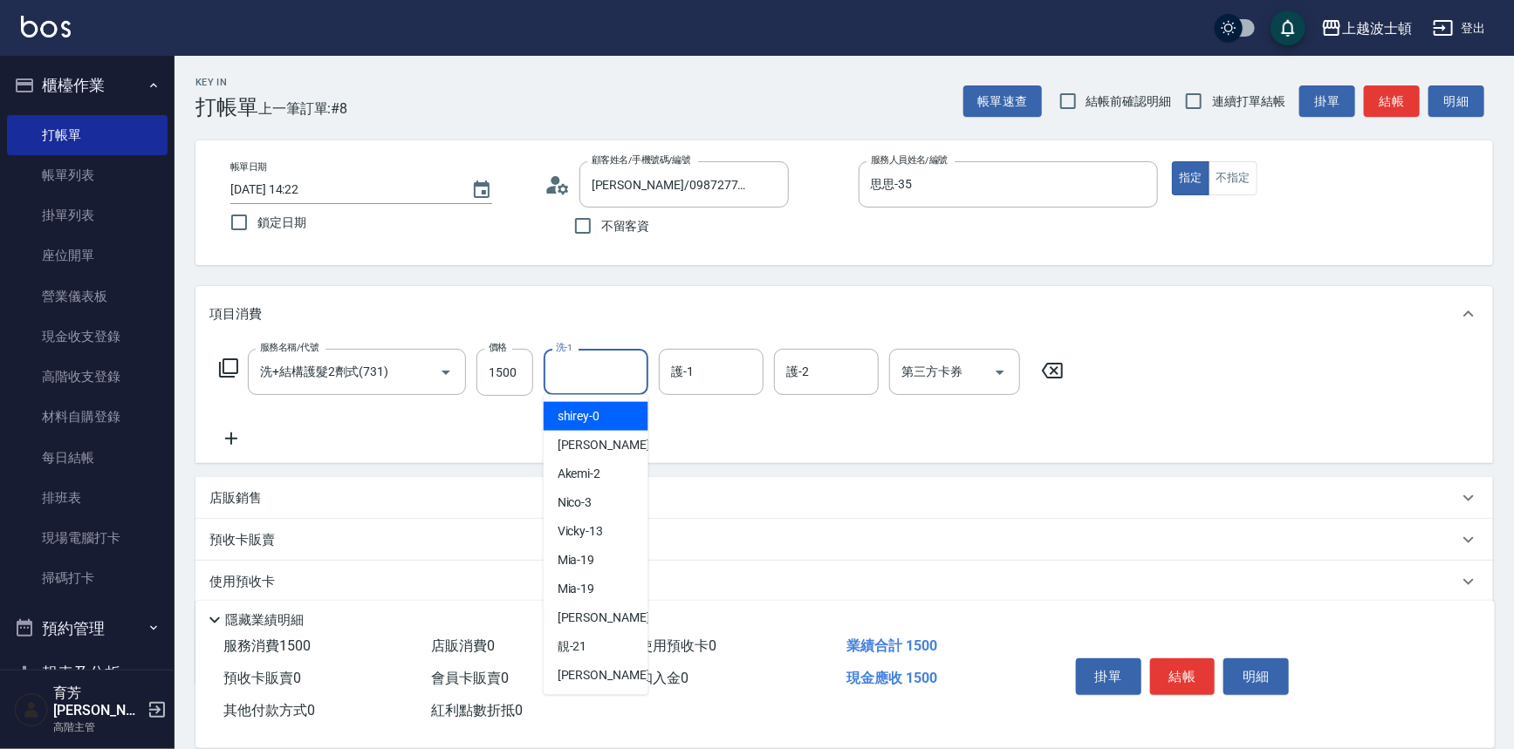
click at [571, 367] on input "洗-1" at bounding box center [595, 372] width 89 height 31
type input "思思-35"
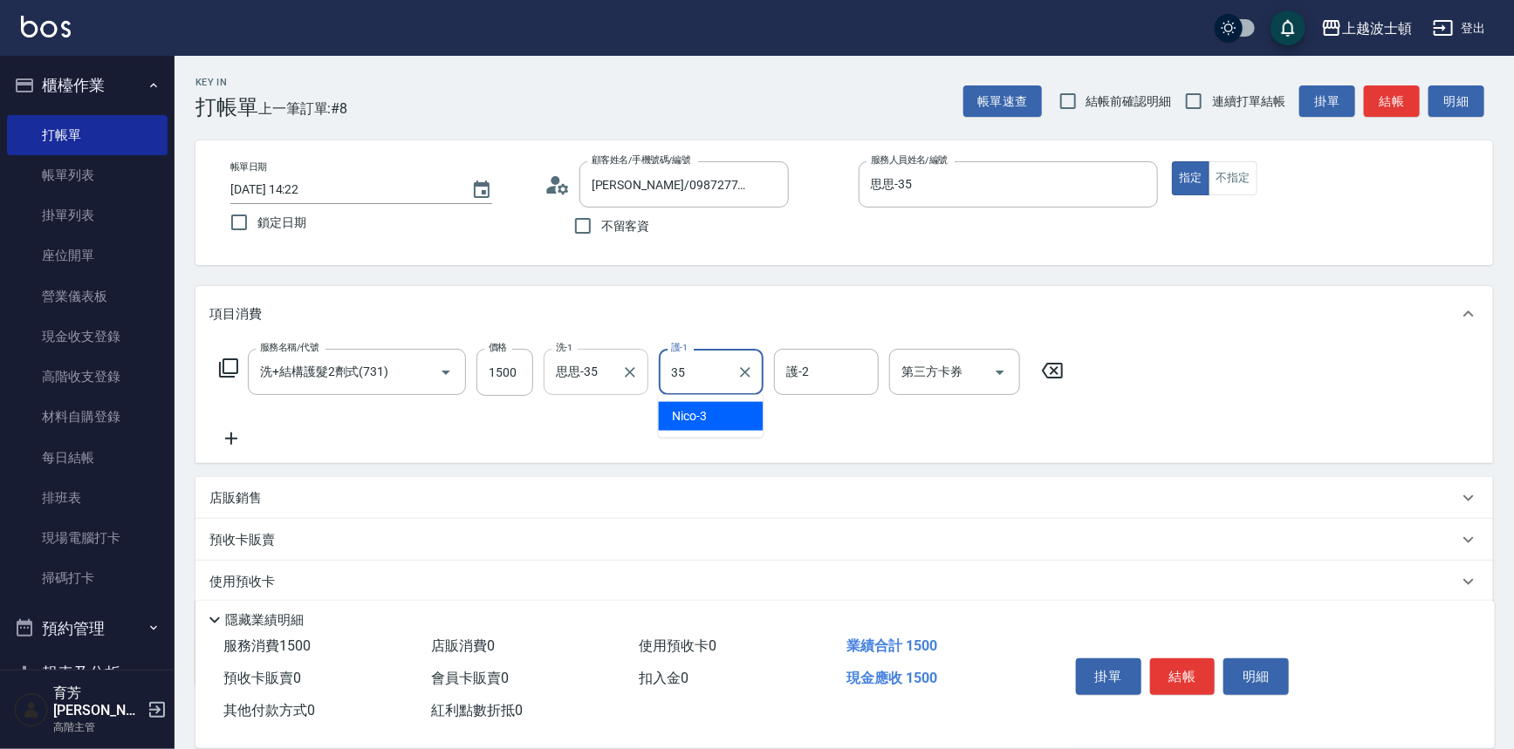
type input "思思-35"
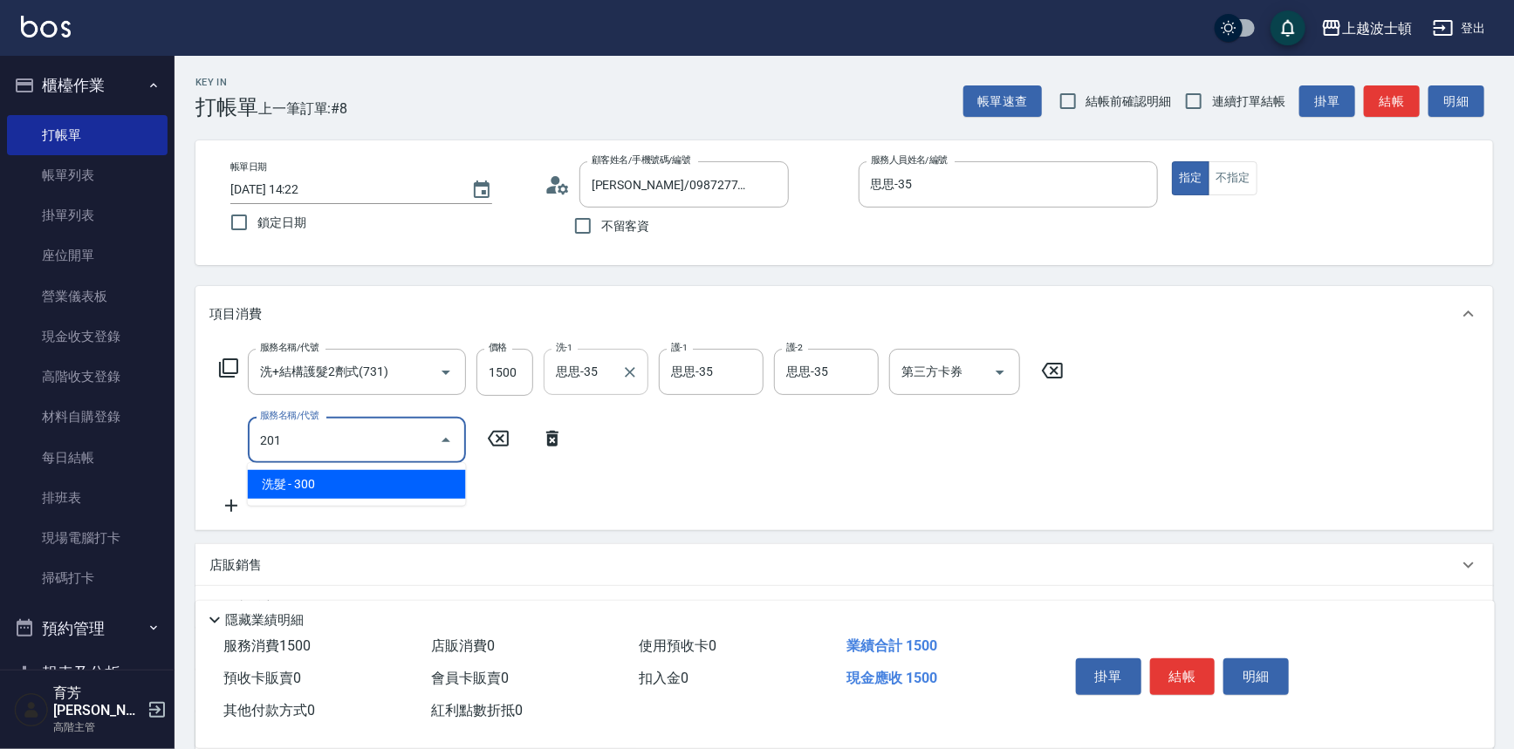
type input "洗髮(201)"
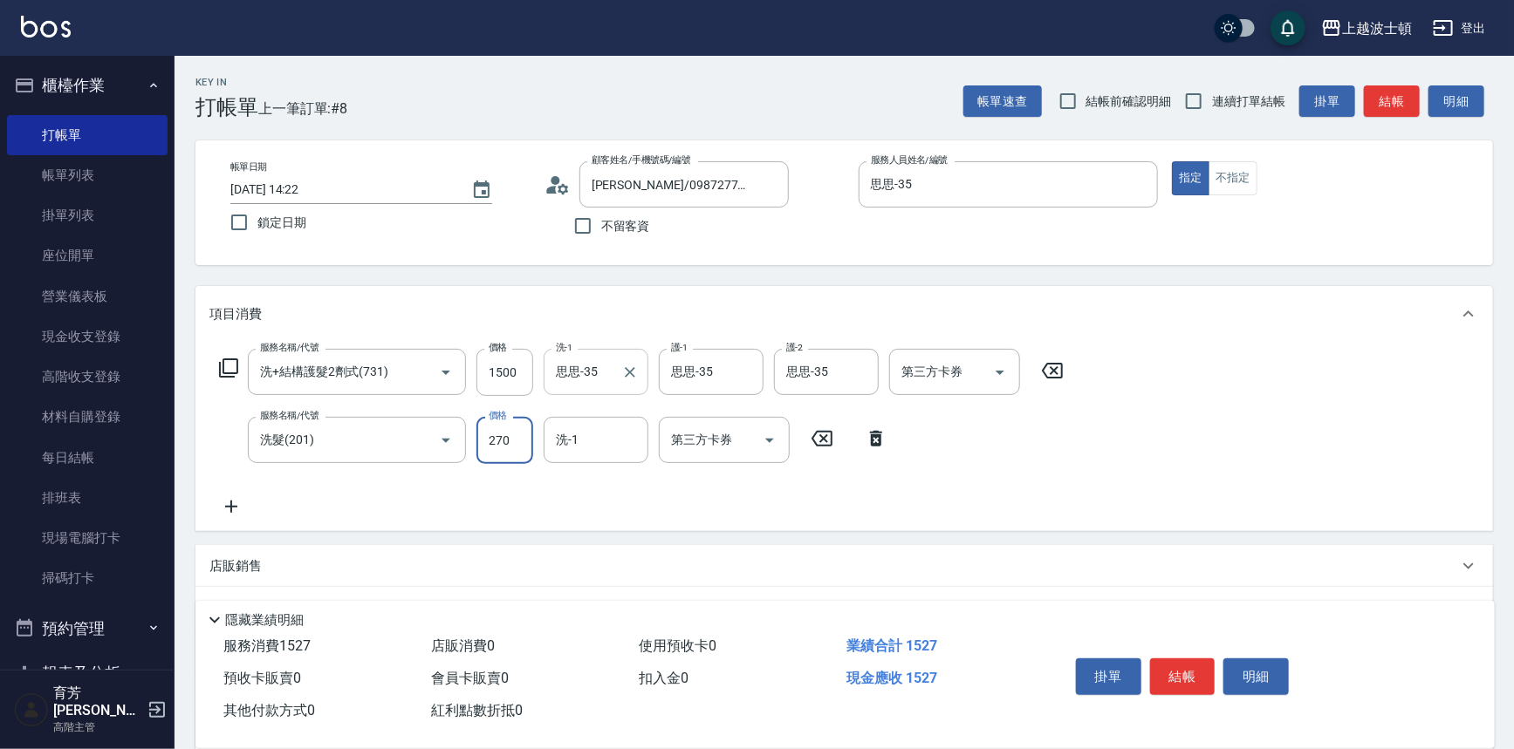
type input "270"
type input "思思-35"
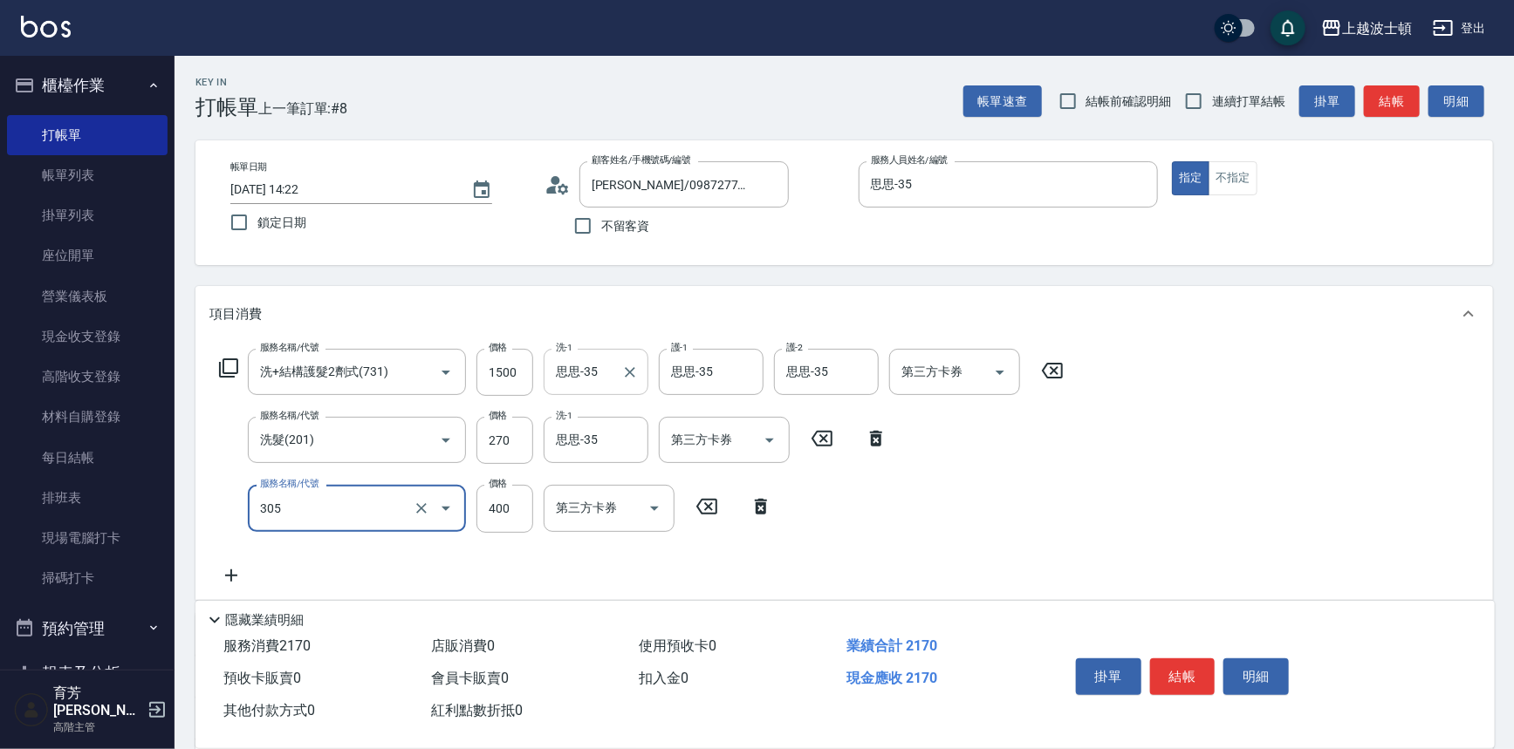
type input "剪髮(305)"
type input "100"
click at [1155, 666] on button "結帳" at bounding box center [1182, 677] width 65 height 37
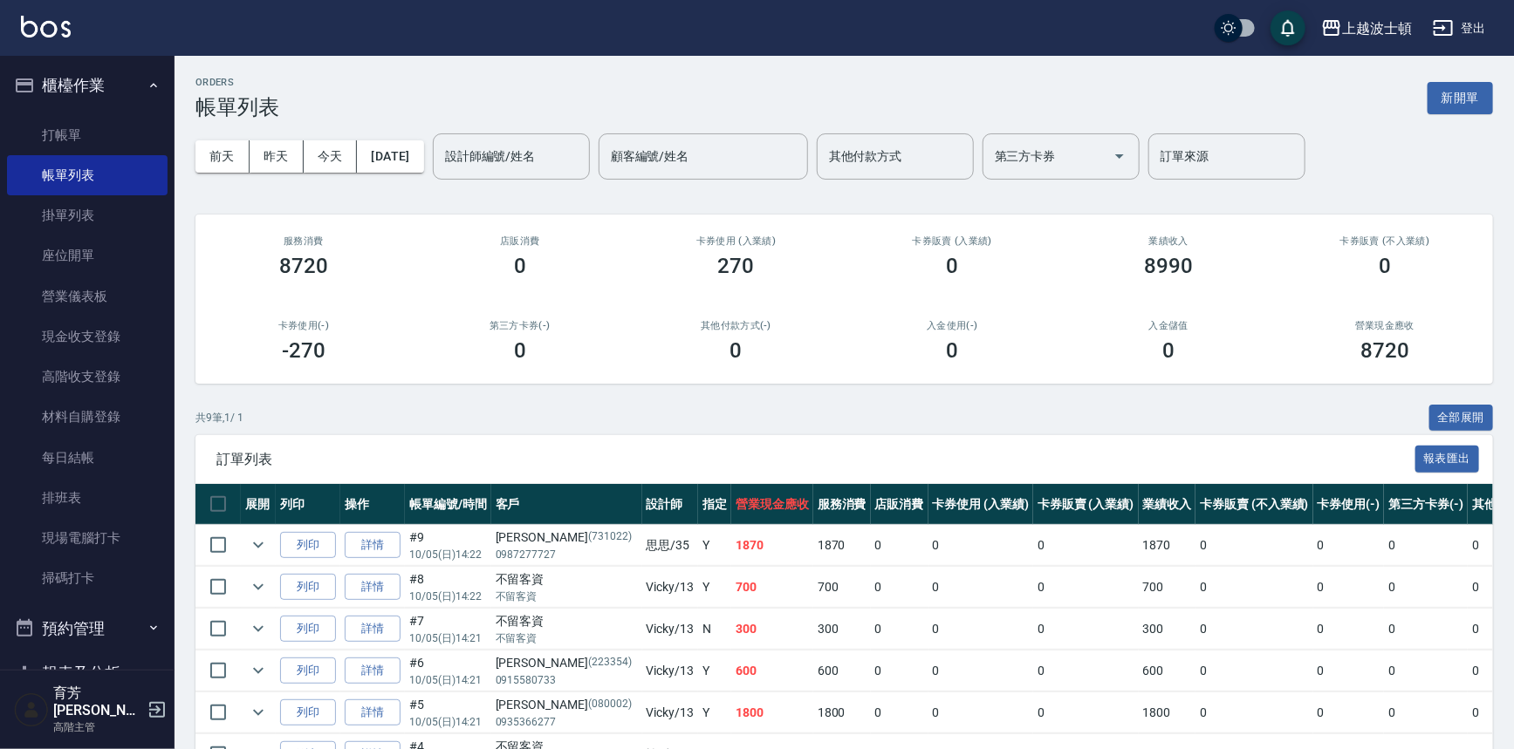
click at [40, 32] on img at bounding box center [46, 27] width 50 height 22
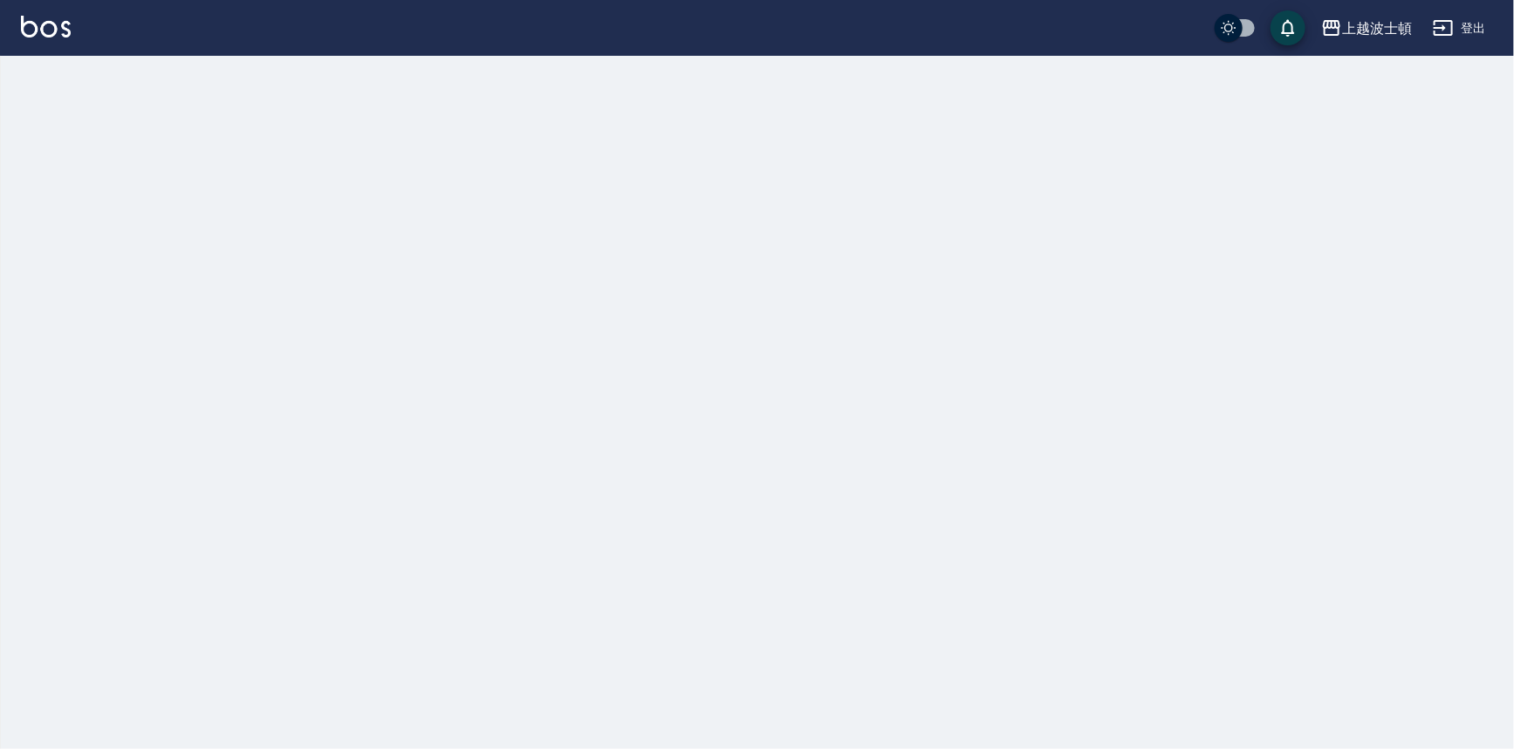
click at [41, 30] on img at bounding box center [46, 27] width 50 height 22
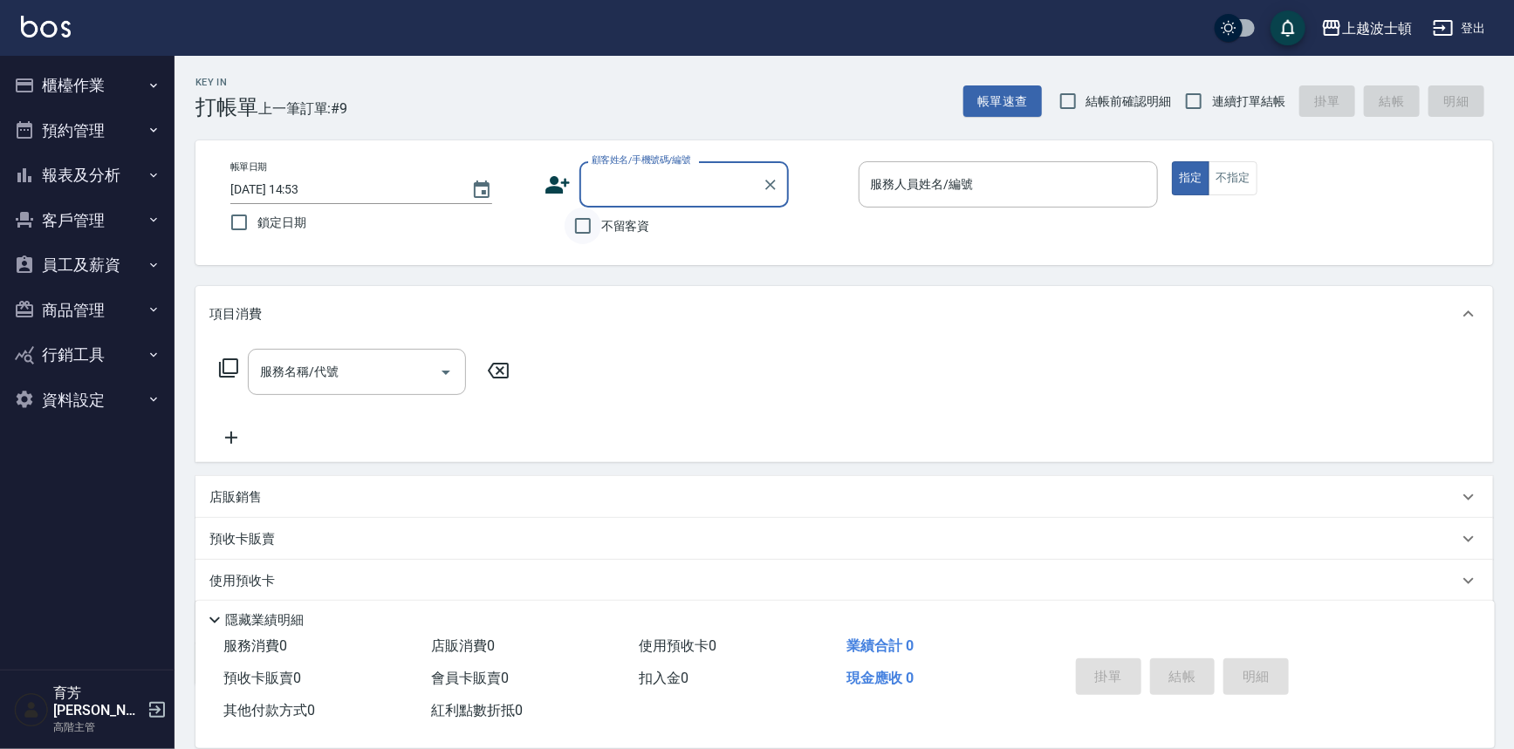
click at [582, 230] on input "不留客資" at bounding box center [582, 226] width 37 height 37
checkbox input "true"
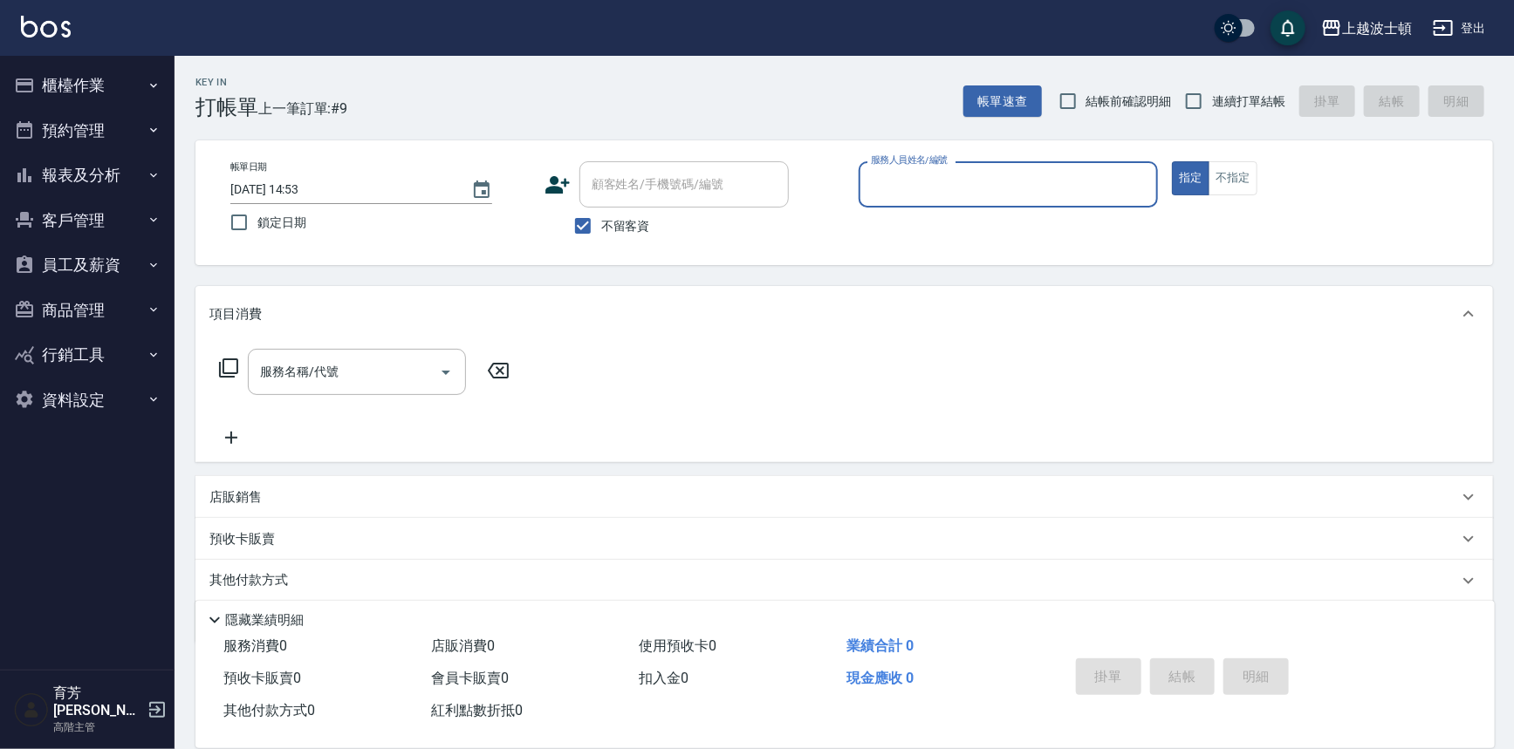
click at [901, 188] on input "服務人員姓名/編號" at bounding box center [1008, 184] width 284 height 31
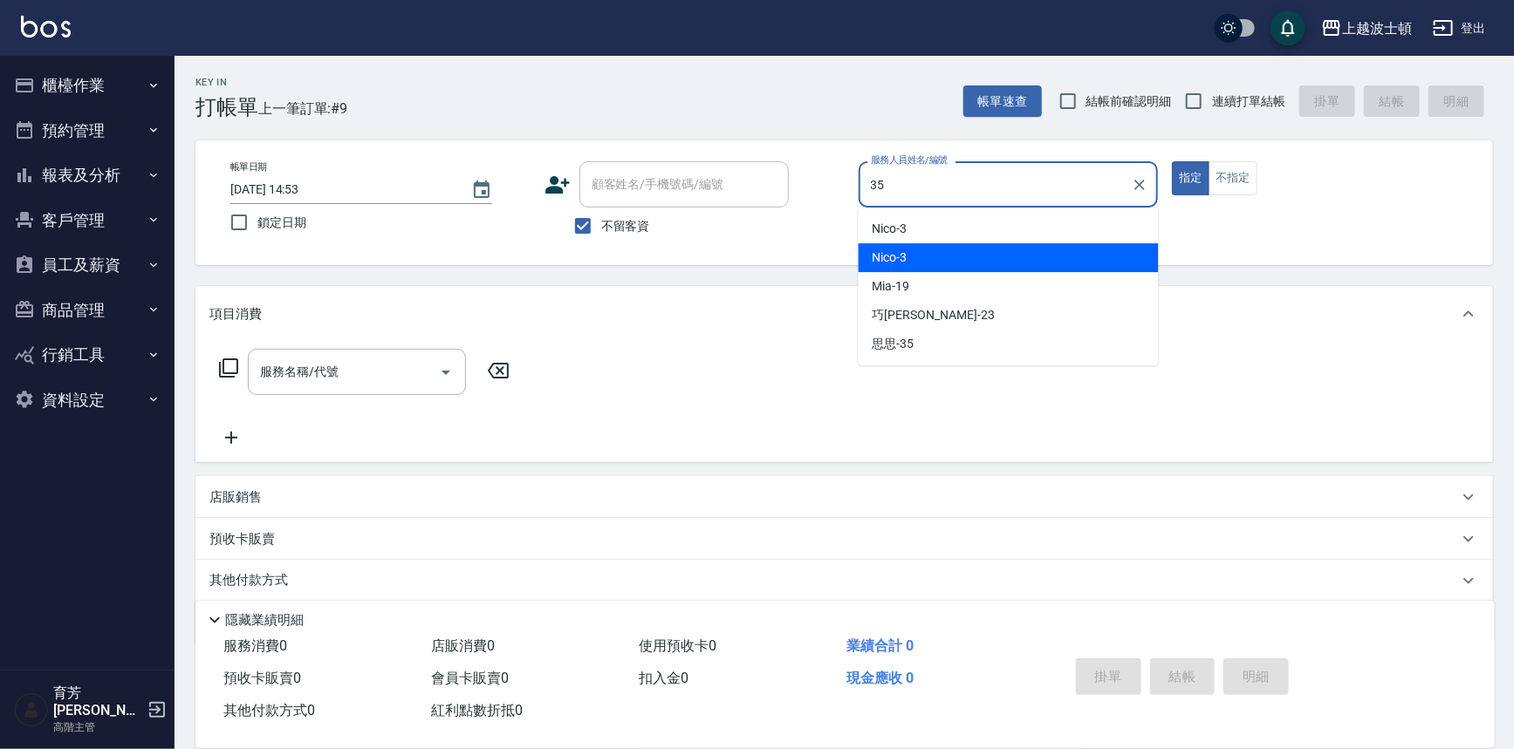
type input "思思-35"
type button "true"
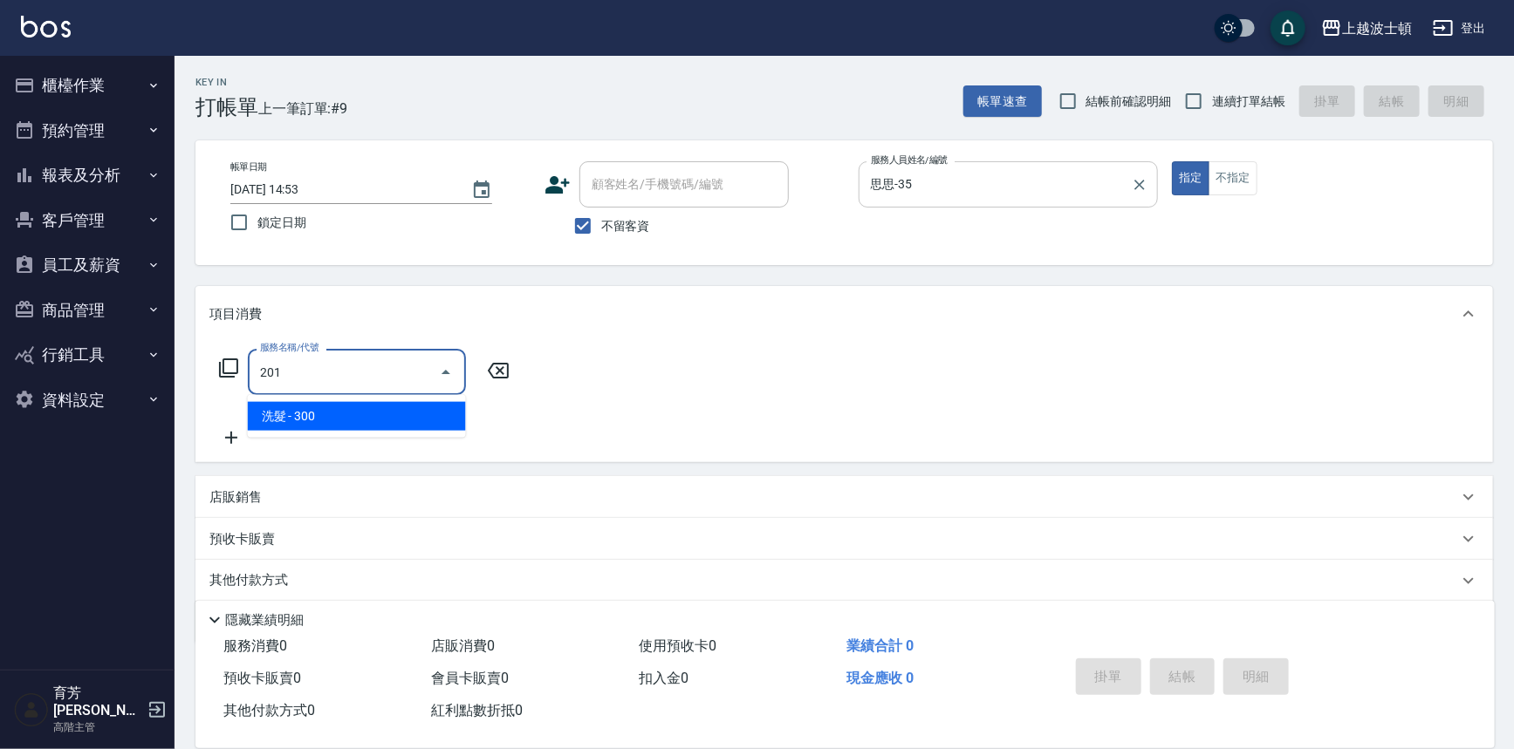
type input "洗髮(201)"
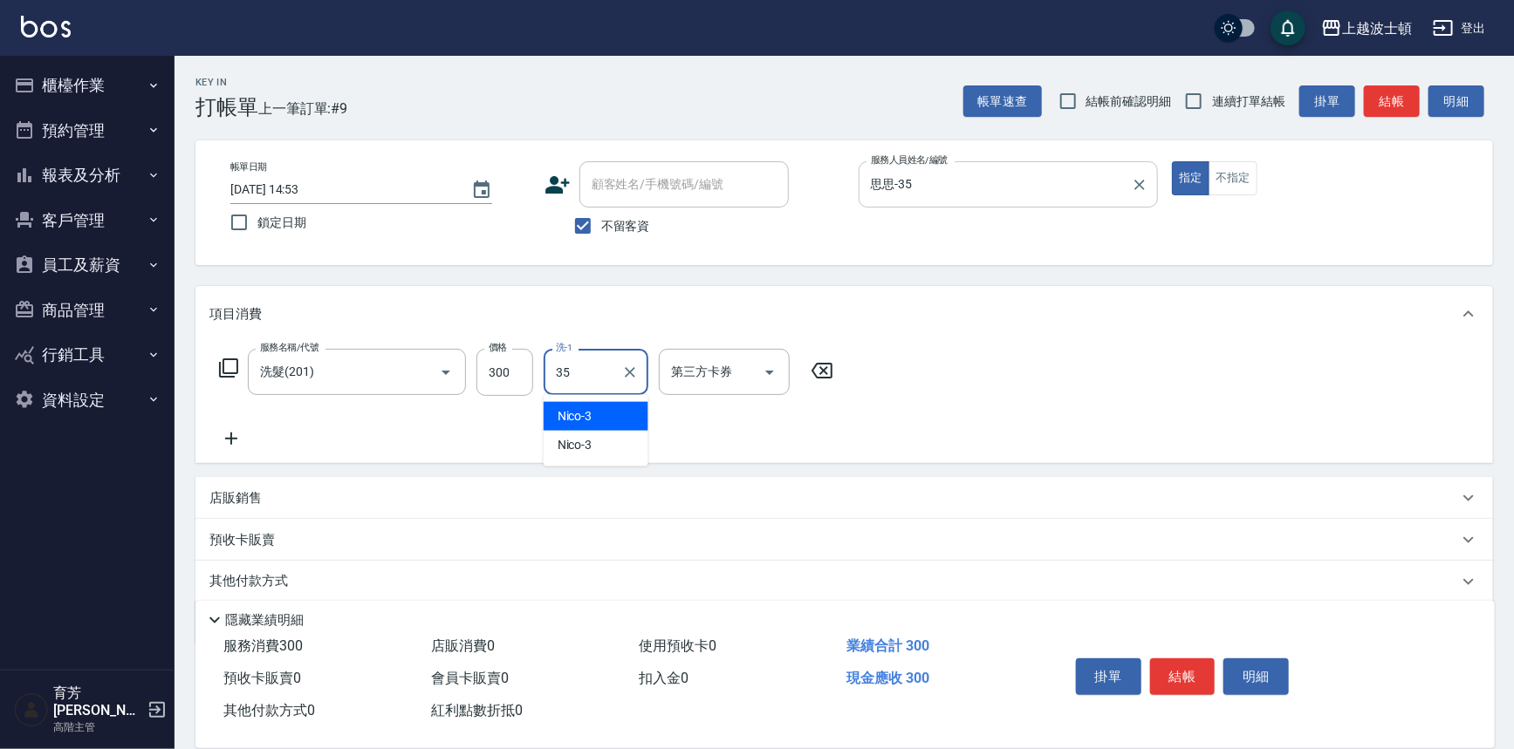
type input "思思-35"
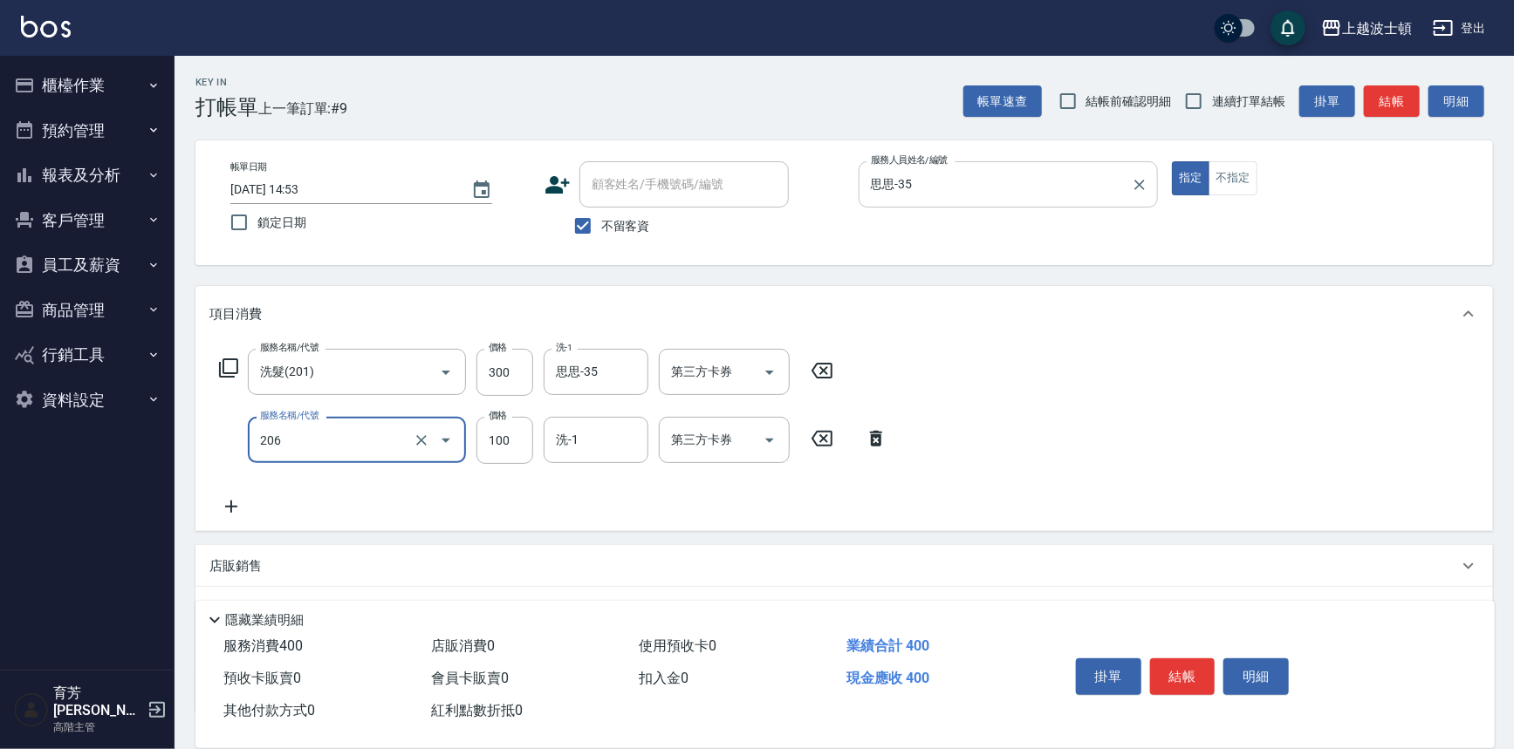
type input "洗髮加錢升等(206)"
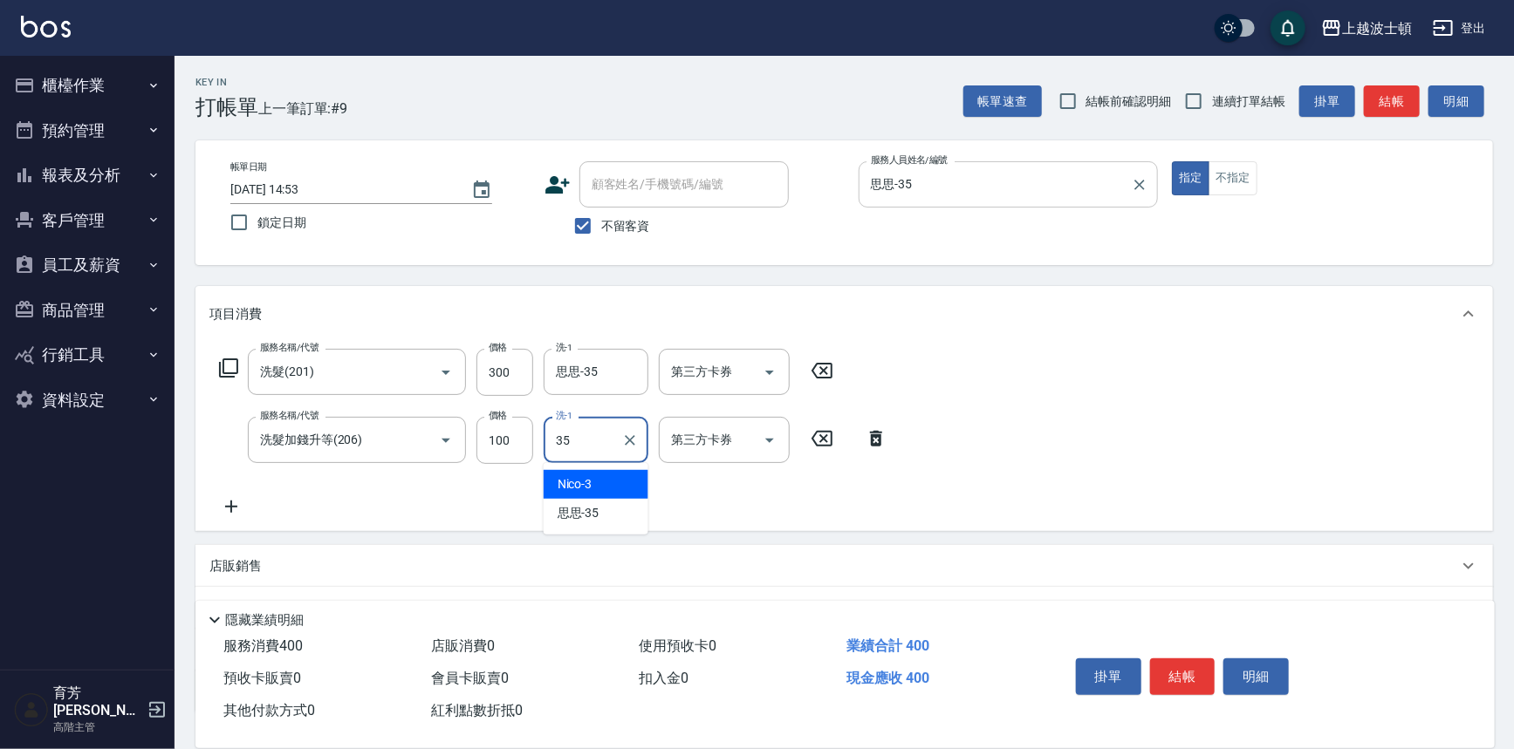
type input "思思-35"
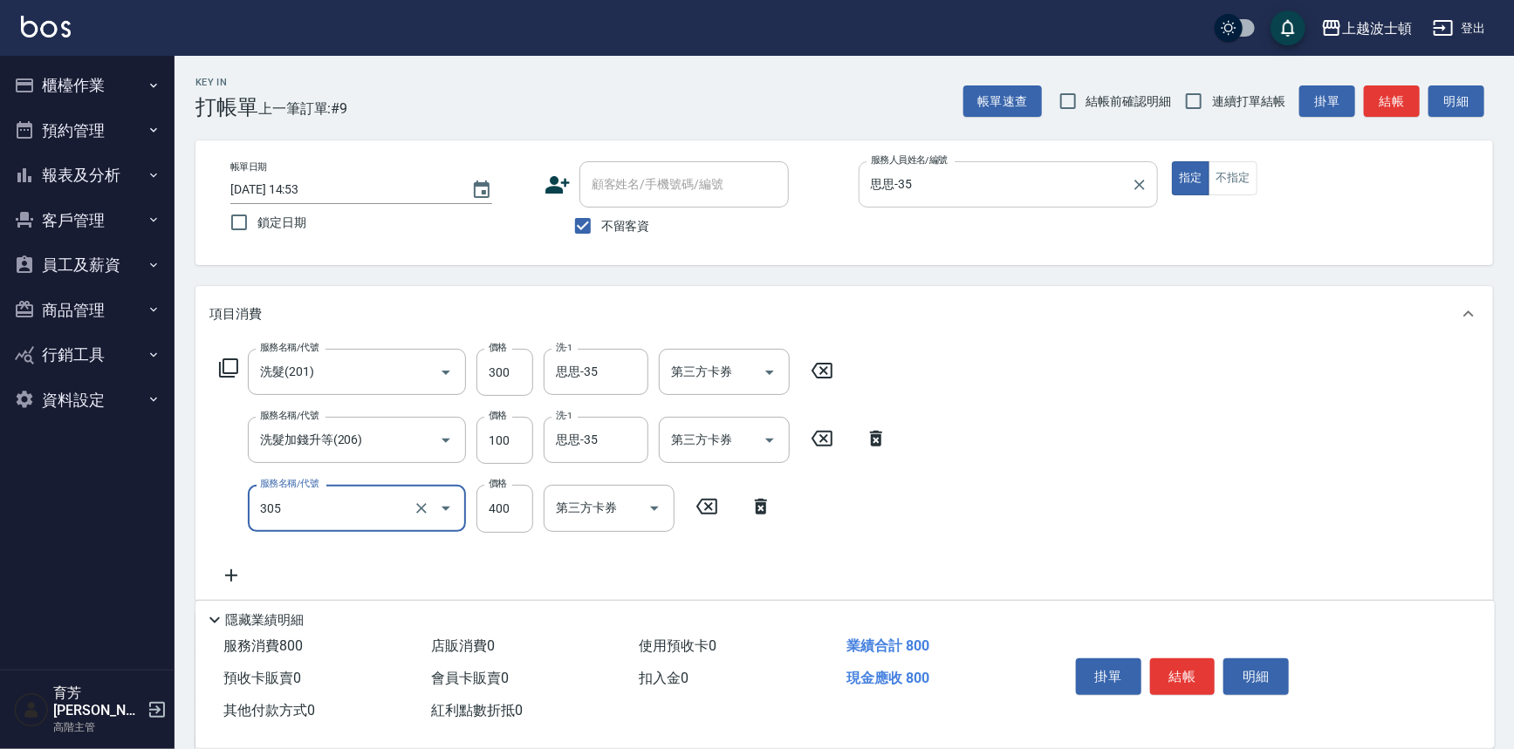
type input "剪髮(305)"
type input "100"
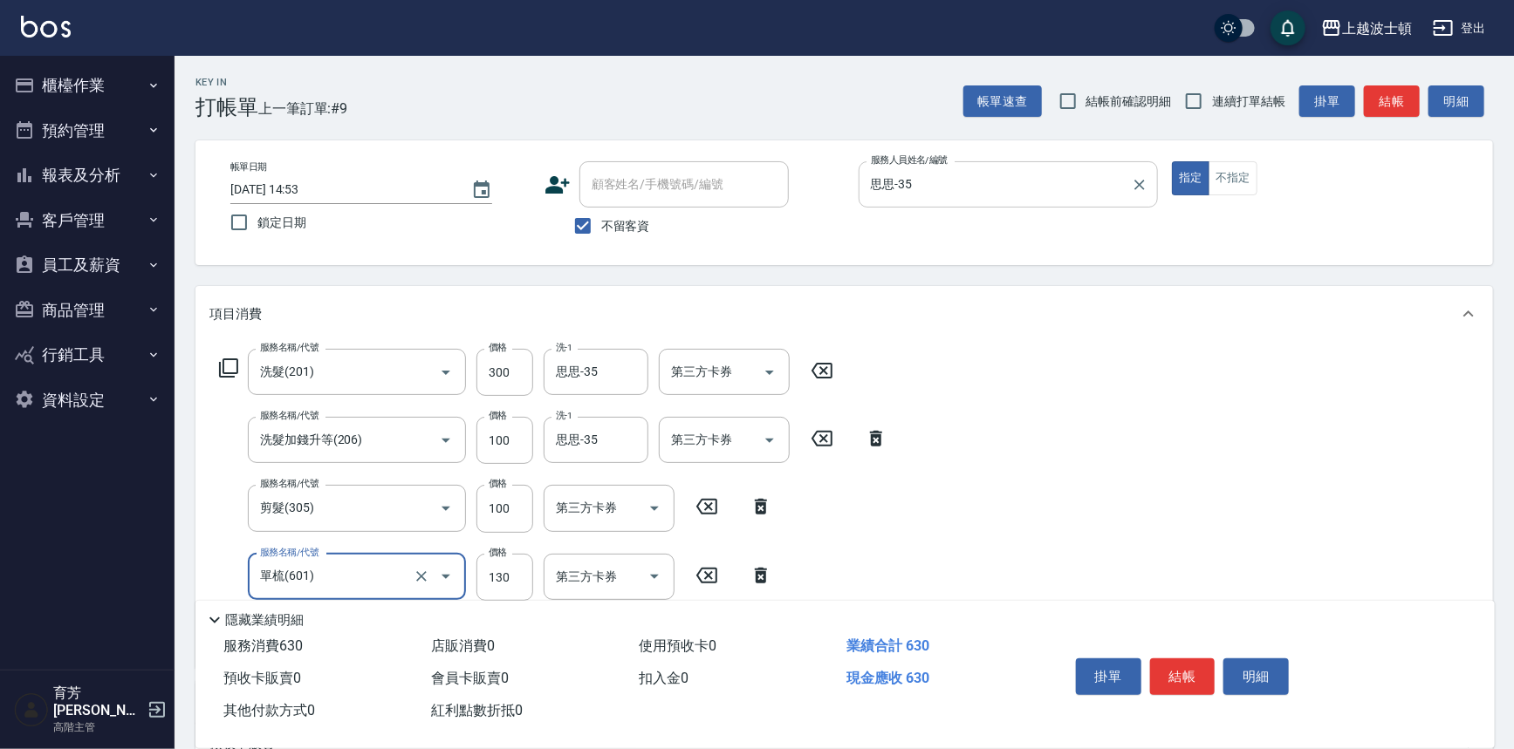
type input "單梳(601)"
type input "100"
type input "快速護髮(727)"
type input "思思-35"
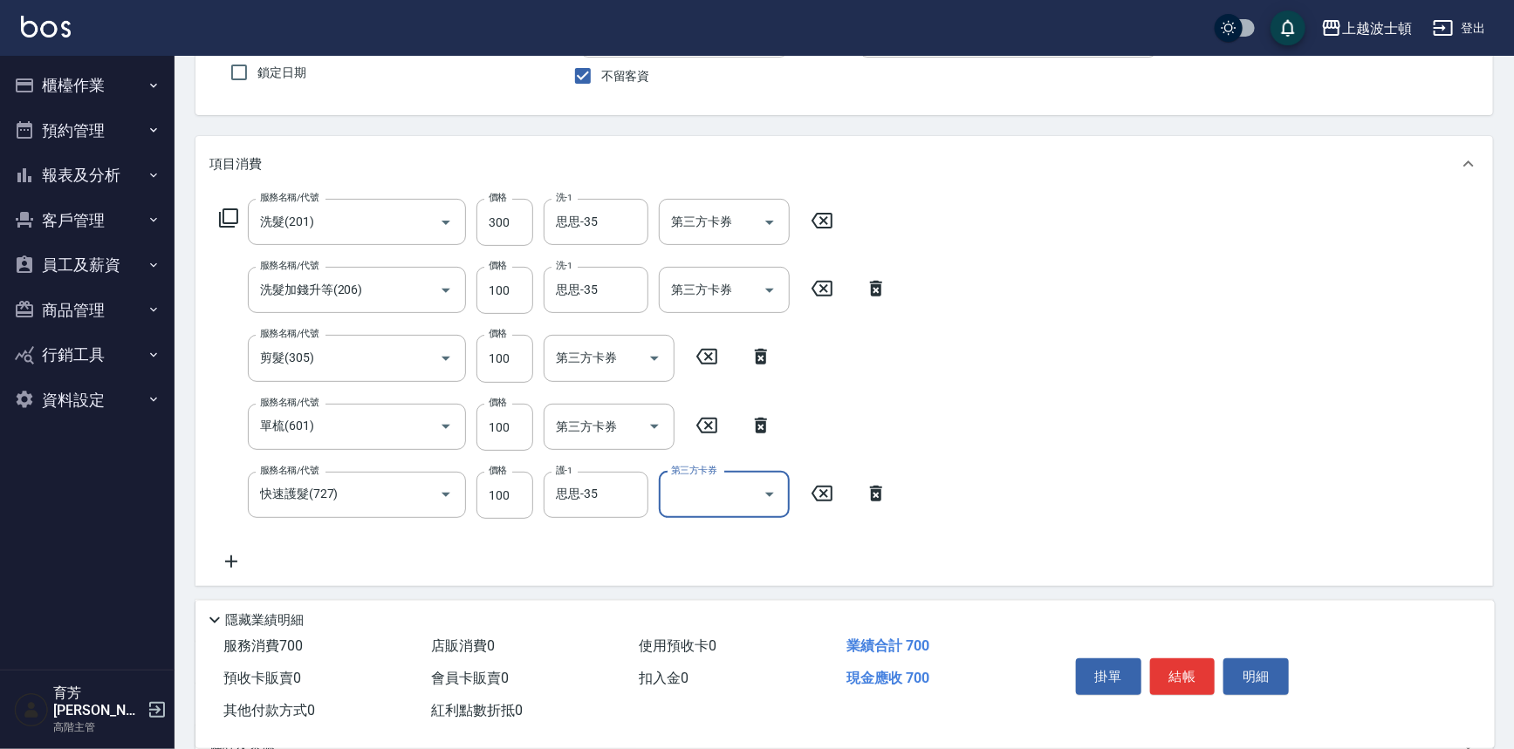
scroll to position [237, 0]
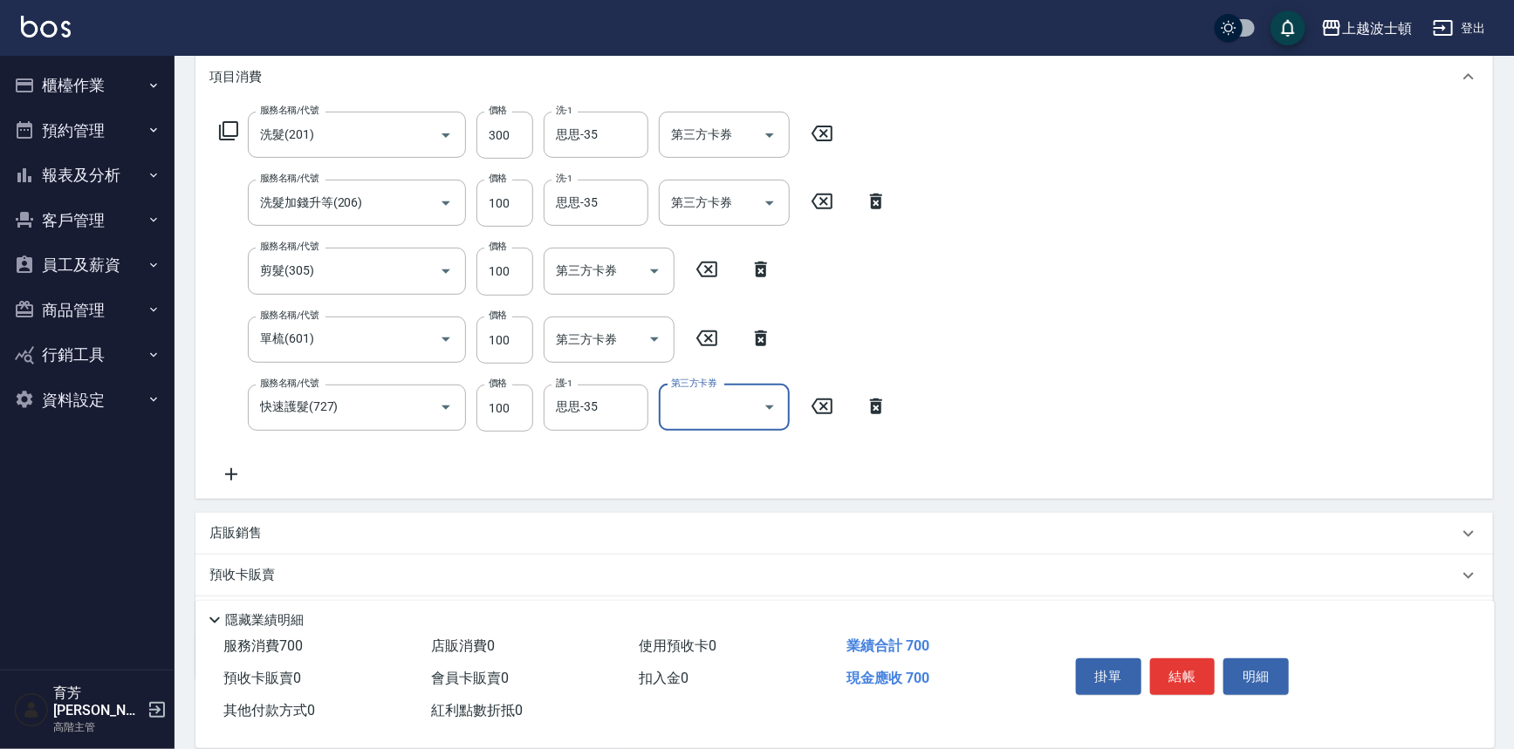
click at [1187, 652] on div "掛單 結帳 明細" at bounding box center [1183, 679] width 228 height 55
click at [1187, 670] on button "結帳" at bounding box center [1182, 677] width 65 height 37
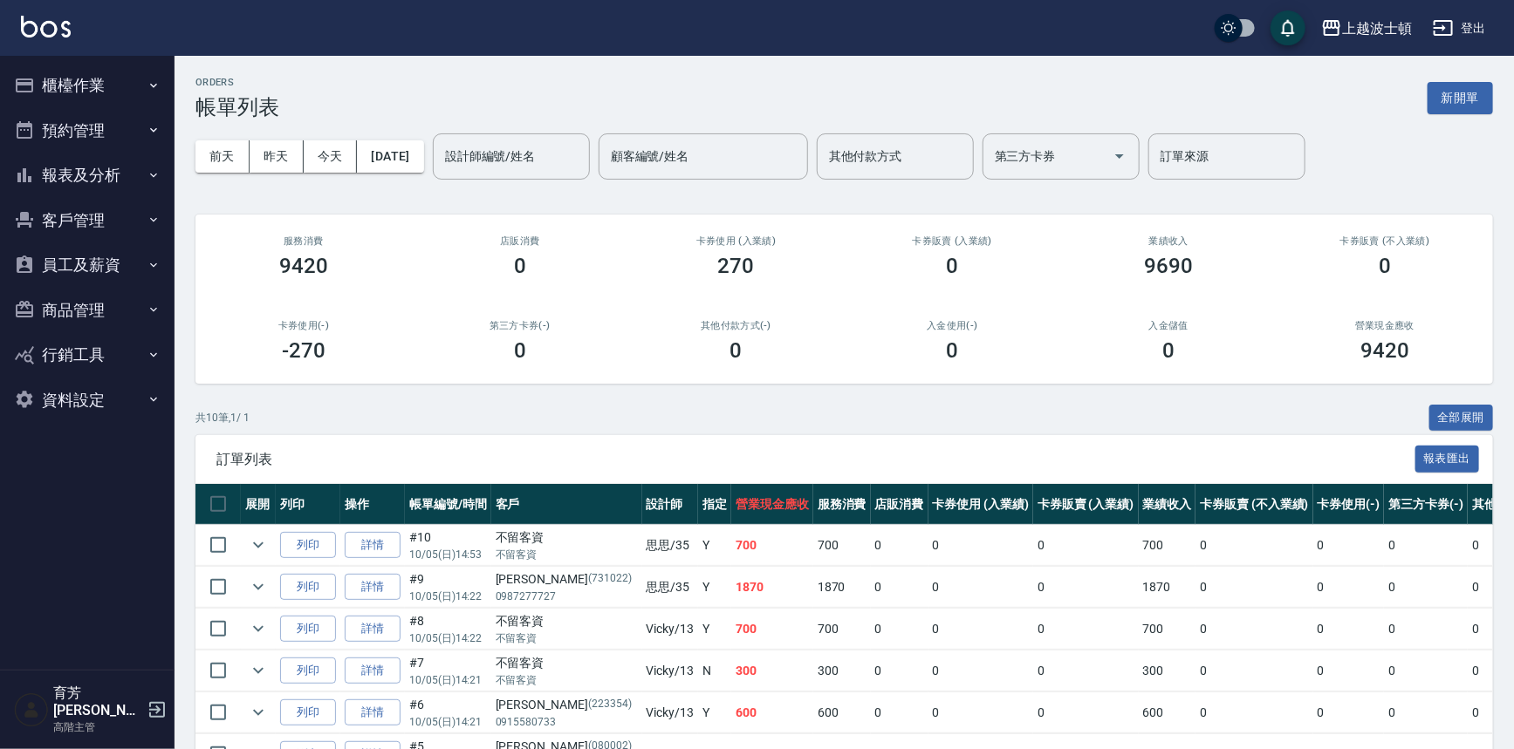
click at [89, 95] on button "櫃檯作業" at bounding box center [87, 85] width 161 height 45
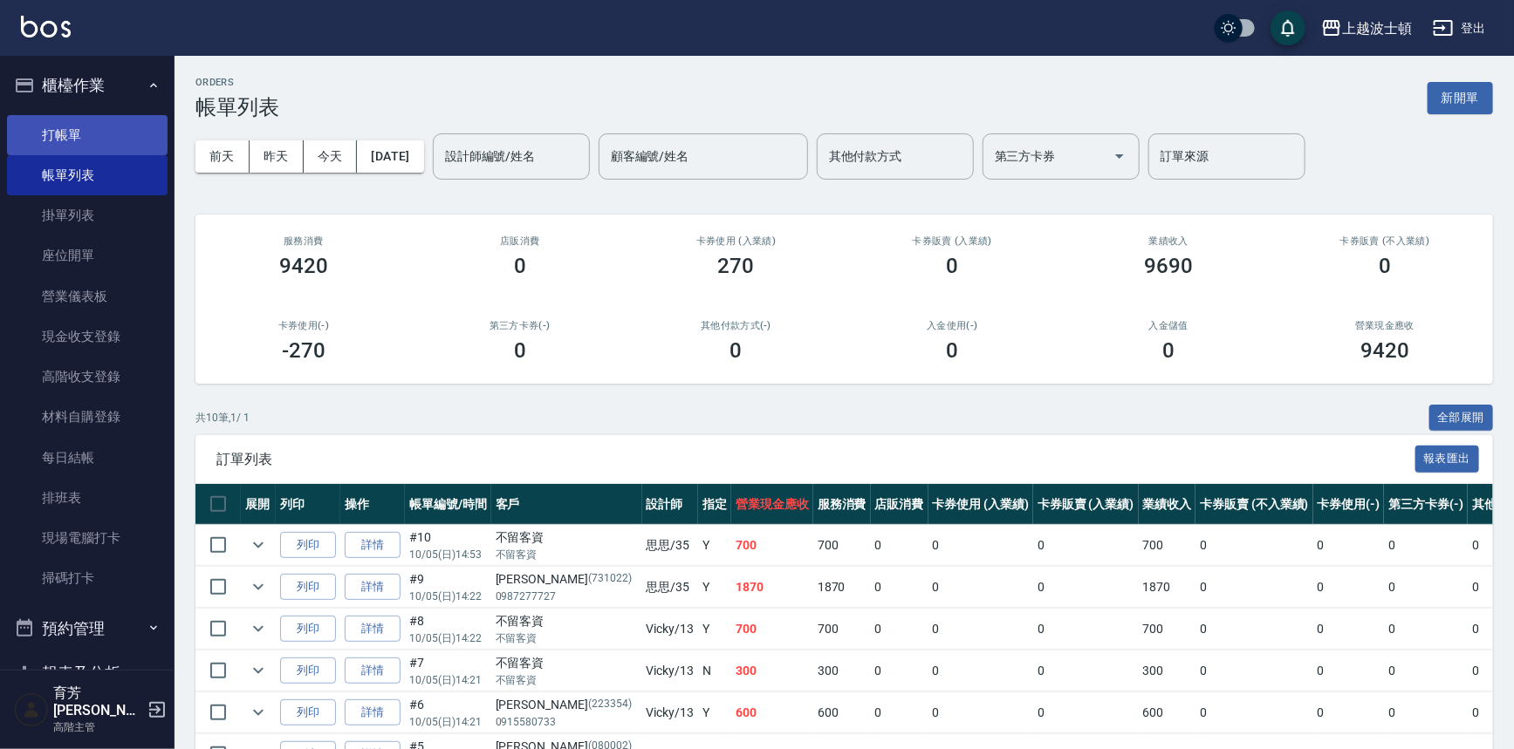
click at [92, 131] on link "打帳單" at bounding box center [87, 135] width 161 height 40
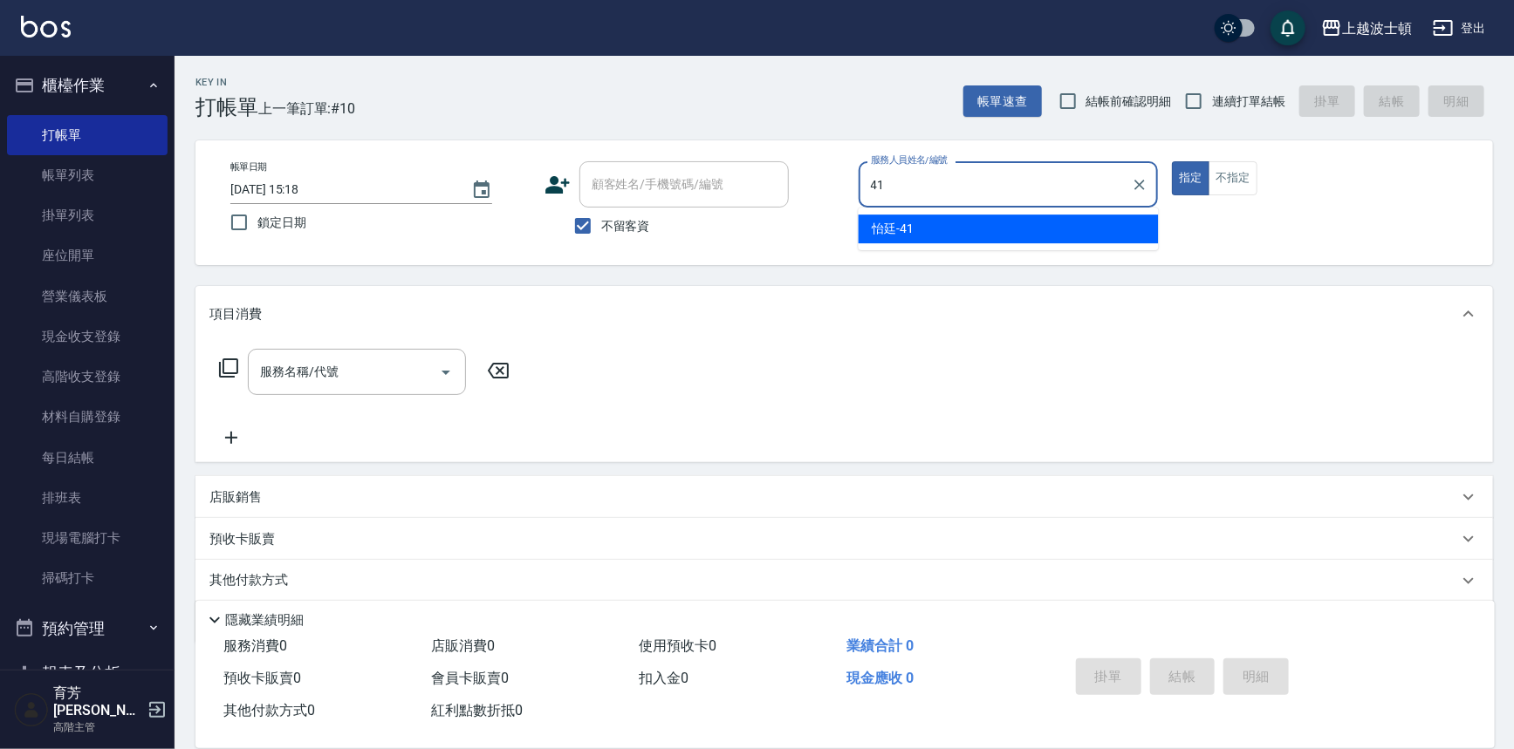
type input "怡廷-41"
type button "true"
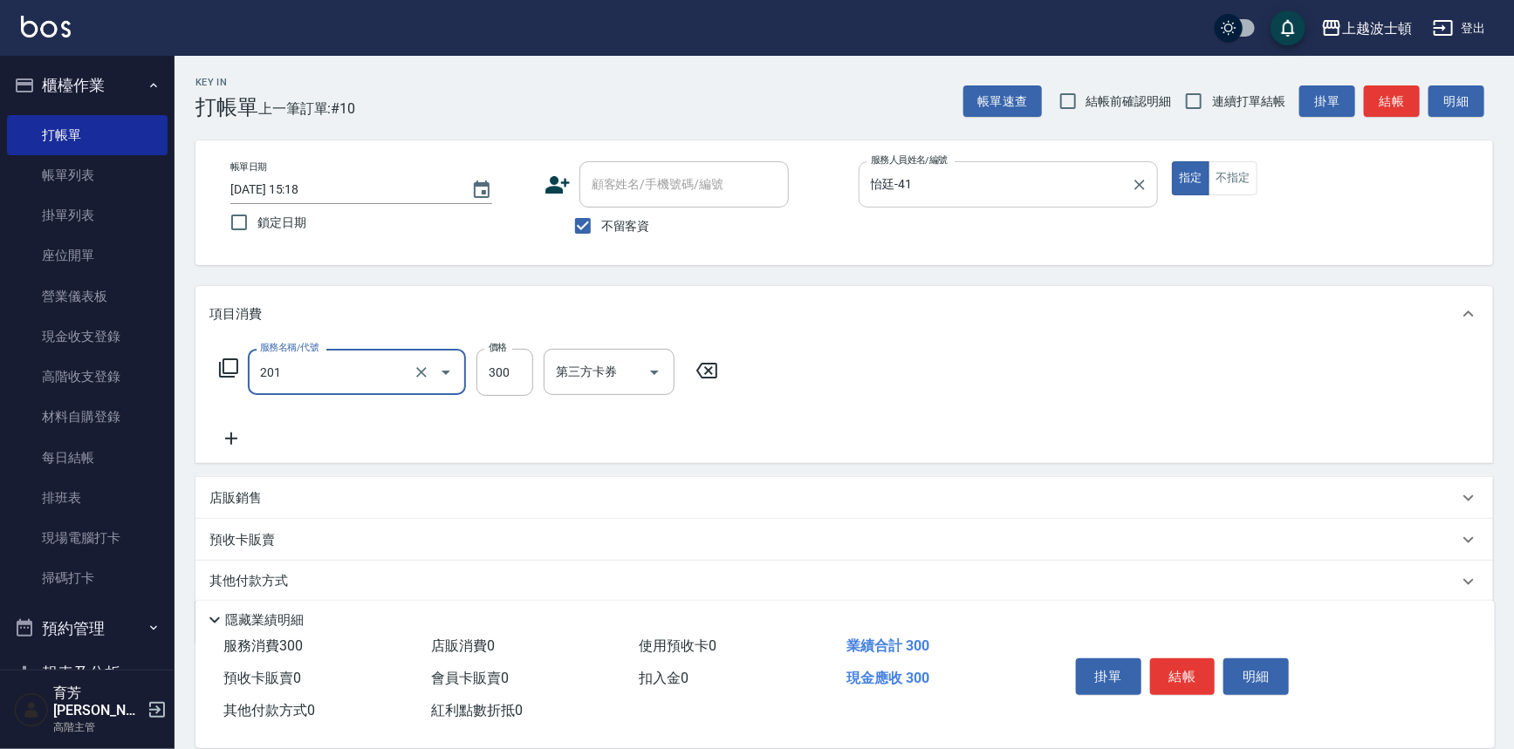
type input "洗髮(201)"
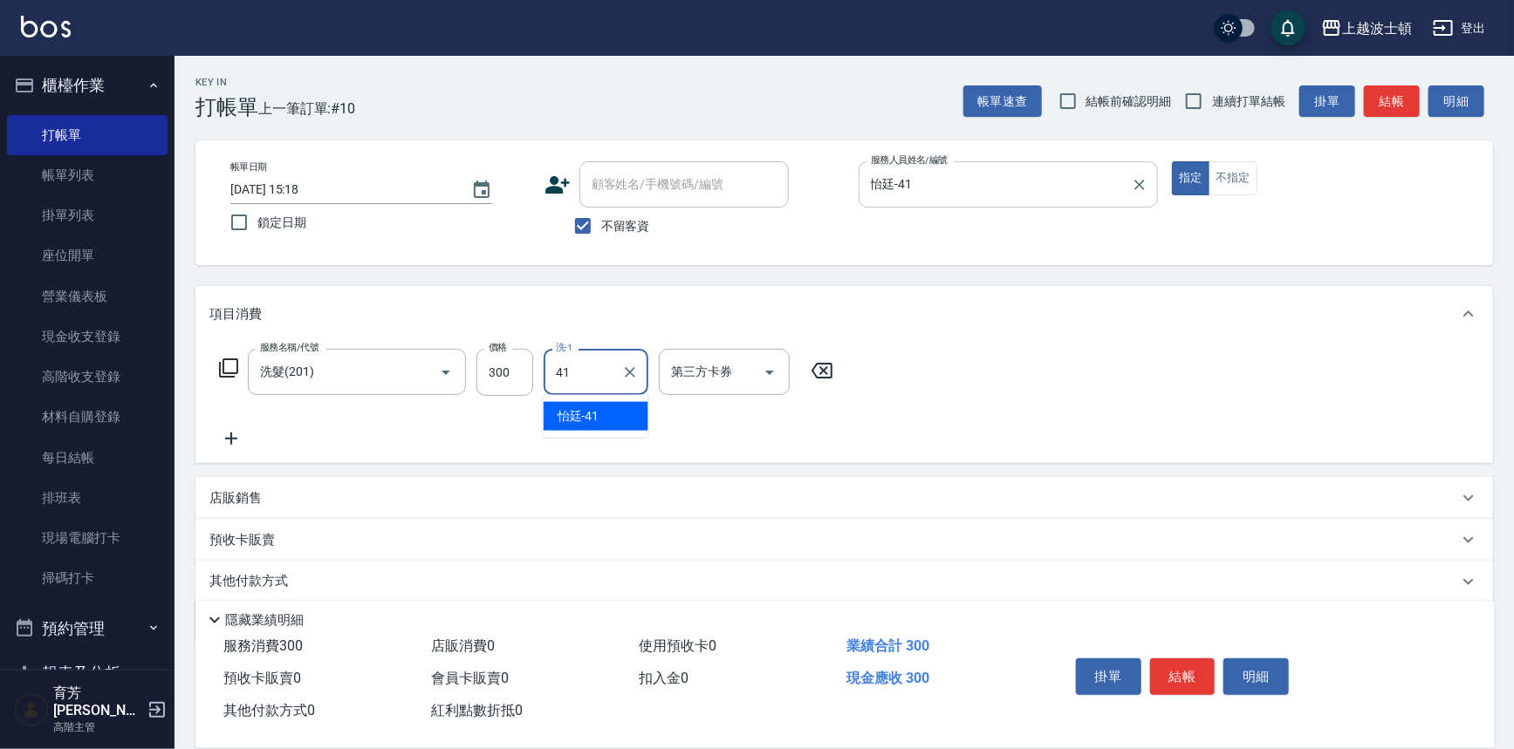
type input "怡廷-41"
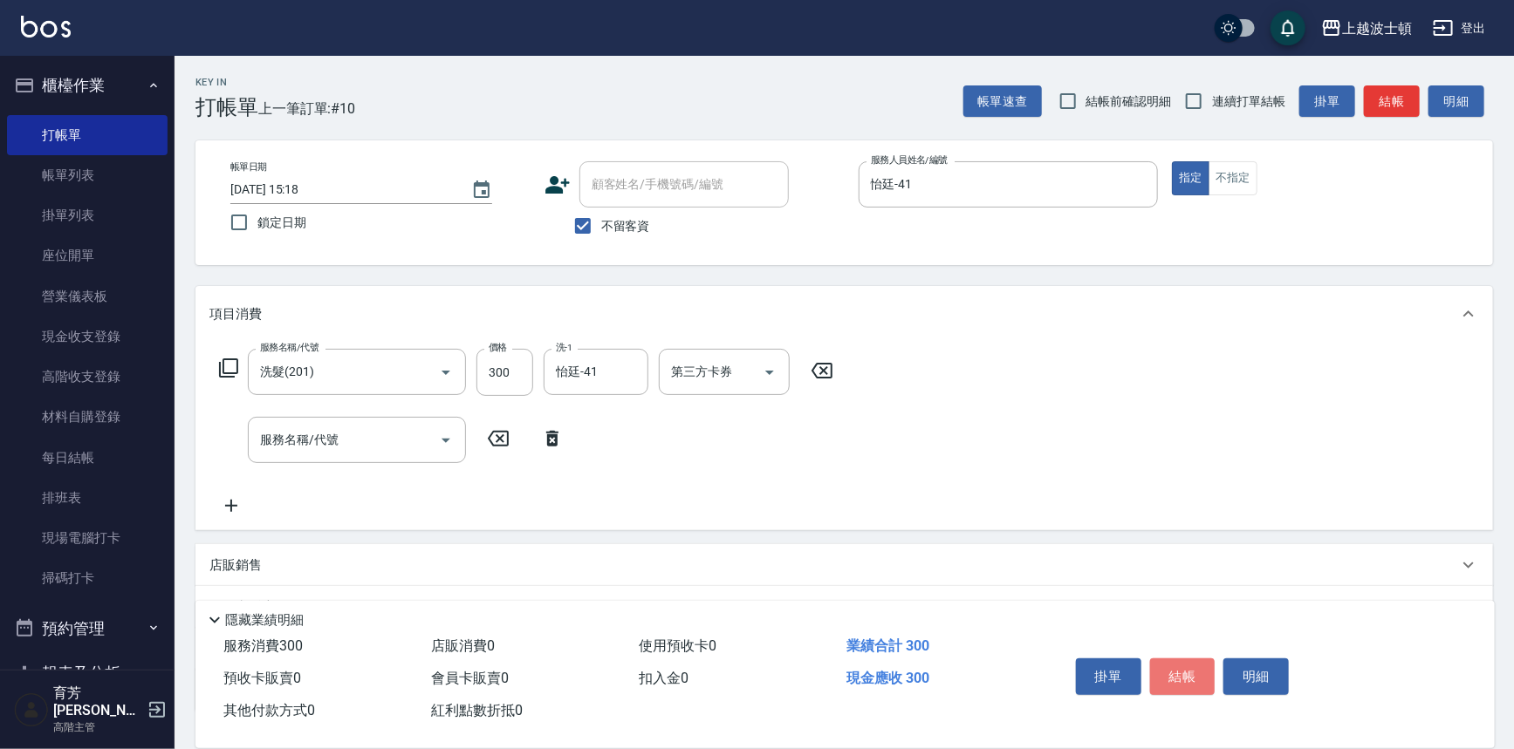
click at [1190, 681] on button "結帳" at bounding box center [1182, 677] width 65 height 37
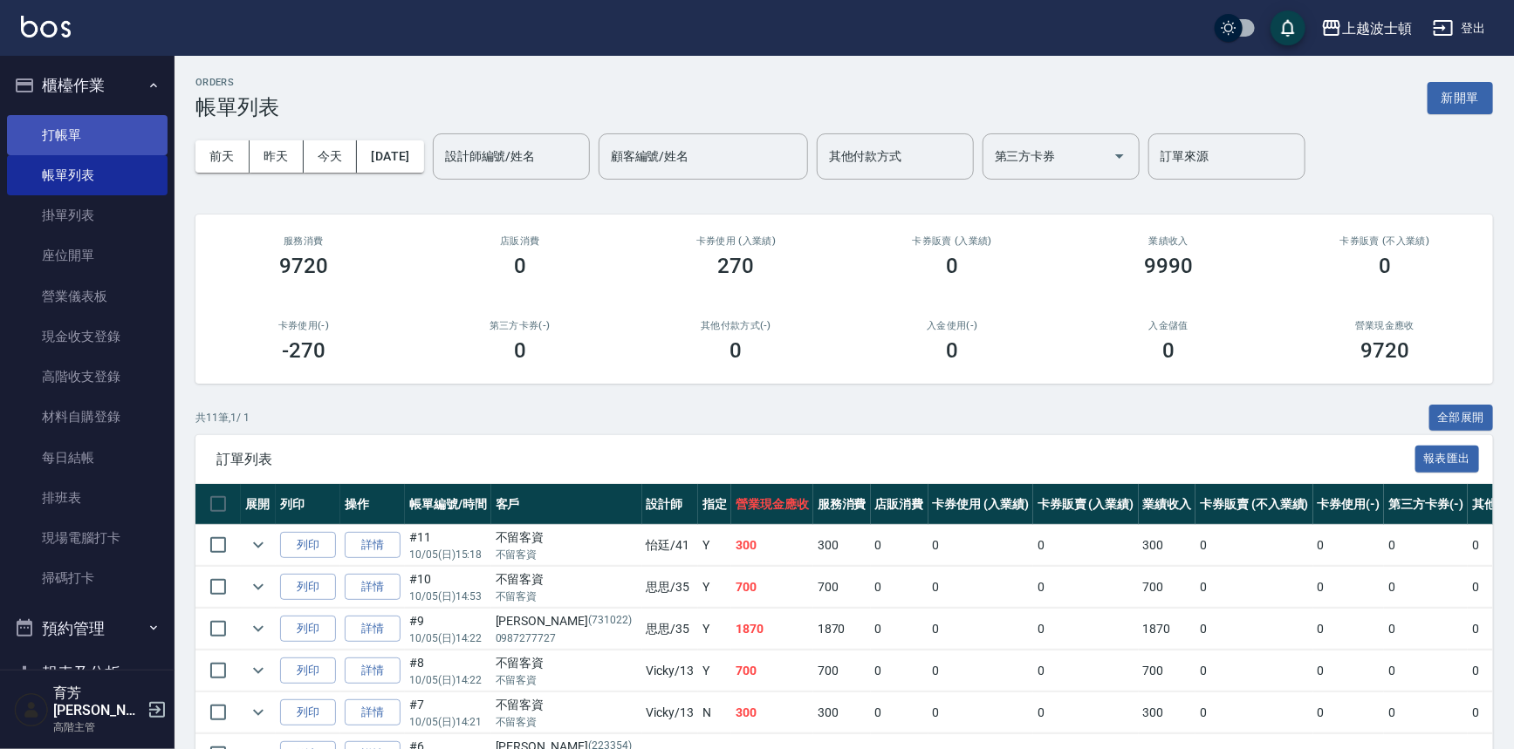
click at [120, 131] on link "打帳單" at bounding box center [87, 135] width 161 height 40
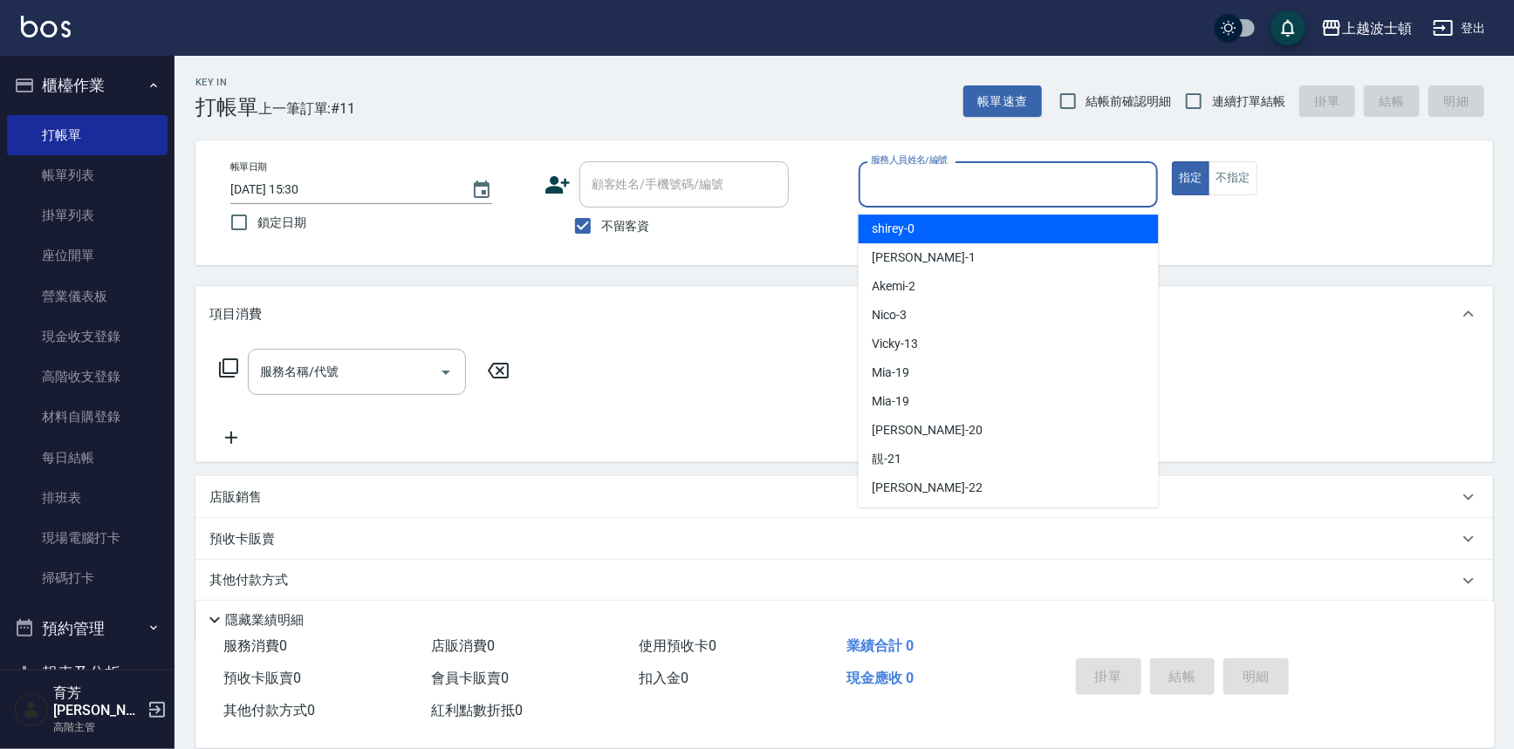
click at [1025, 175] on input "服務人員姓名/編號" at bounding box center [1008, 184] width 284 height 31
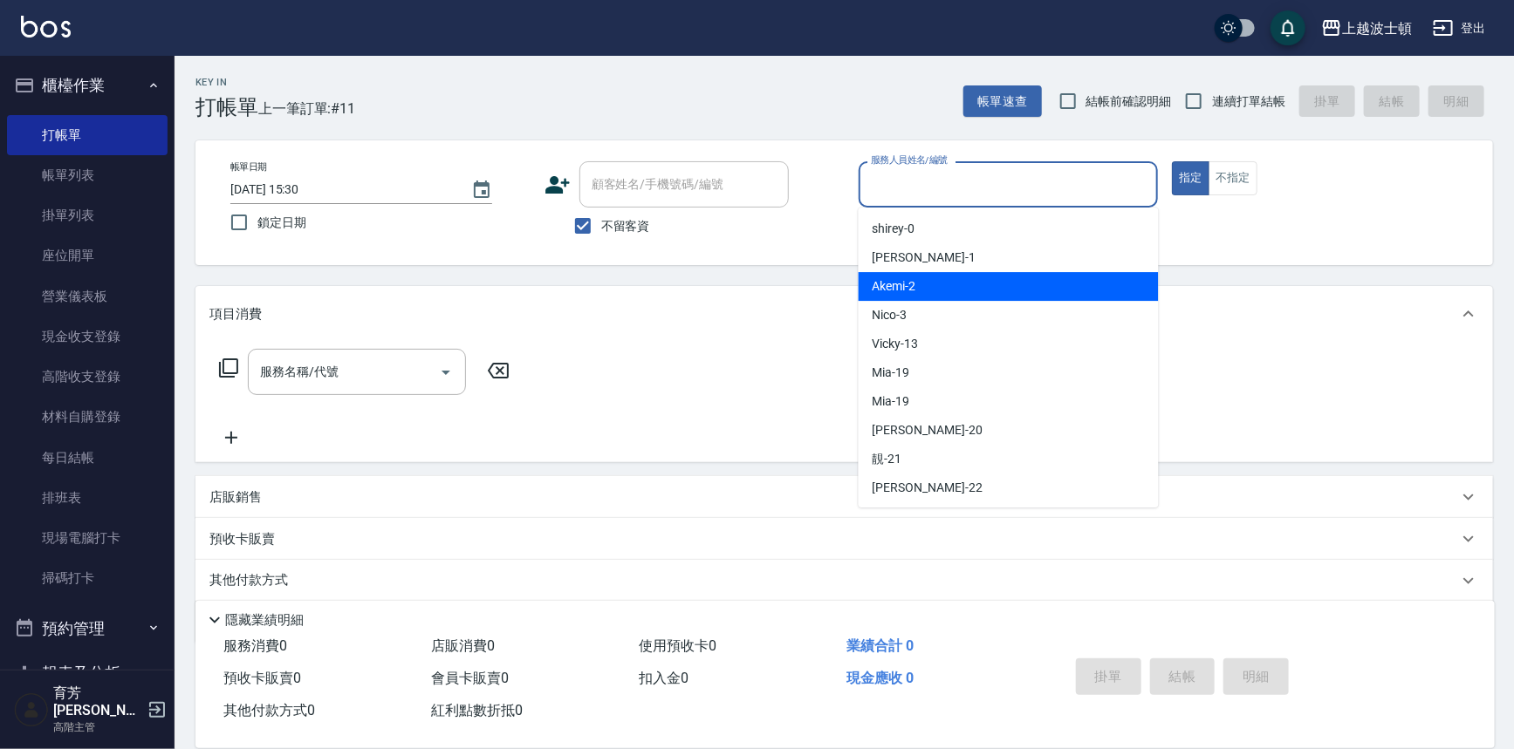
click at [1023, 297] on div "Akemi -2" at bounding box center [1009, 286] width 300 height 29
type input "Akemi-2"
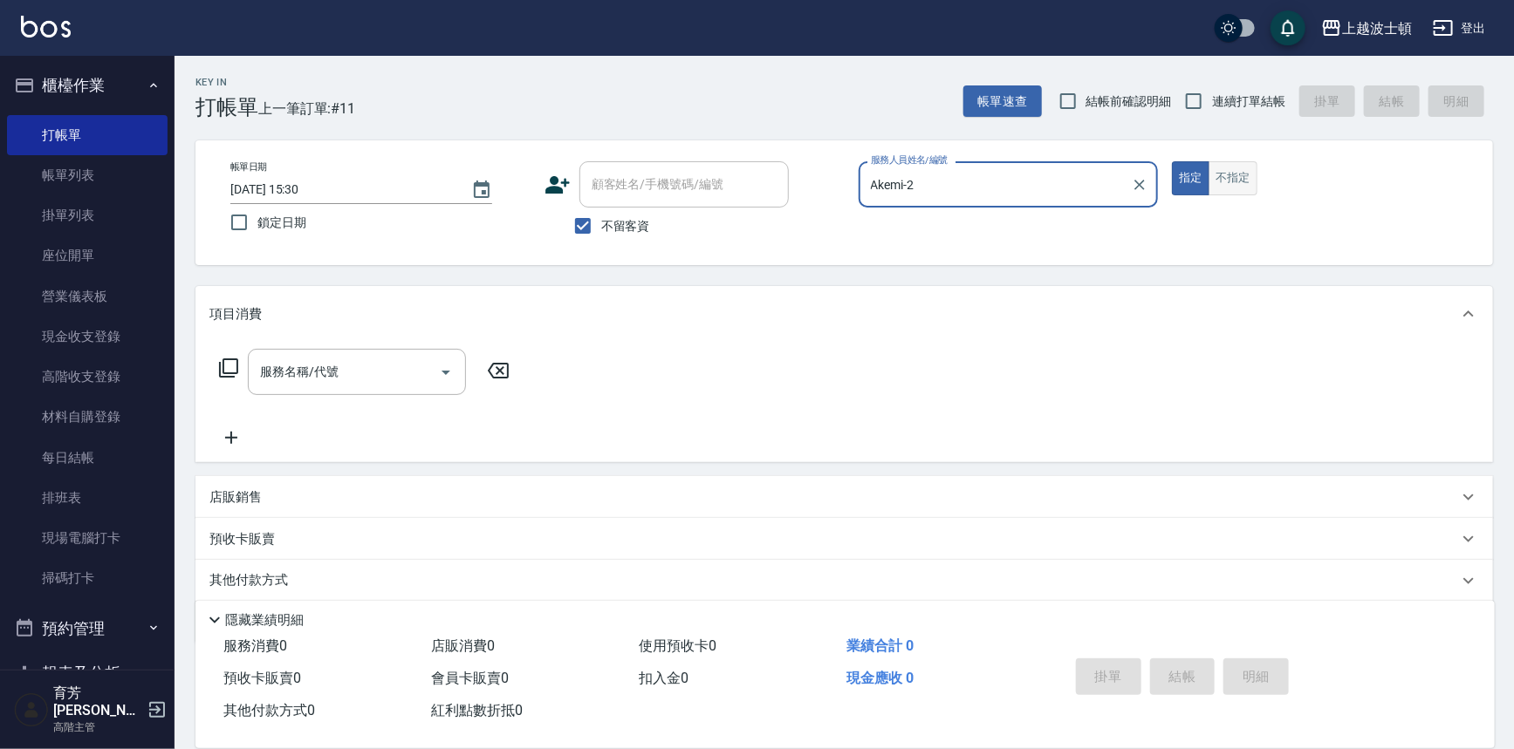
click at [1231, 181] on button "不指定" at bounding box center [1232, 178] width 49 height 34
click at [331, 352] on div "服務名稱/代號" at bounding box center [357, 372] width 218 height 46
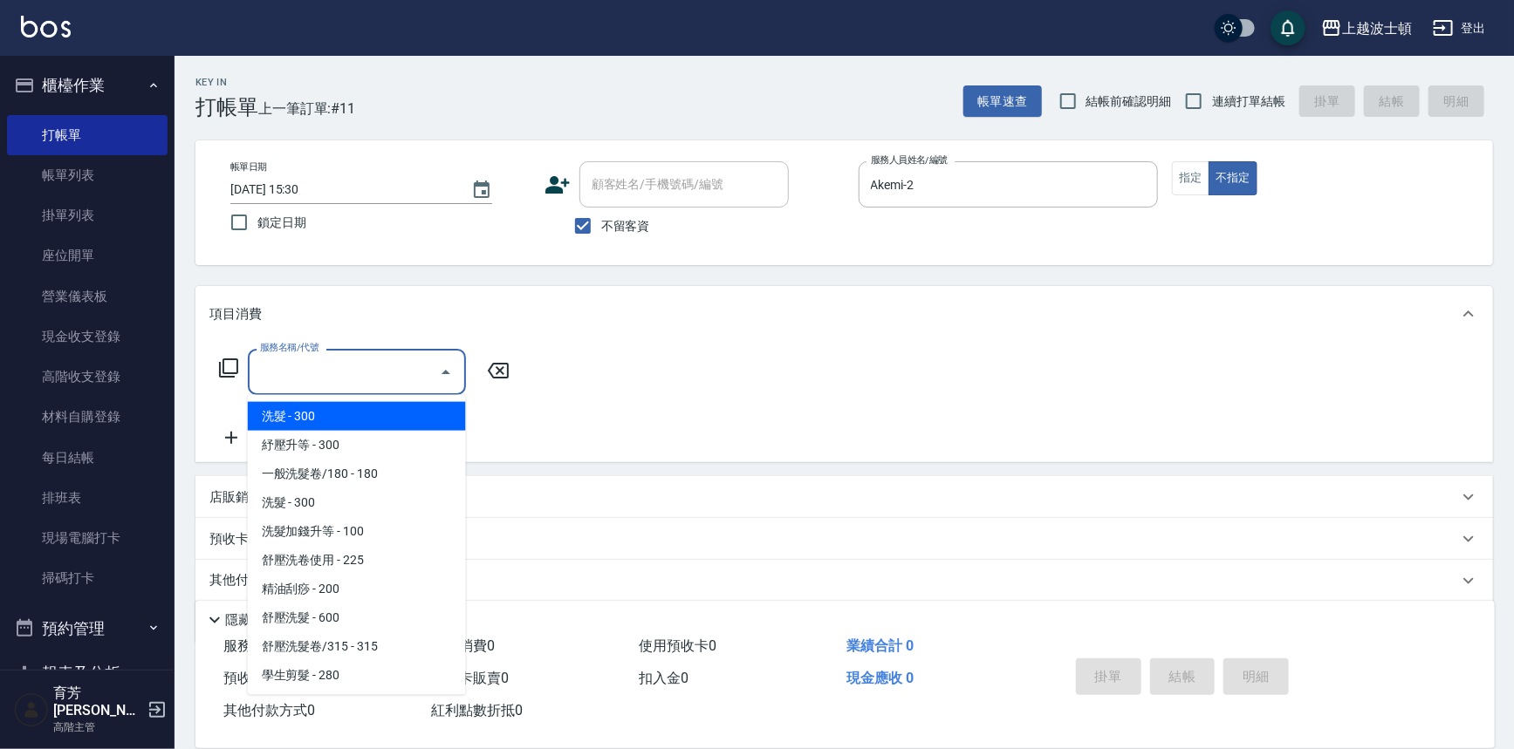
click at [359, 416] on span "洗髮 - 300" at bounding box center [357, 416] width 218 height 29
type input "洗髮(201)"
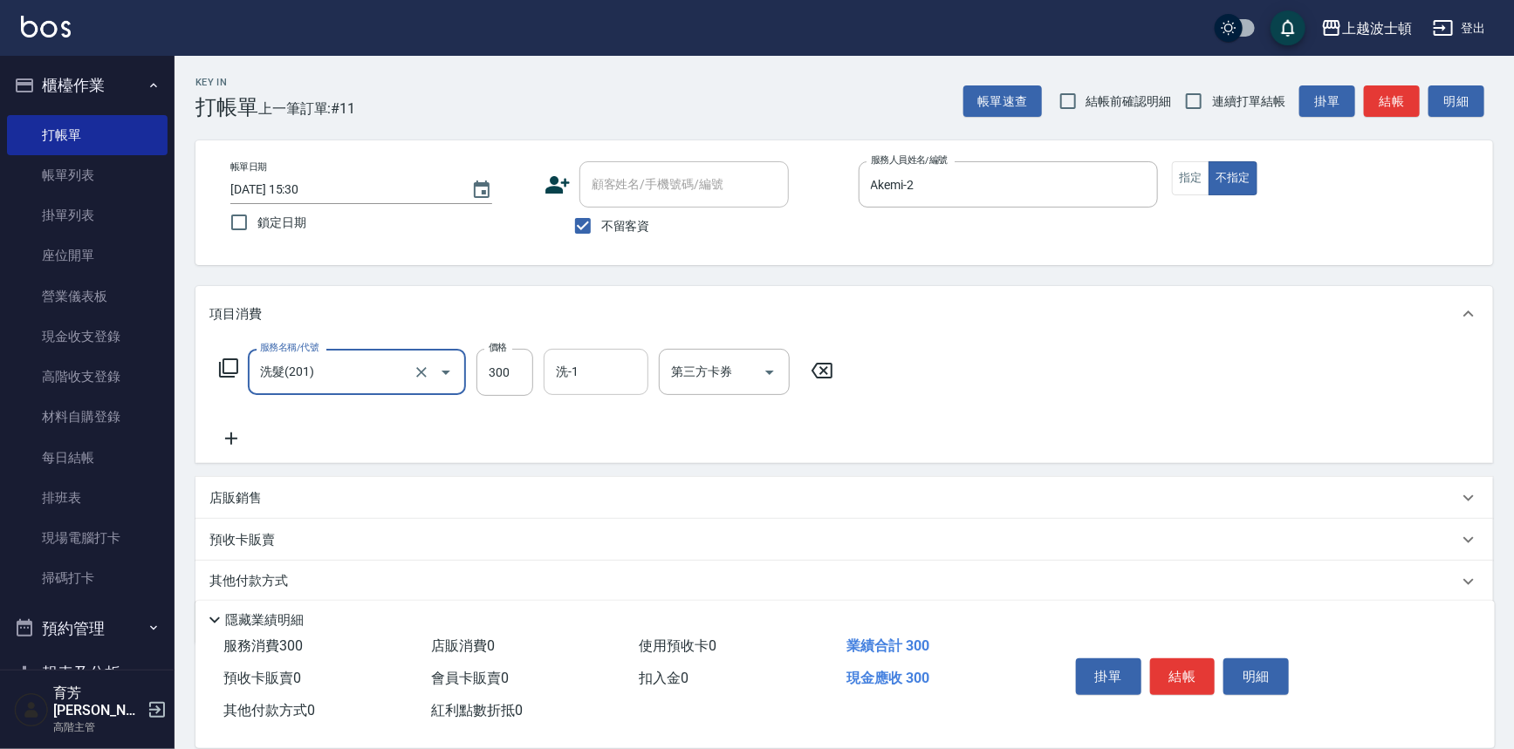
click at [586, 362] on input "洗-1" at bounding box center [595, 372] width 89 height 31
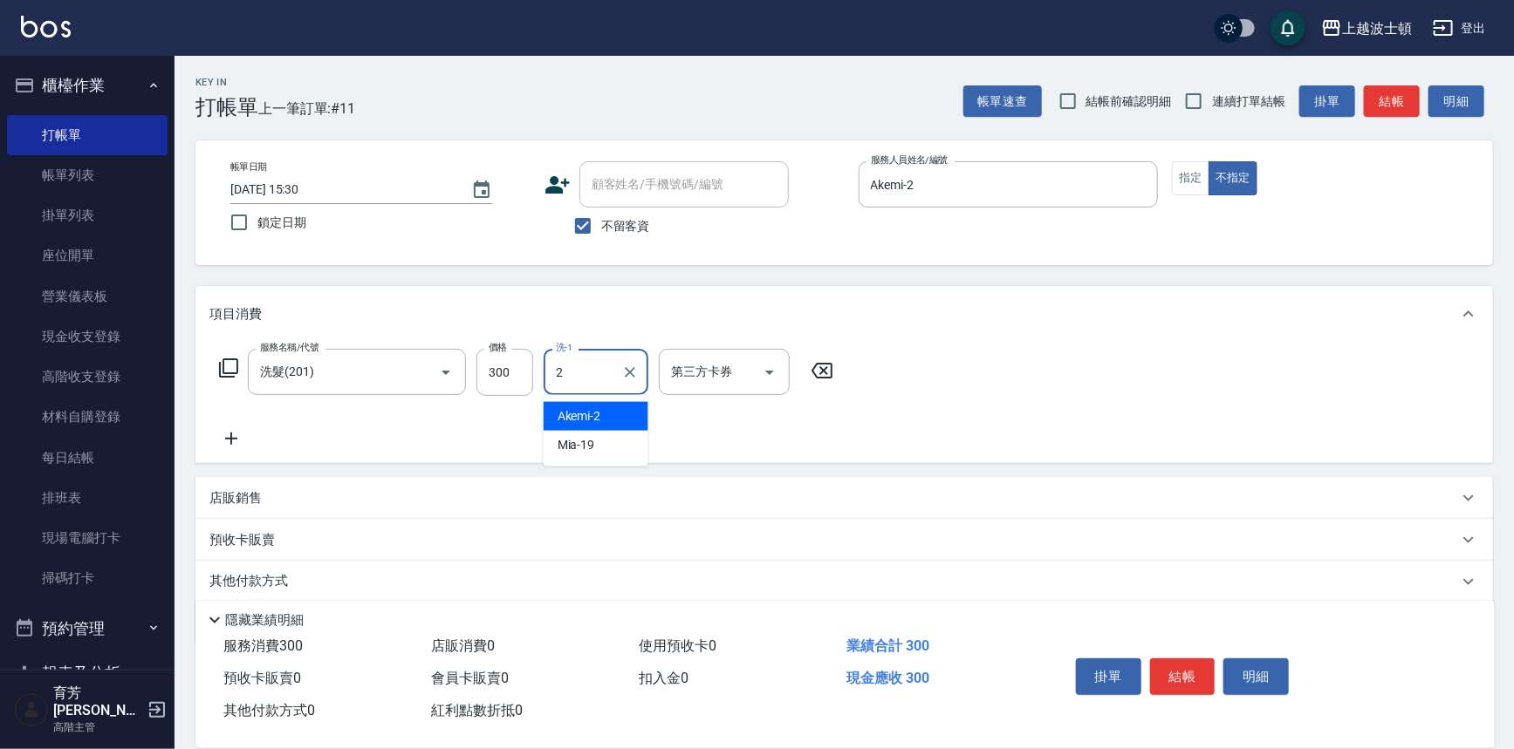
click at [597, 418] on span "Akemi -2" at bounding box center [580, 416] width 44 height 18
type input "Akemi-2"
click at [1057, 393] on div "服務名稱/代號 洗髮(201) 服務名稱/代號 價格 300 價格 洗-1 Akemi-2 洗-1 第三方卡券 第三方卡券" at bounding box center [843, 402] width 1297 height 121
click at [1185, 681] on button "結帳" at bounding box center [1182, 677] width 65 height 37
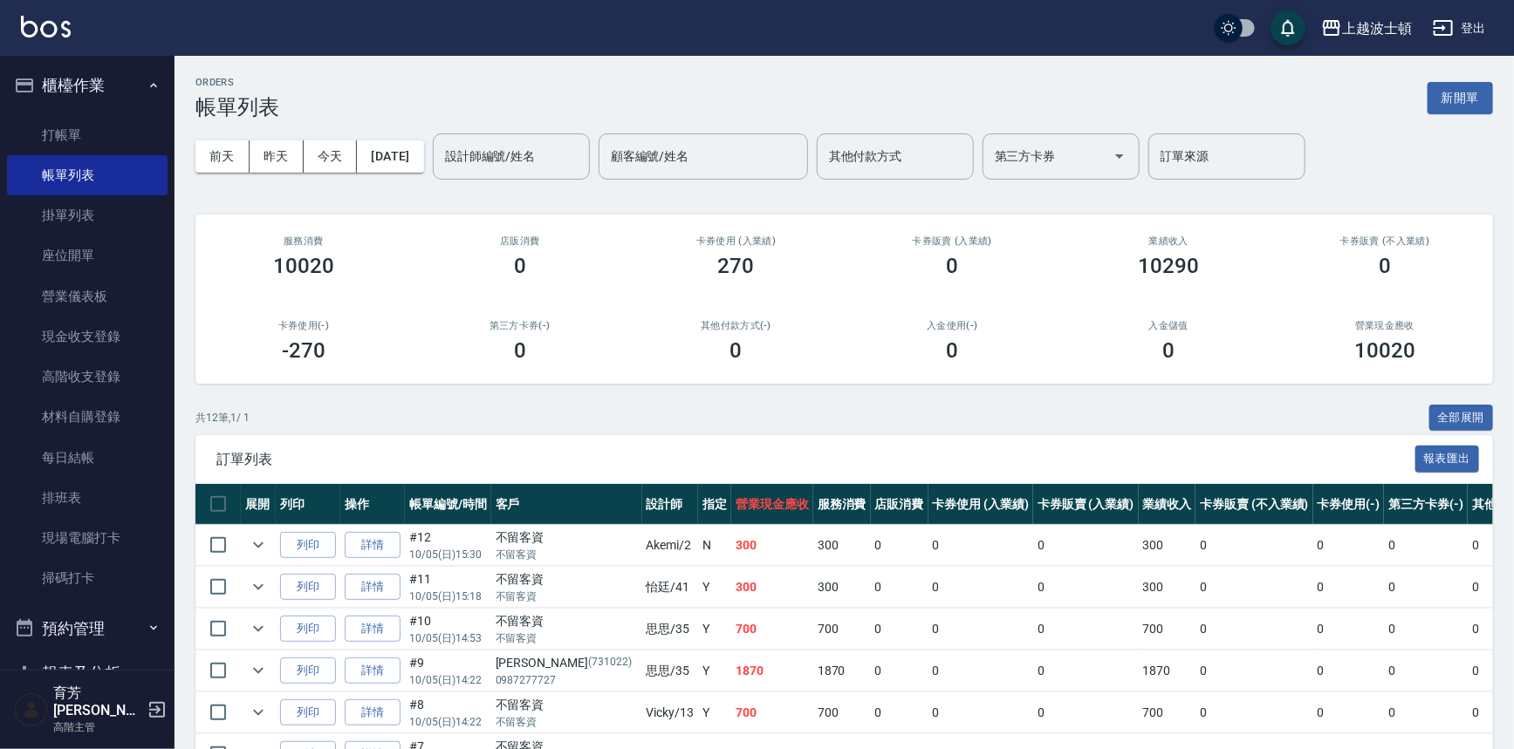
scroll to position [355, 0]
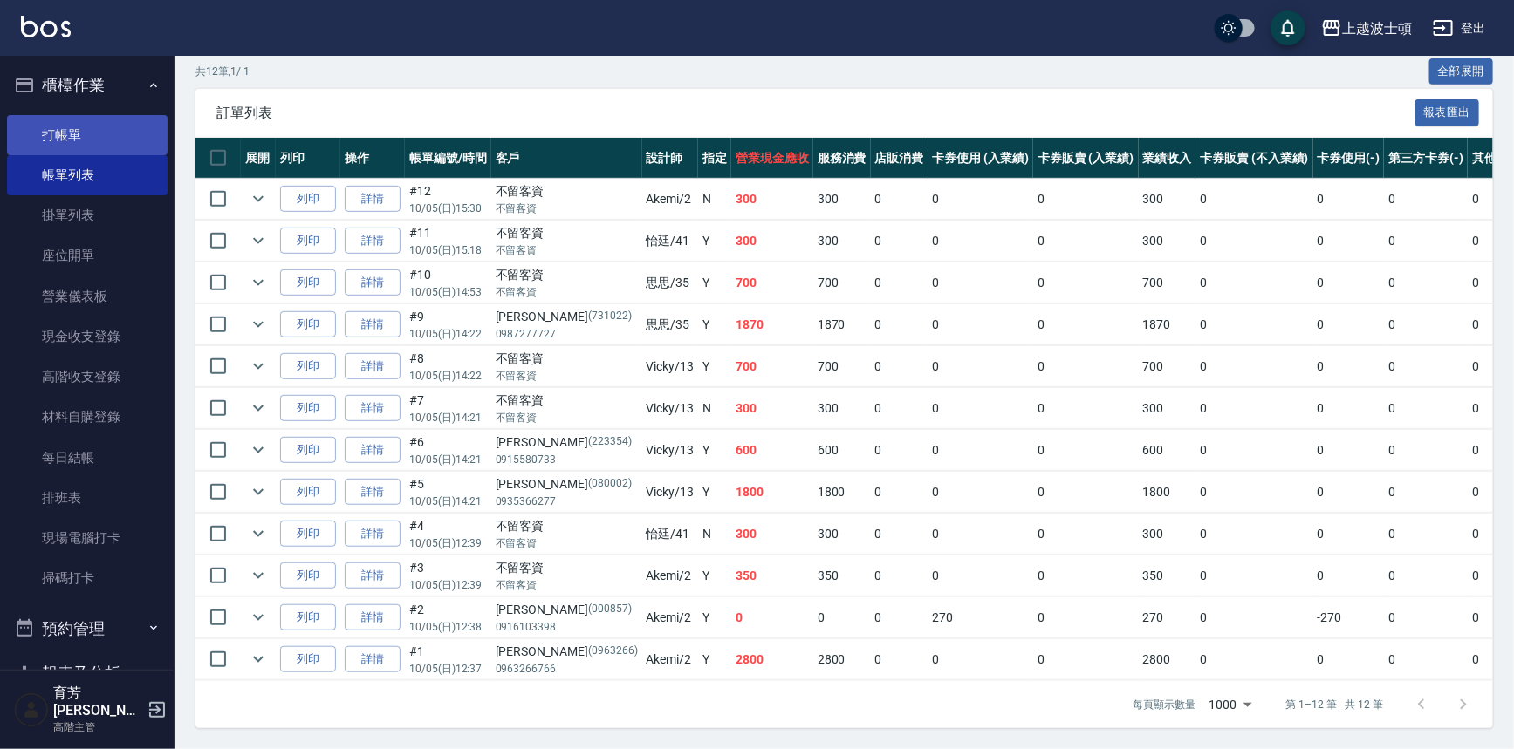
click at [65, 139] on link "打帳單" at bounding box center [87, 135] width 161 height 40
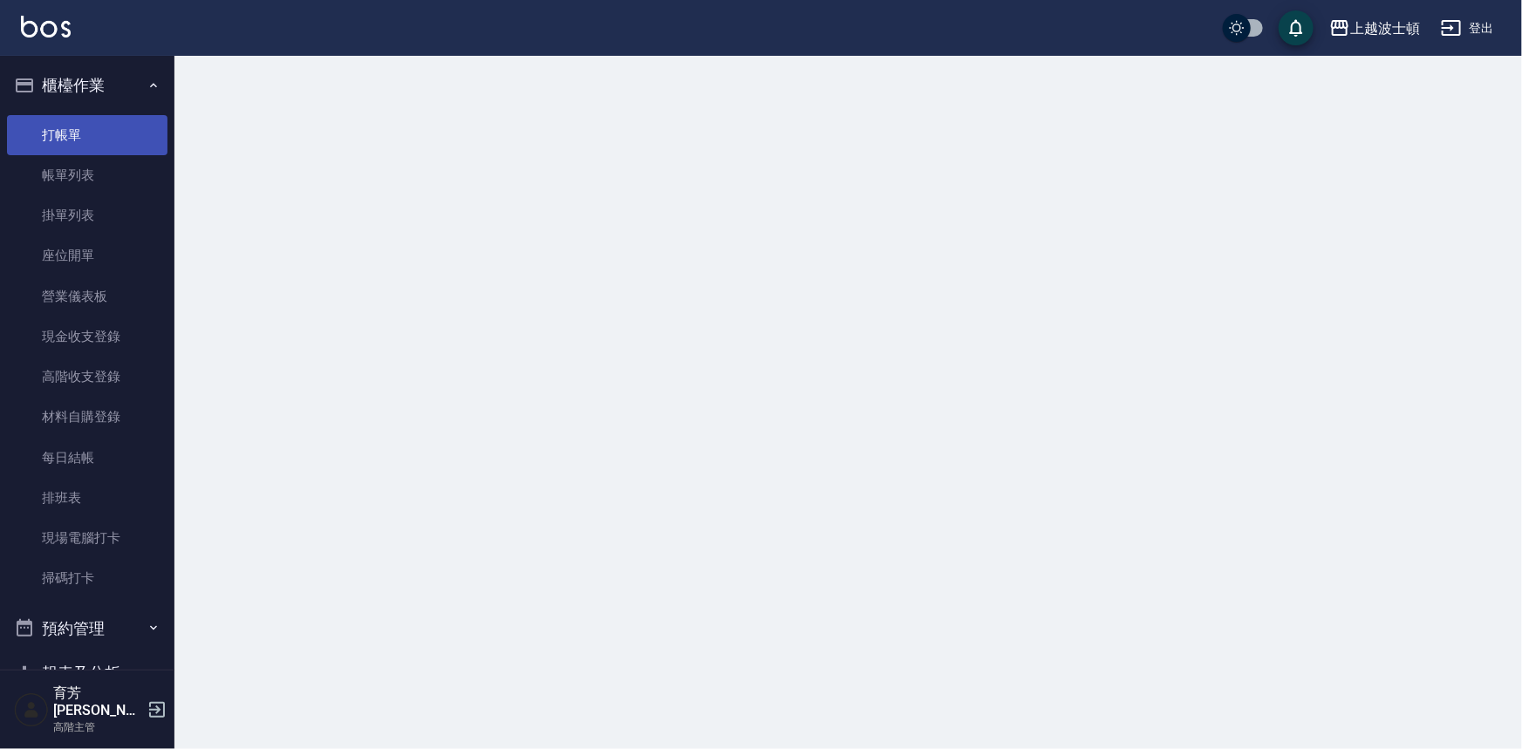
click at [65, 139] on link "打帳單" at bounding box center [87, 135] width 161 height 40
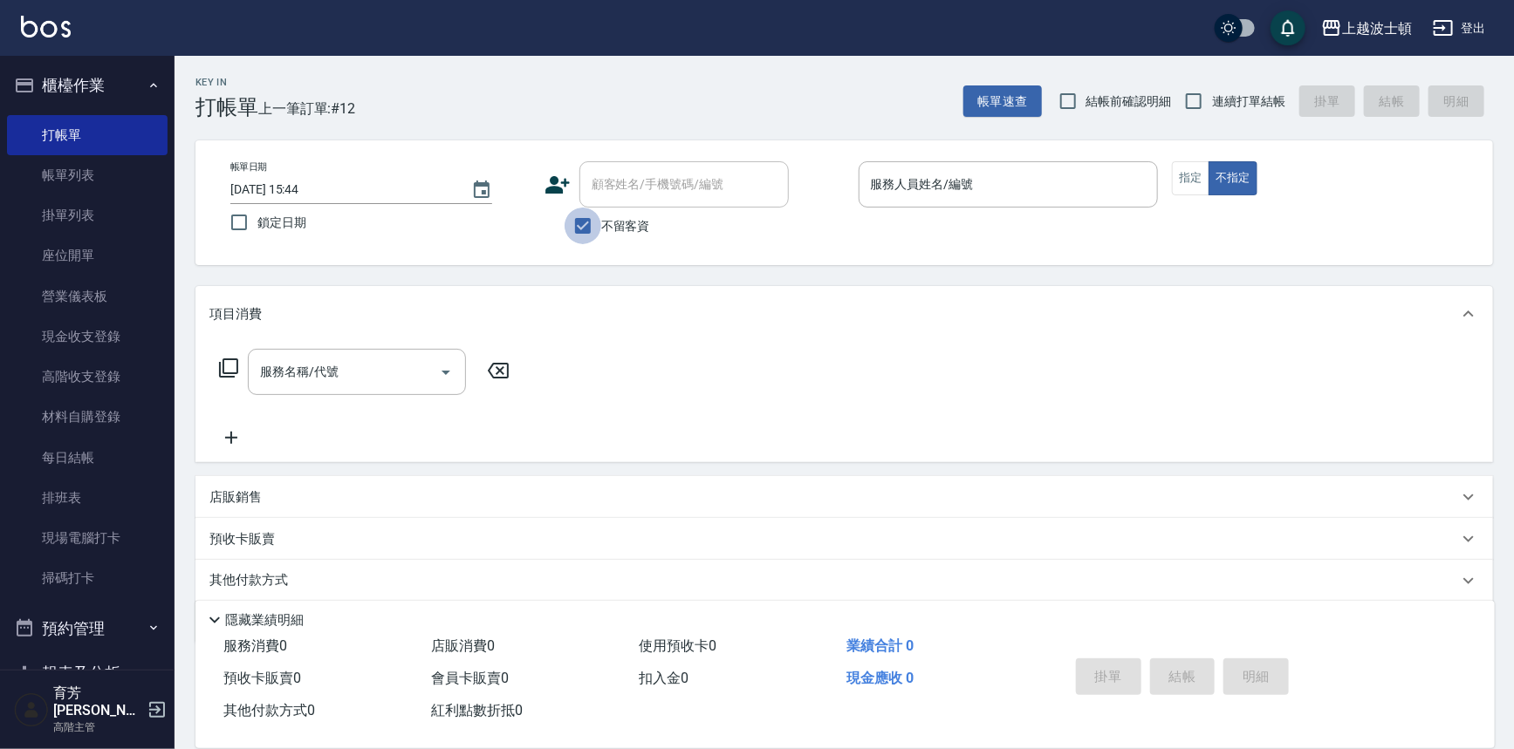
click at [579, 236] on input "不留客資" at bounding box center [582, 226] width 37 height 37
checkbox input "false"
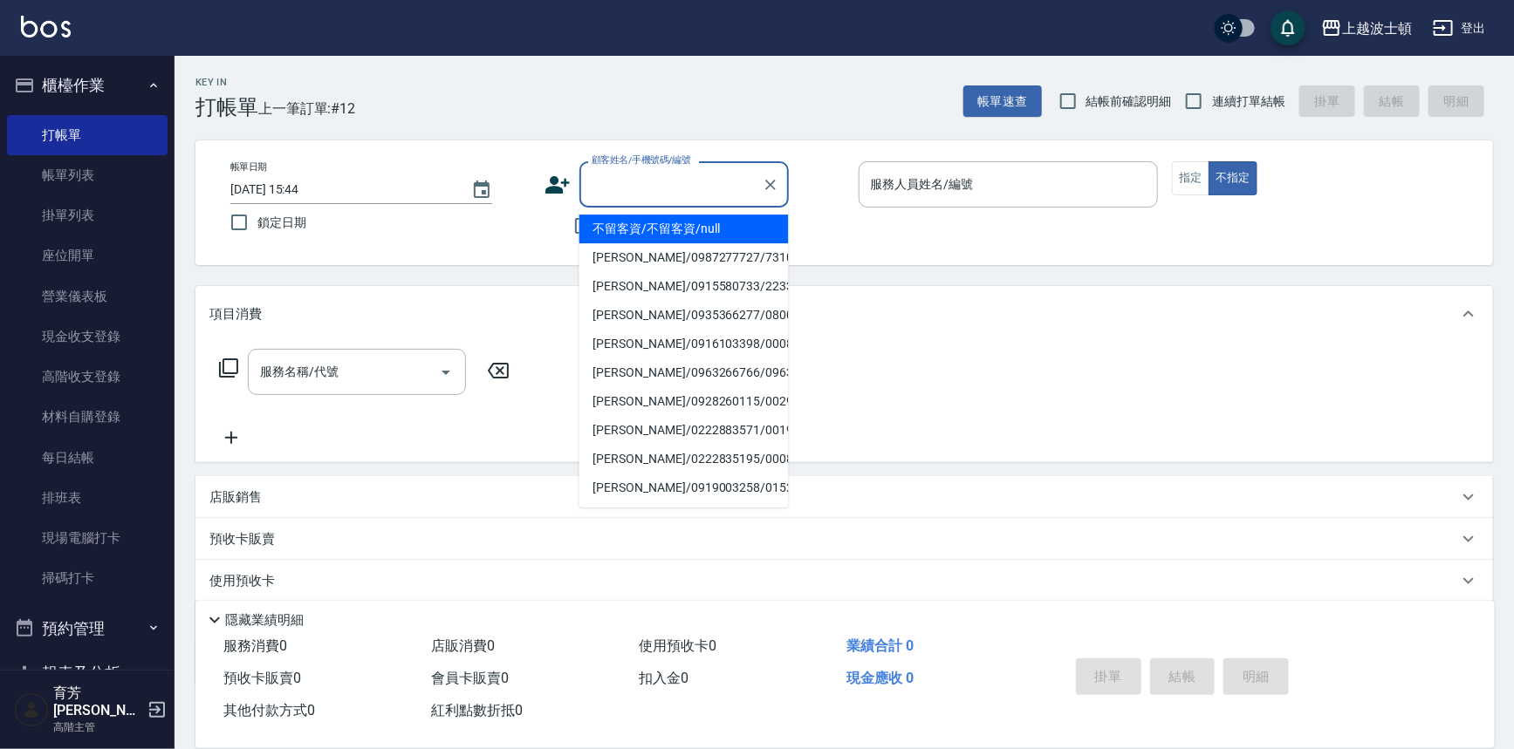
click at [619, 184] on input "顧客姓名/手機號碼/編號" at bounding box center [671, 184] width 168 height 31
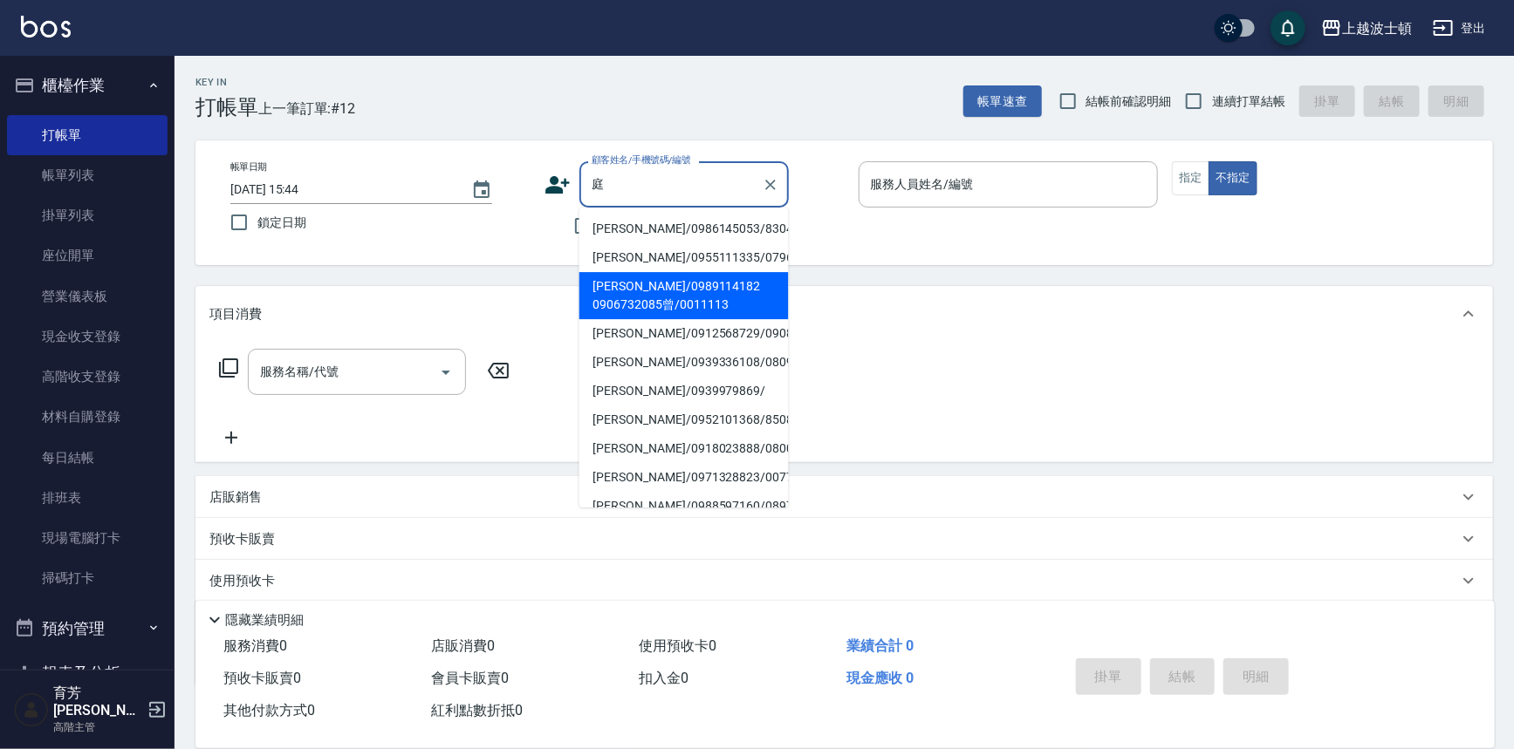
type input "庭"
click at [1009, 346] on div "服務名稱/代號 服務名稱/代號" at bounding box center [843, 402] width 1297 height 120
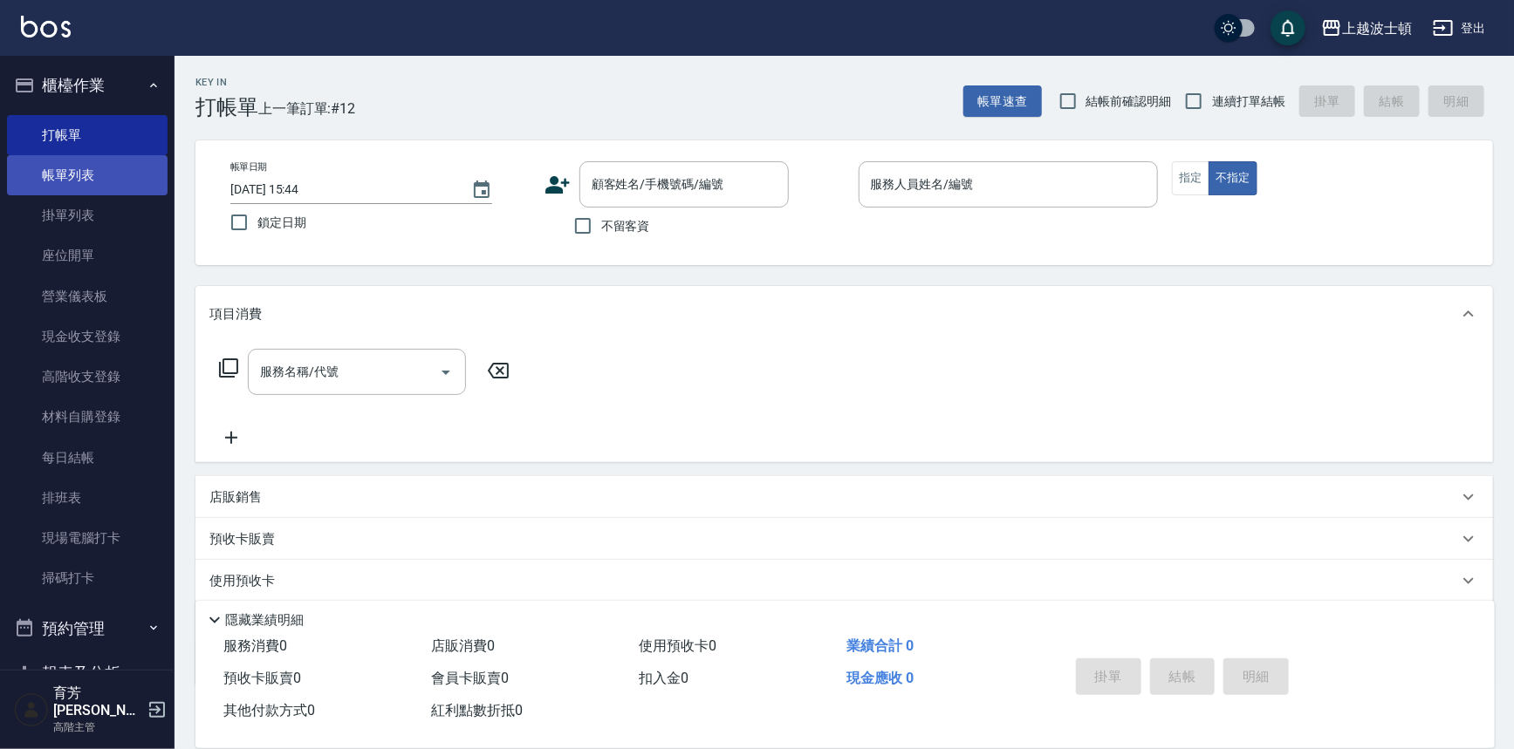
click at [87, 187] on link "帳單列表" at bounding box center [87, 175] width 161 height 40
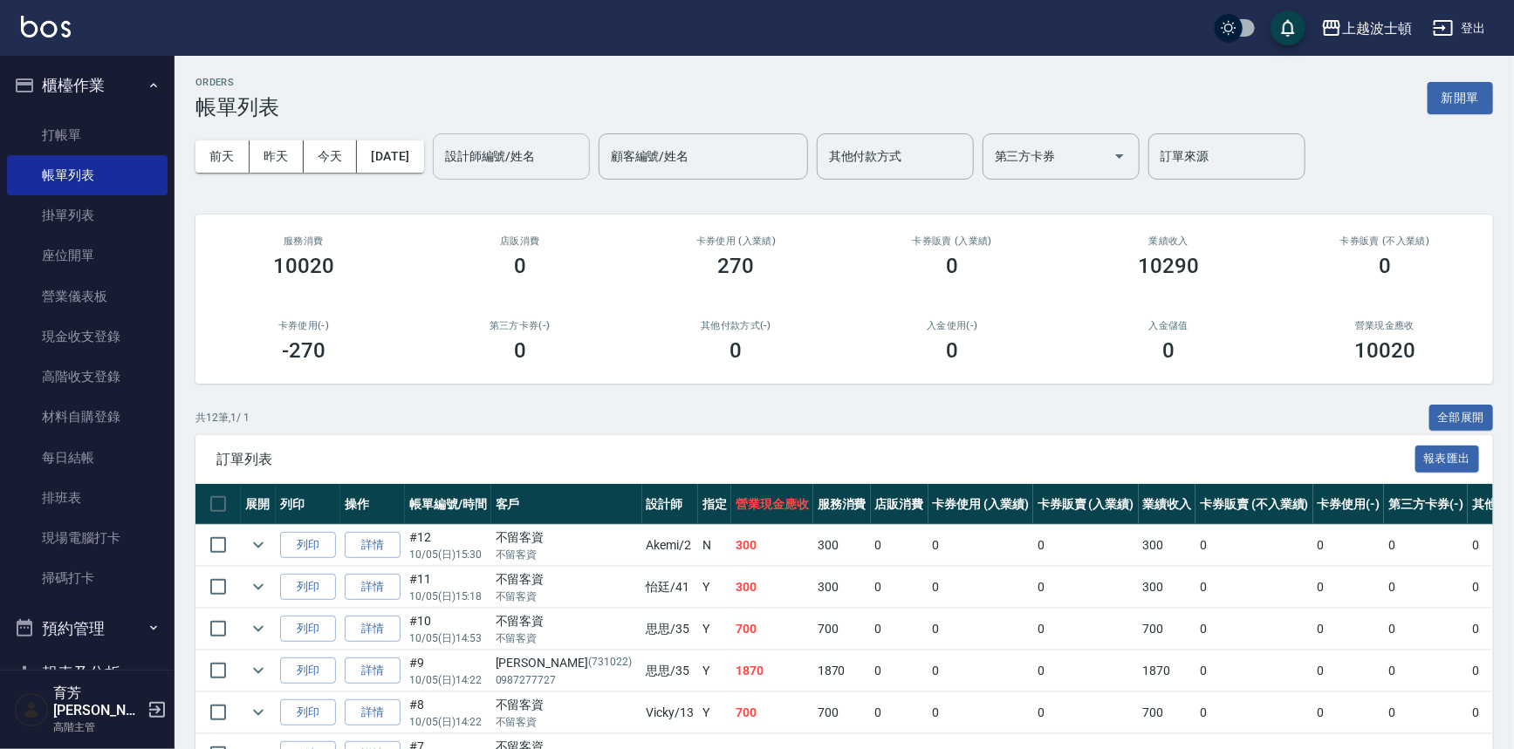
click at [582, 152] on input "設計師編號/姓名" at bounding box center [511, 156] width 141 height 31
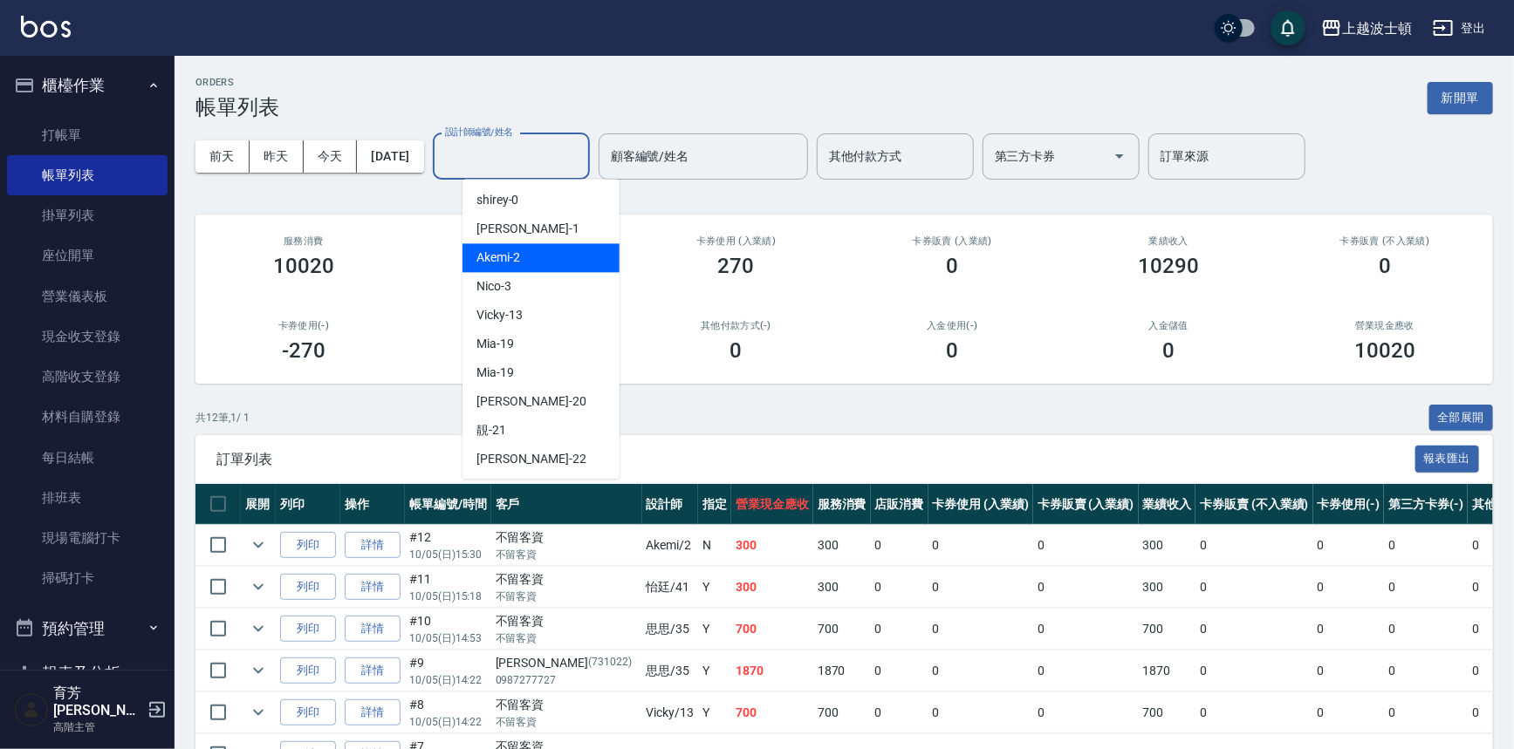
click at [563, 252] on div "Akemi -2" at bounding box center [540, 257] width 157 height 29
type input "Akemi-2"
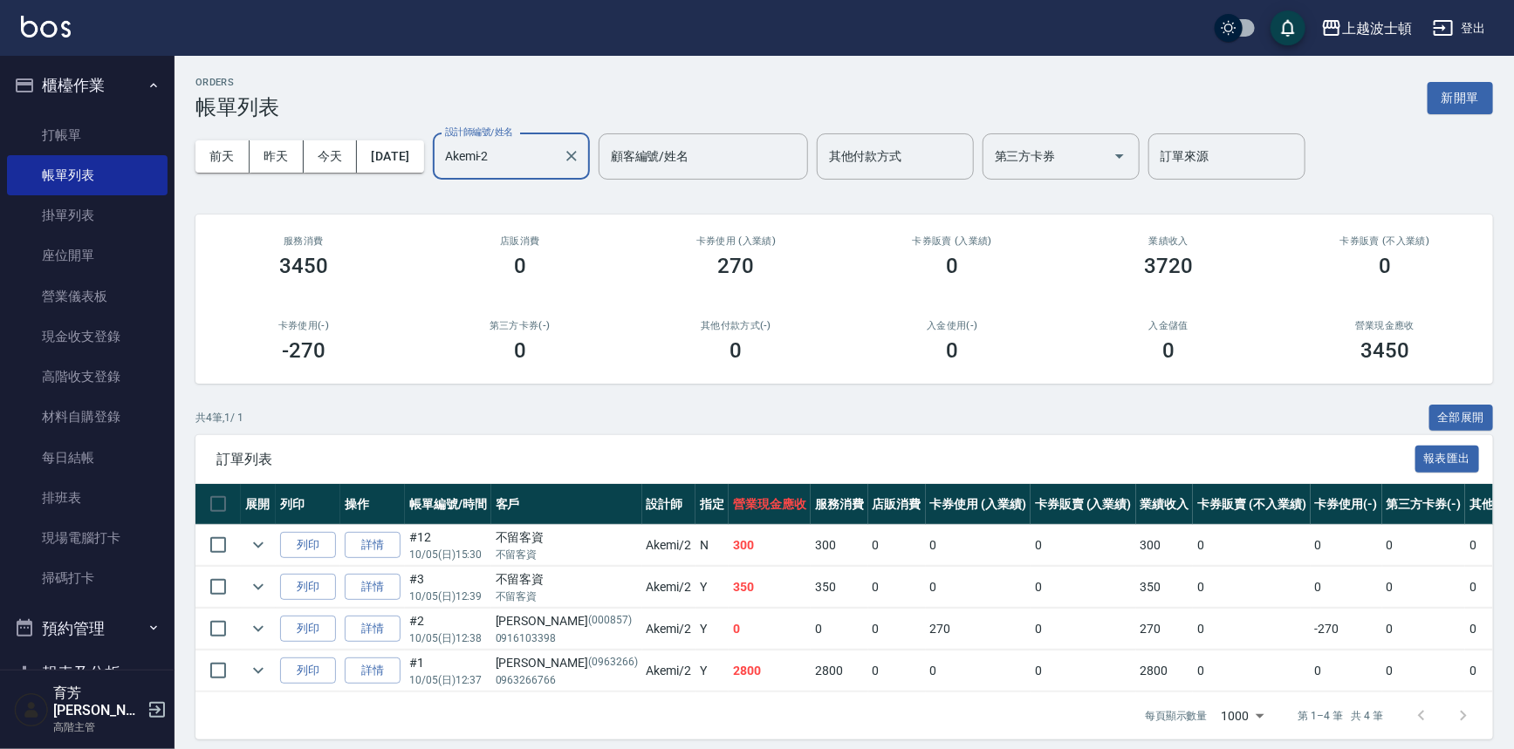
click at [244, 539] on td at bounding box center [258, 545] width 35 height 41
click at [257, 540] on icon "expand row" at bounding box center [258, 545] width 21 height 21
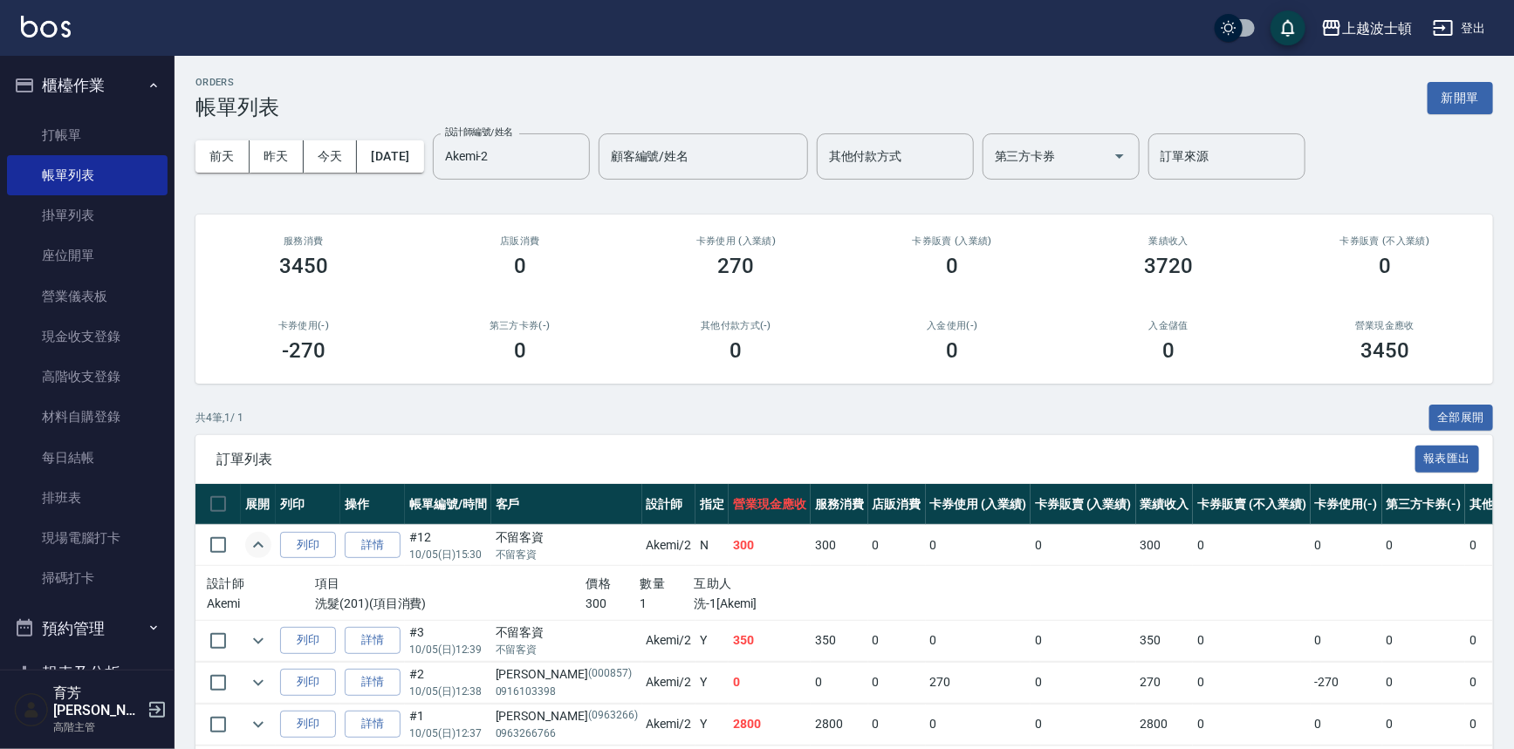
click at [257, 539] on icon "expand row" at bounding box center [258, 545] width 21 height 21
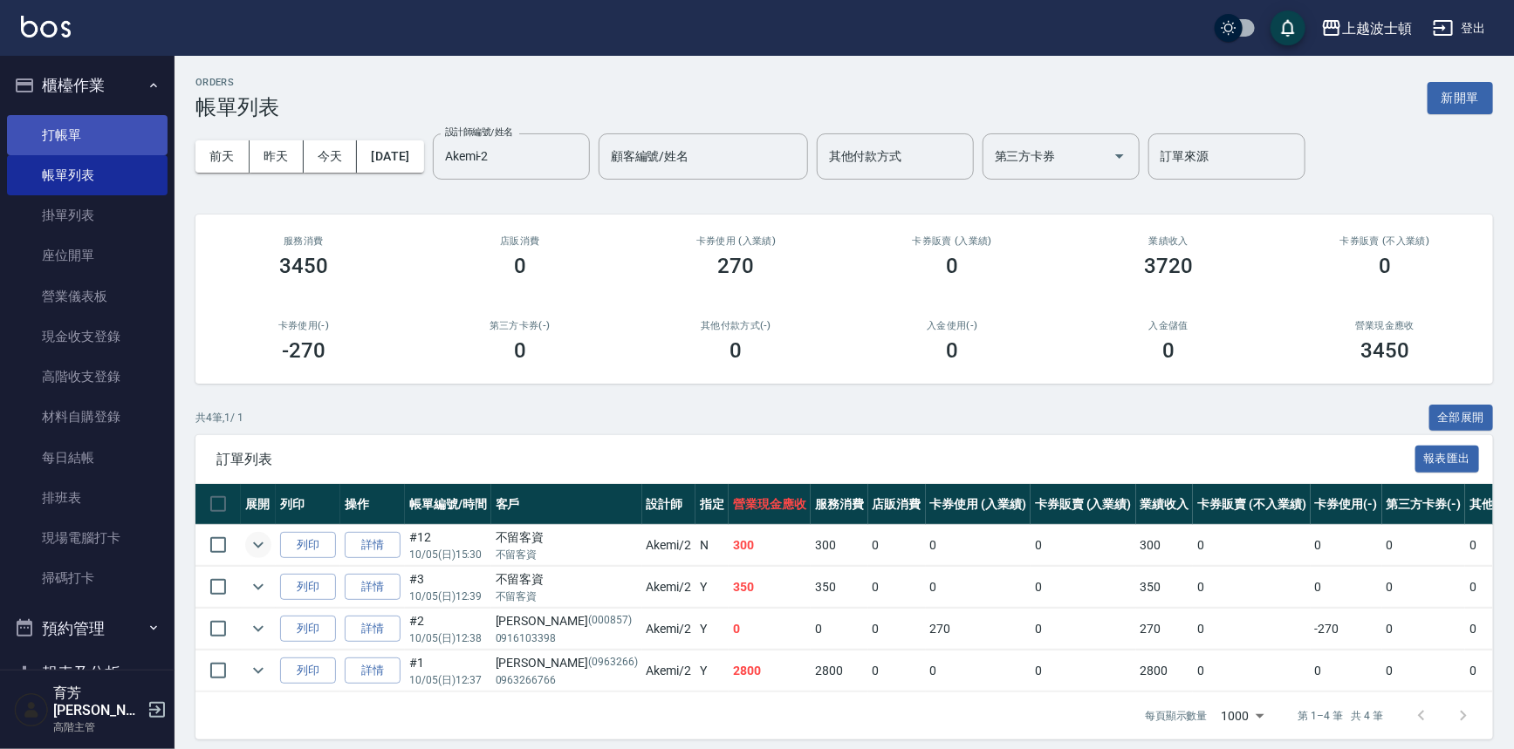
click at [88, 140] on link "打帳單" at bounding box center [87, 135] width 161 height 40
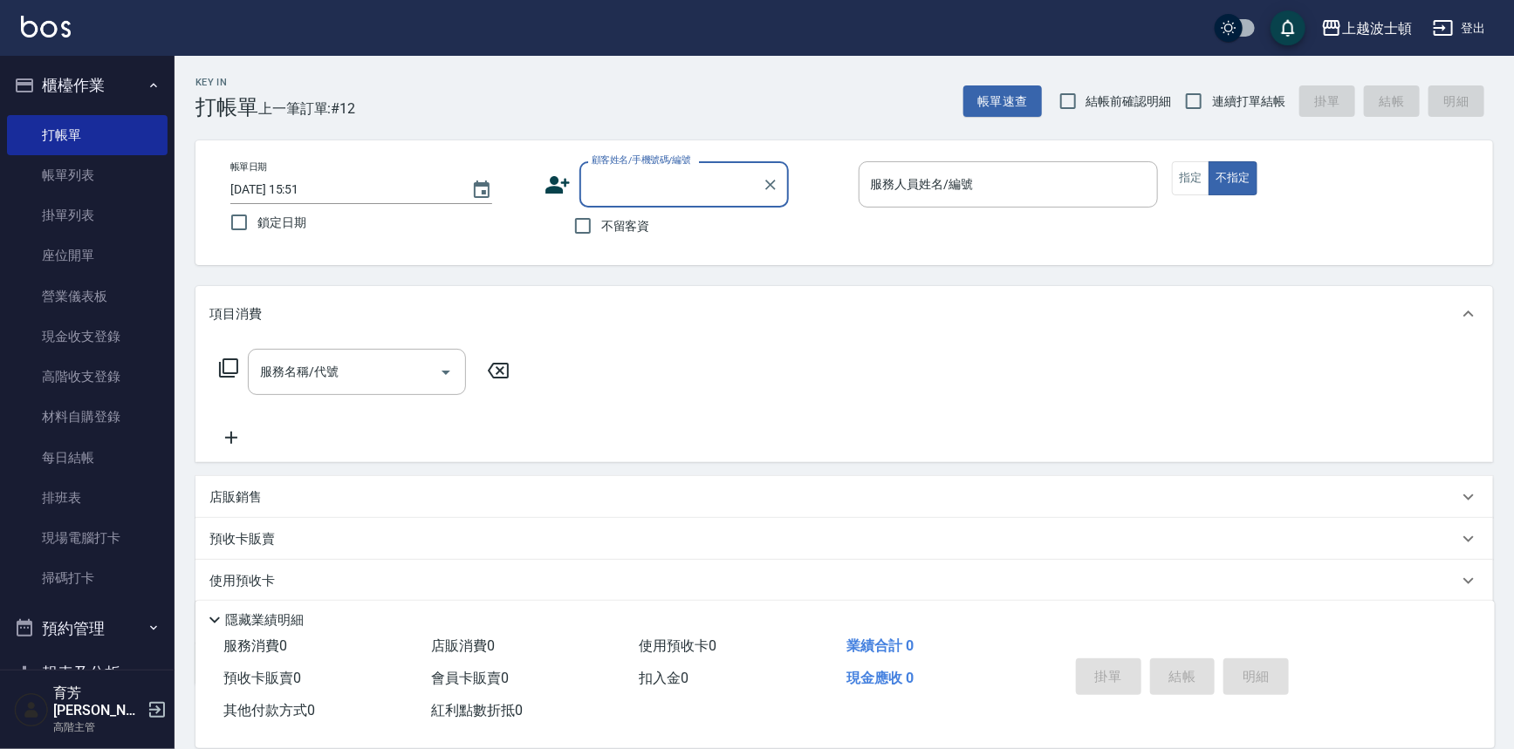
click at [621, 186] on input "顧客姓名/手機號碼/編號" at bounding box center [671, 184] width 168 height 31
click at [653, 229] on li "[PERSON_NAME]/0961228588/080807" at bounding box center [683, 229] width 209 height 29
type input "[PERSON_NAME]/0961228588/080807"
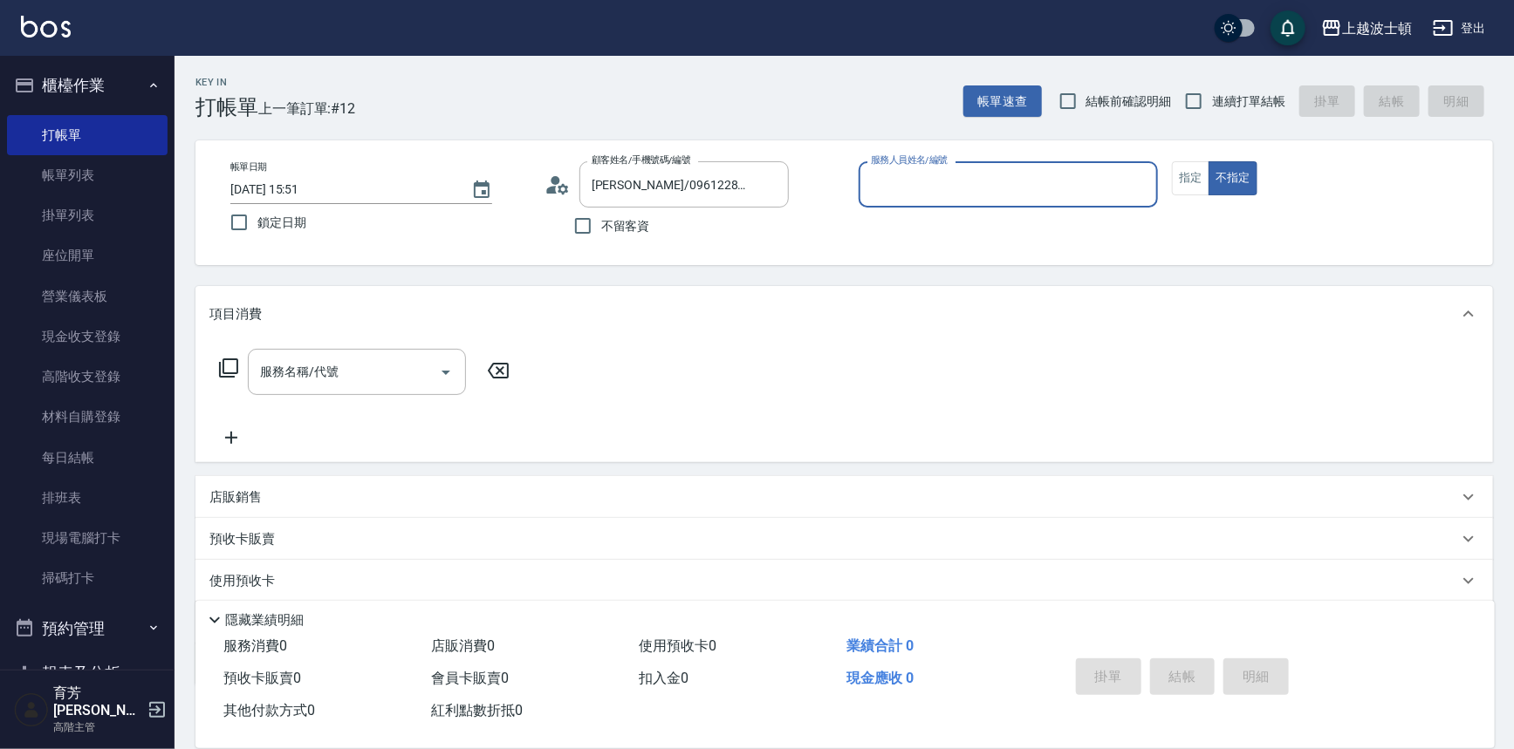
type input "Akemi-2"
click at [1195, 176] on button "指定" at bounding box center [1191, 178] width 38 height 34
click at [374, 384] on input "服務名稱/代號" at bounding box center [344, 372] width 176 height 31
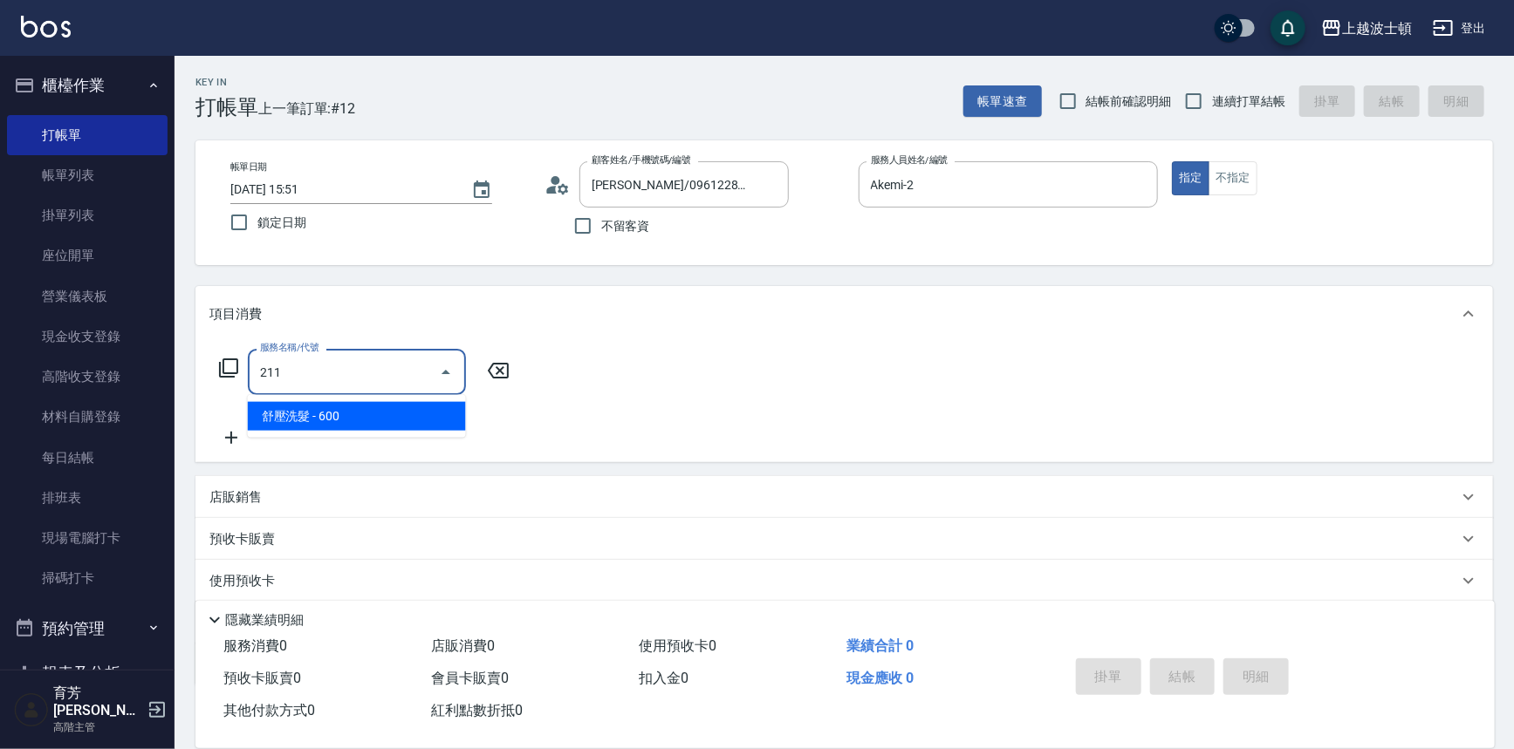
click at [427, 420] on span "舒壓洗髮 - 600" at bounding box center [357, 416] width 218 height 29
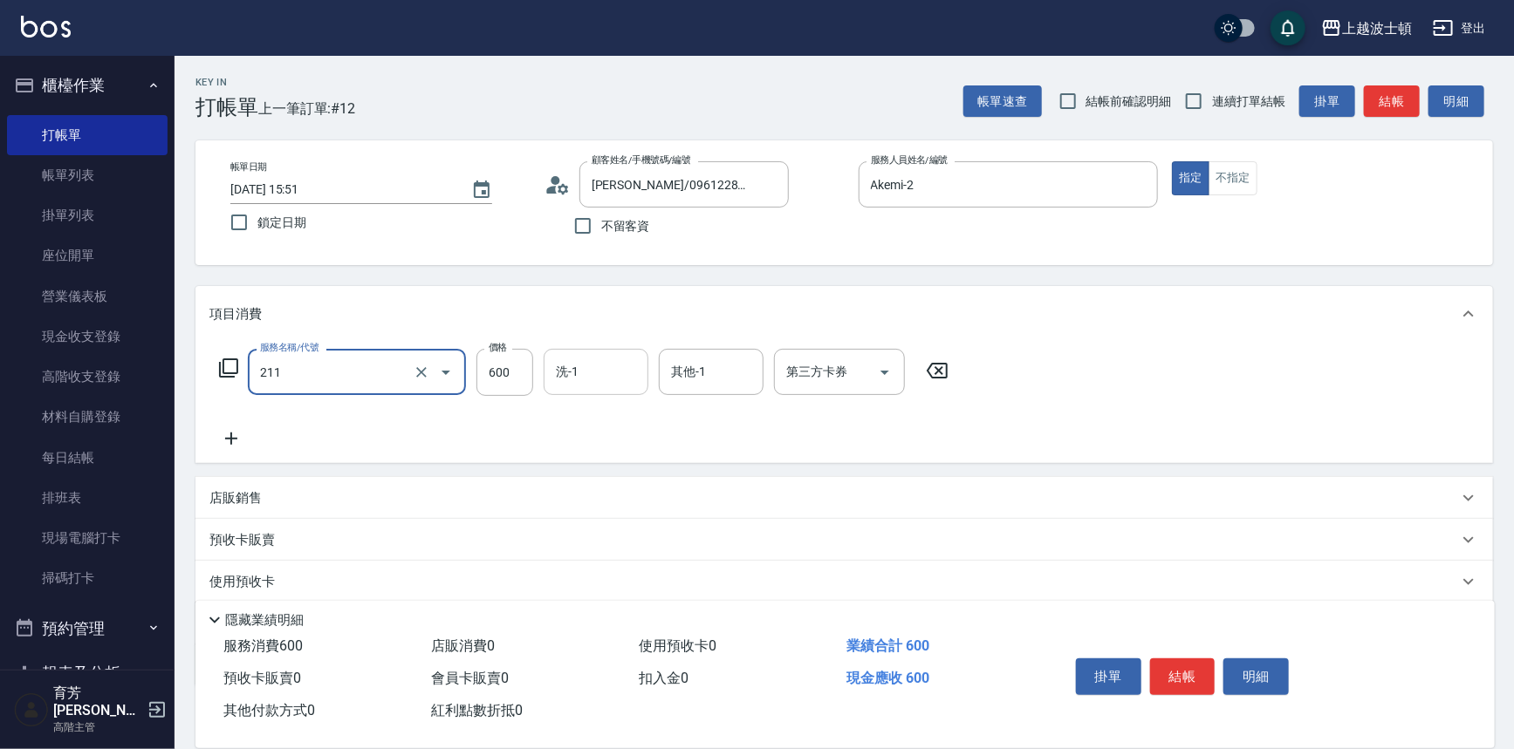
type input "舒壓洗髮(211)"
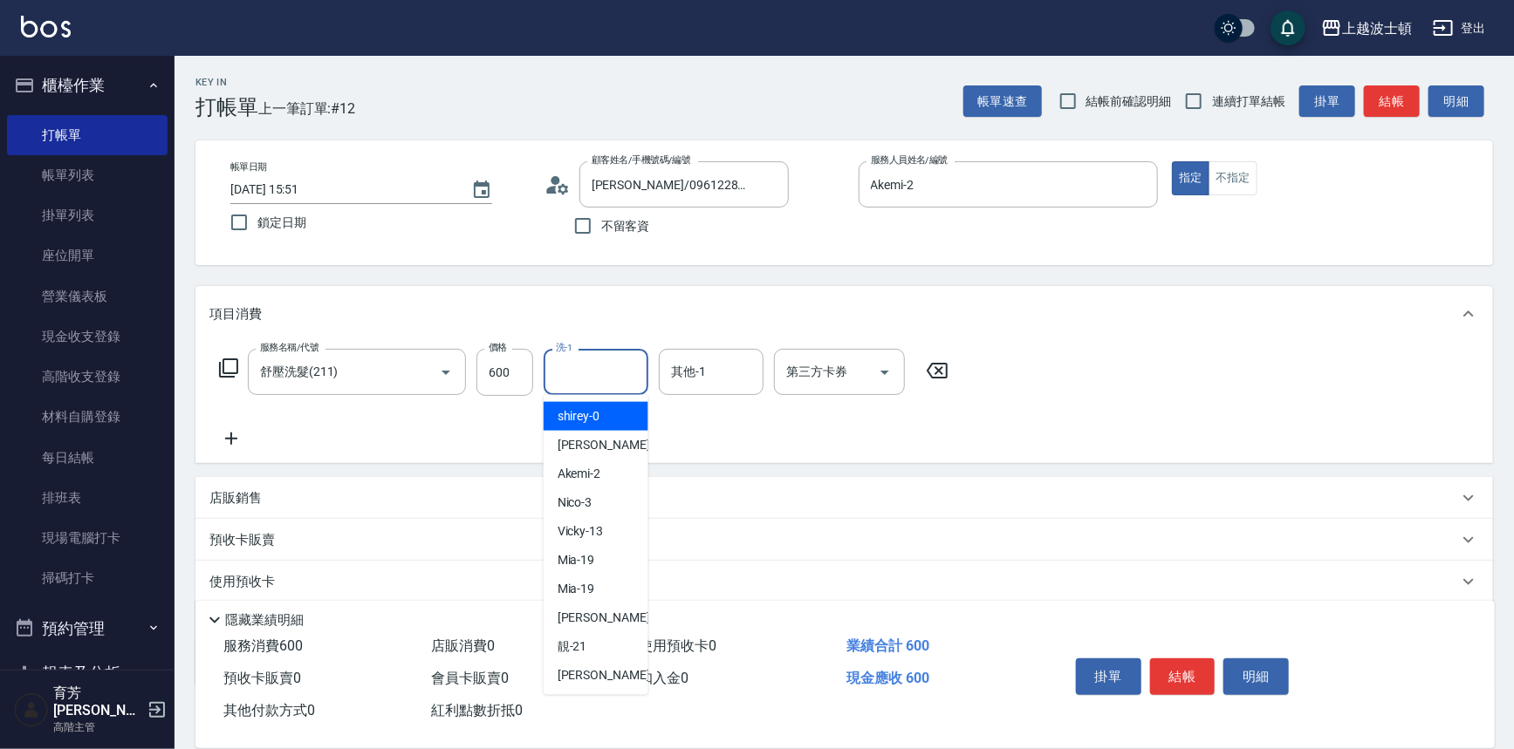
click at [599, 379] on input "洗-1" at bounding box center [595, 372] width 89 height 31
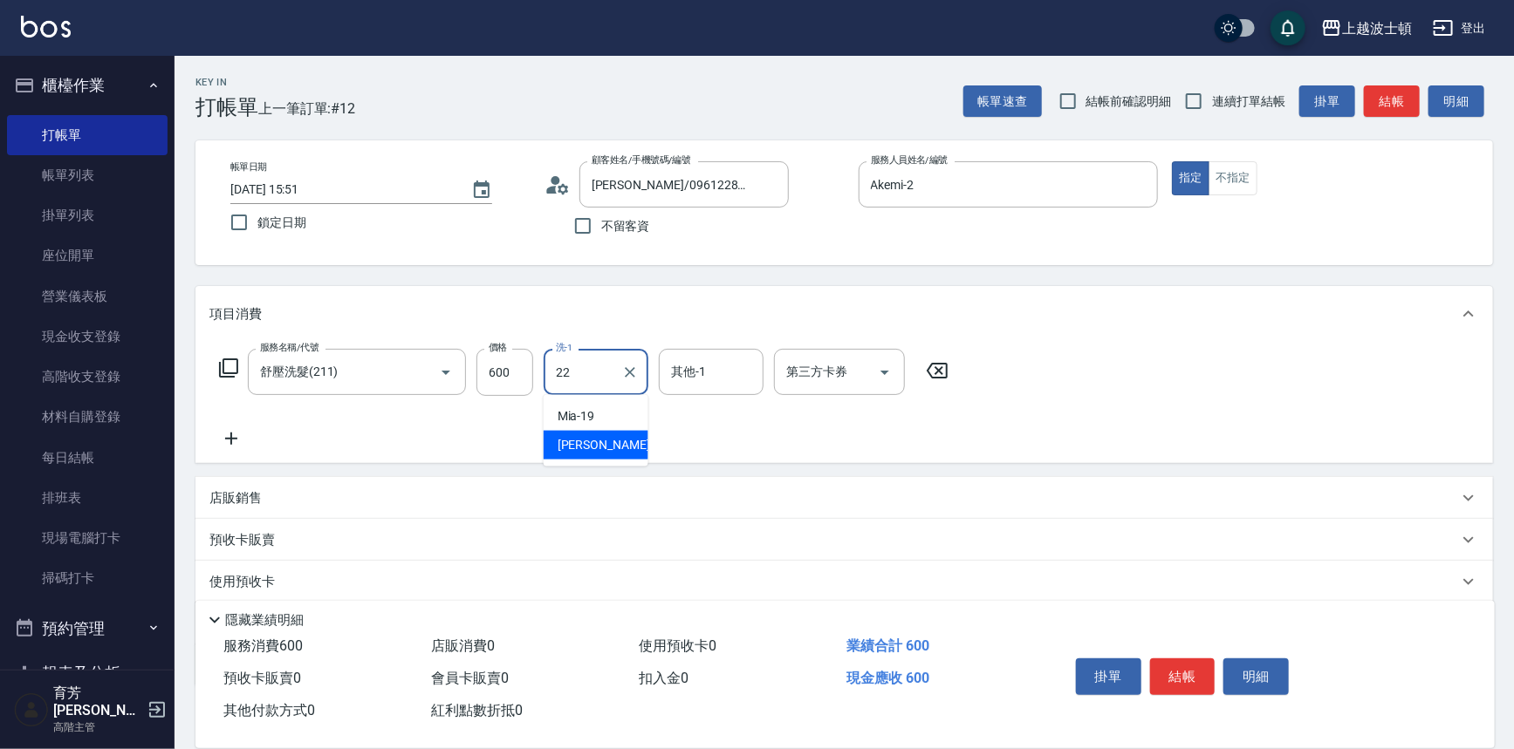
click at [617, 448] on div "[PERSON_NAME] -22" at bounding box center [596, 445] width 105 height 29
type input "[PERSON_NAME]-22"
click at [742, 371] on input "其他-1" at bounding box center [711, 372] width 89 height 31
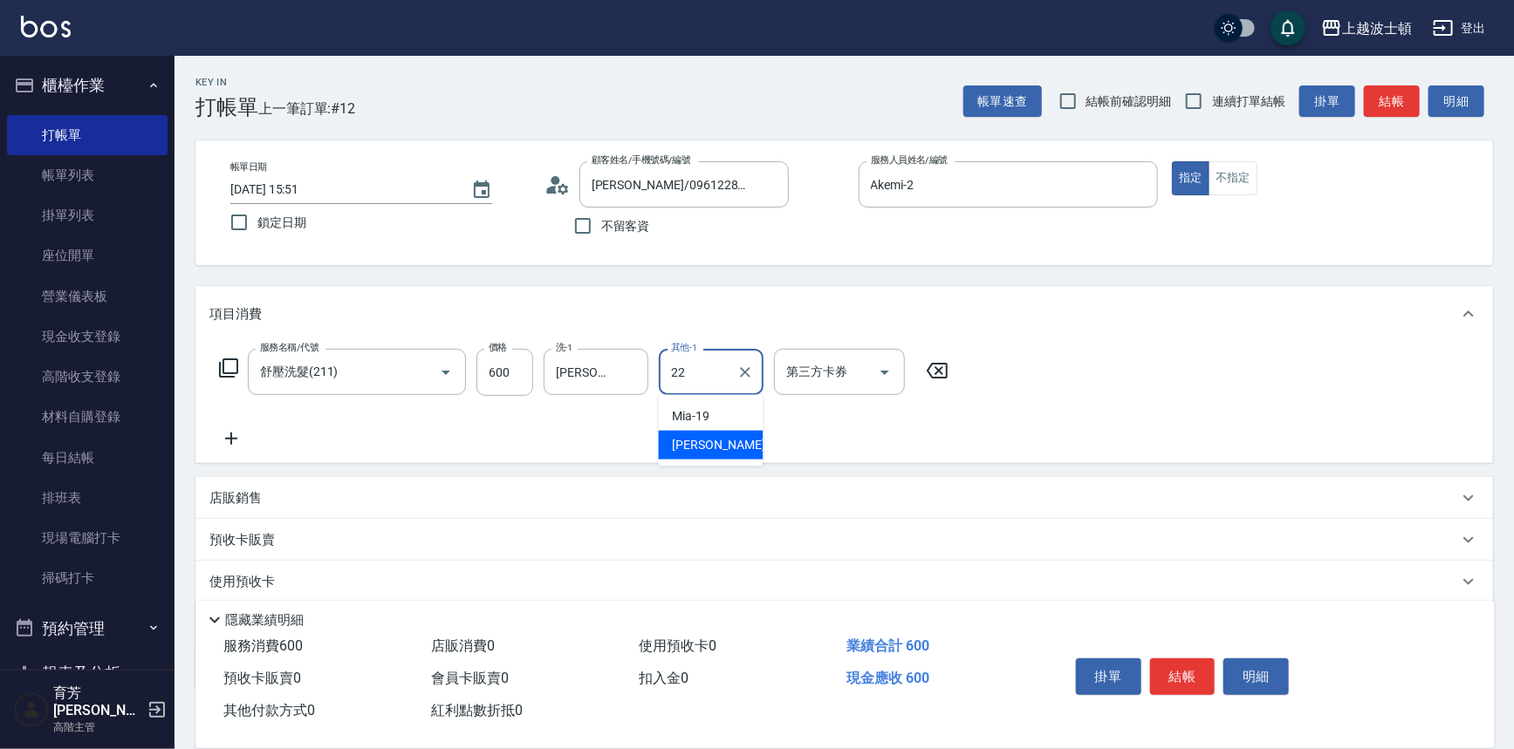
click at [720, 453] on div "[PERSON_NAME] -22" at bounding box center [711, 445] width 105 height 29
type input "[PERSON_NAME]-22"
click at [227, 434] on icon at bounding box center [231, 438] width 44 height 21
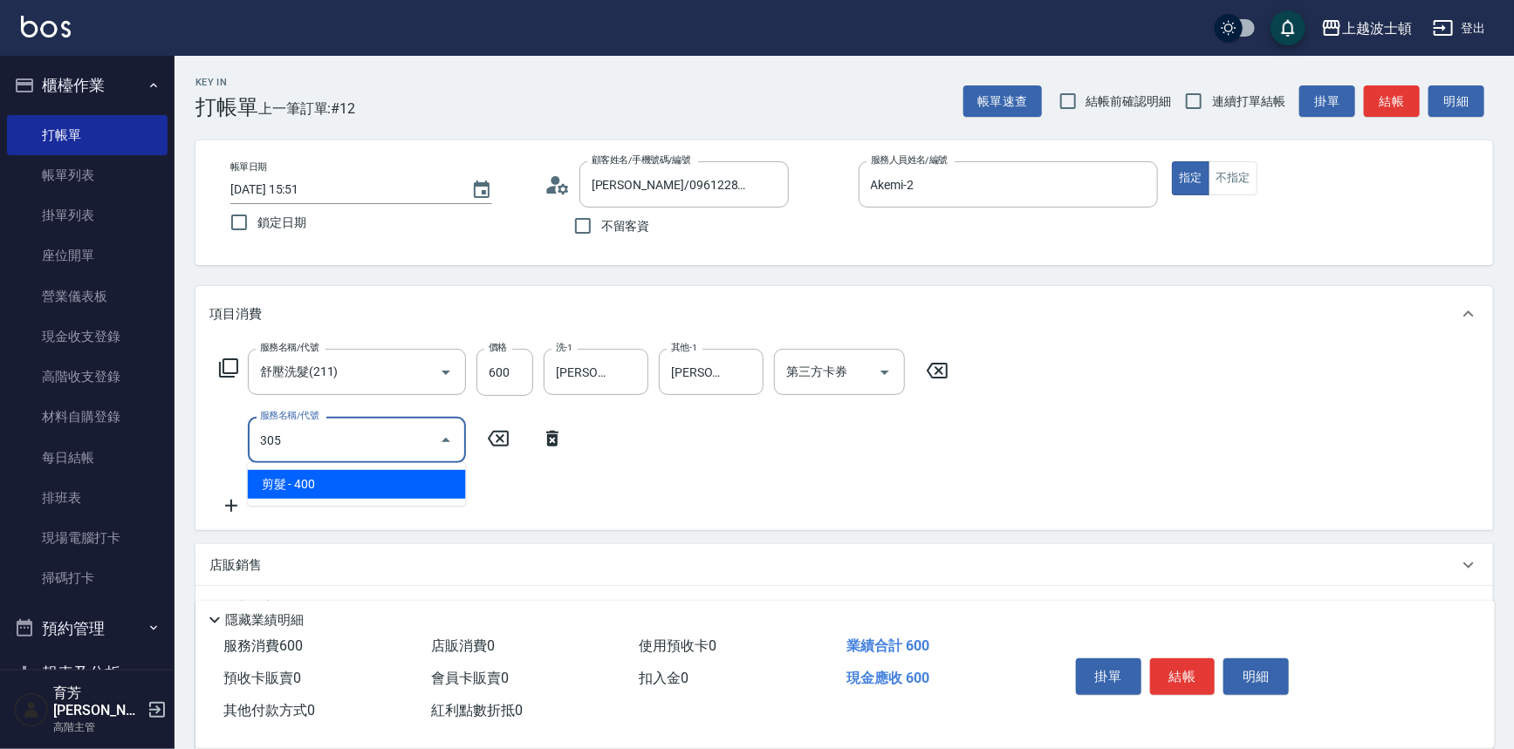
type input "305"
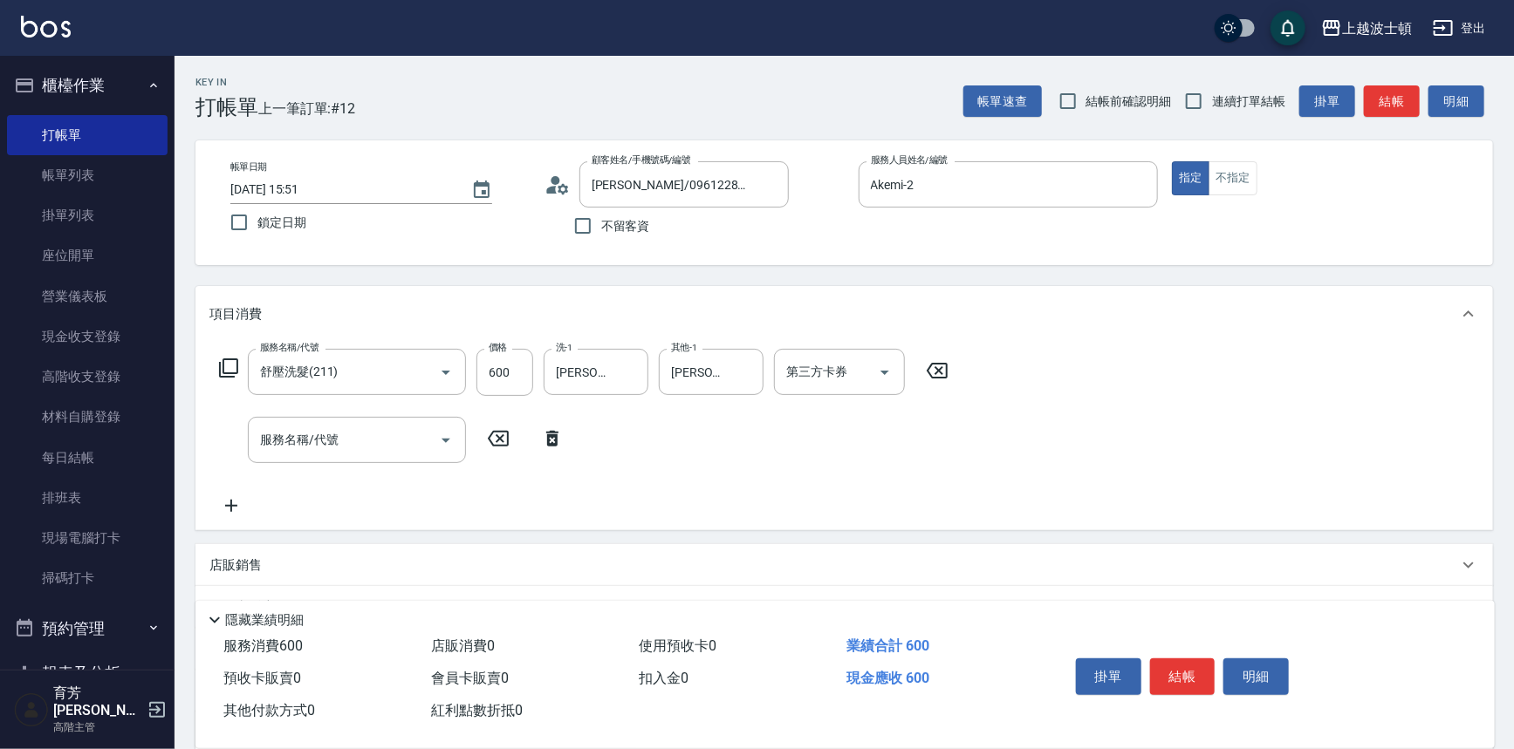
click at [361, 507] on div "服務名稱/代號 舒壓洗髮(211) 服務名稱/代號 價格 600 價格 洗-1 雅如-22 洗-1 其他-1 雅如-22 其他-1 第三方卡券 第三方卡券 服…" at bounding box center [583, 433] width 749 height 168
click at [347, 445] on input "服務名稱/代號" at bounding box center [344, 440] width 176 height 31
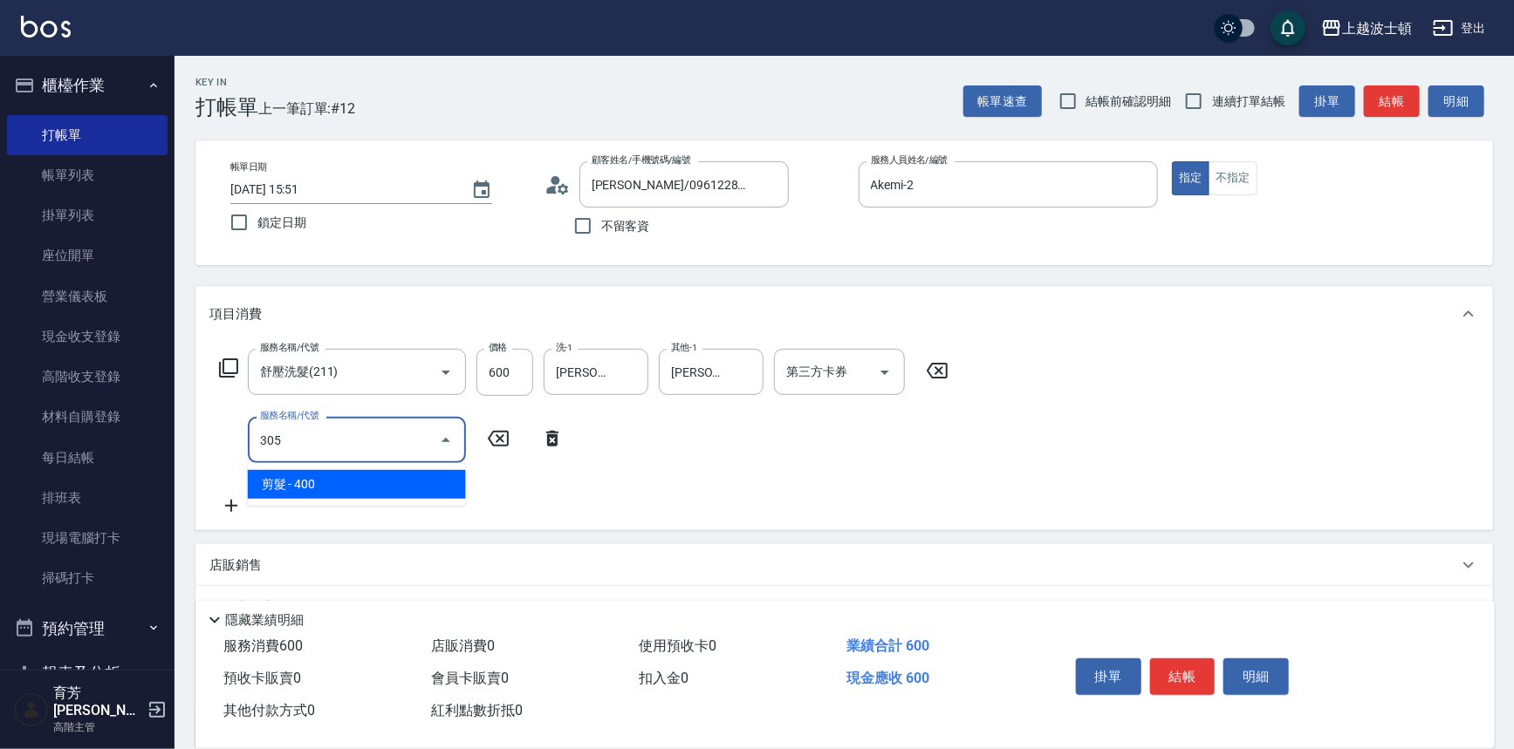
click at [385, 490] on span "剪髮 - 400" at bounding box center [357, 484] width 218 height 29
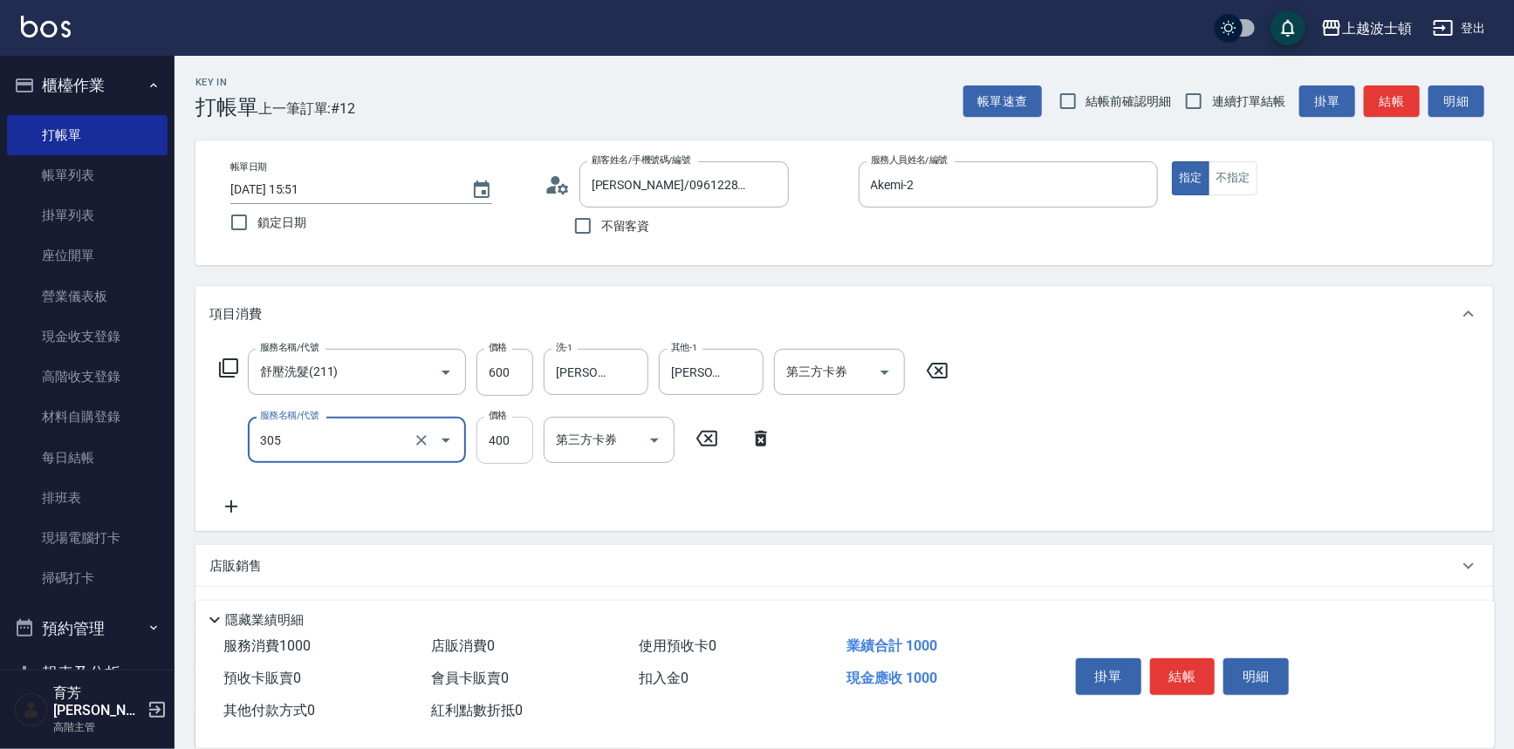
type input "剪髮(305)"
click at [492, 454] on input "400" at bounding box center [504, 440] width 57 height 47
type input "350"
click at [1184, 426] on div "服務名稱/代號 舒壓洗髮(211) 服務名稱/代號 價格 600 價格 洗-1 雅如-22 洗-1 其他-1 雅如-22 其他-1 第三方卡券 第三方卡券 服…" at bounding box center [843, 436] width 1297 height 189
click at [1176, 677] on button "結帳" at bounding box center [1182, 677] width 65 height 37
